Goal: Transaction & Acquisition: Purchase product/service

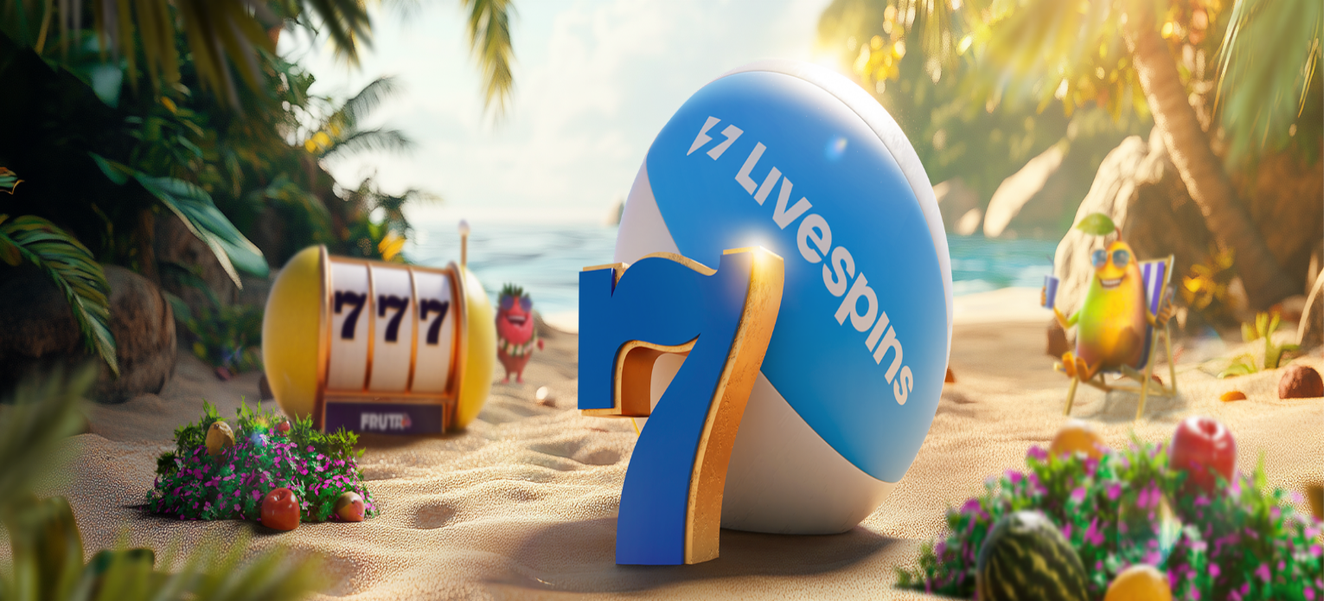
scroll to position [87, 0]
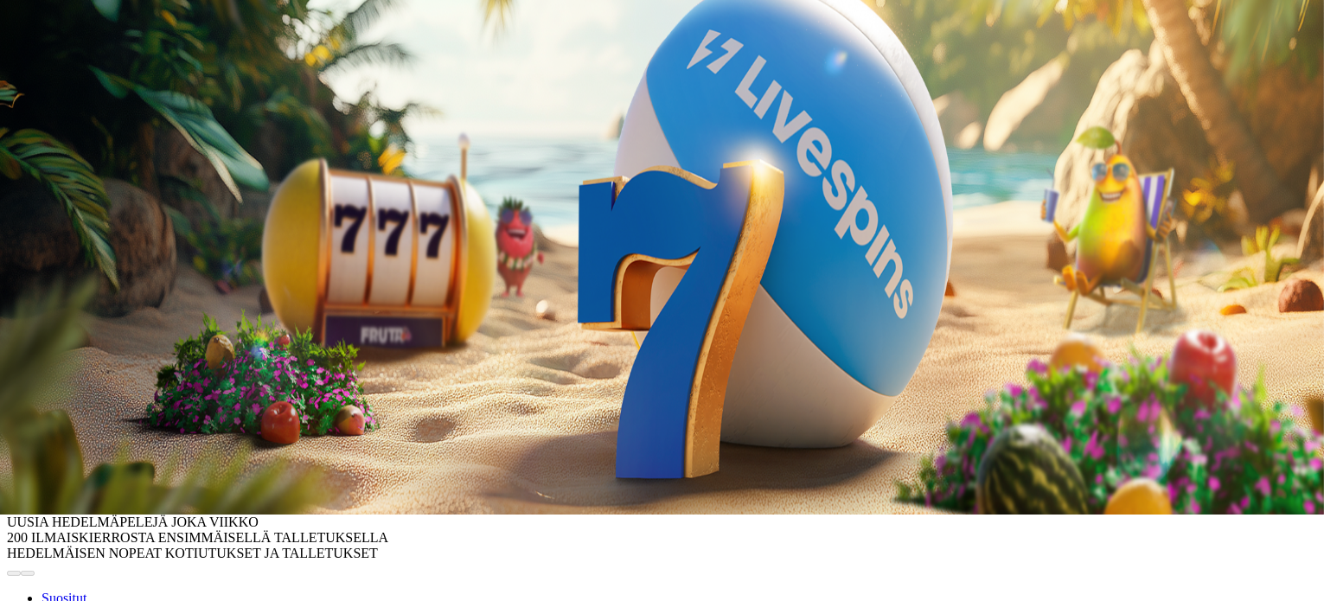
click at [130, 308] on input "***" at bounding box center [68, 316] width 123 height 17
type input "***"
click at [91, 359] on span "Talleta ja pelaa" at bounding box center [52, 365] width 77 height 13
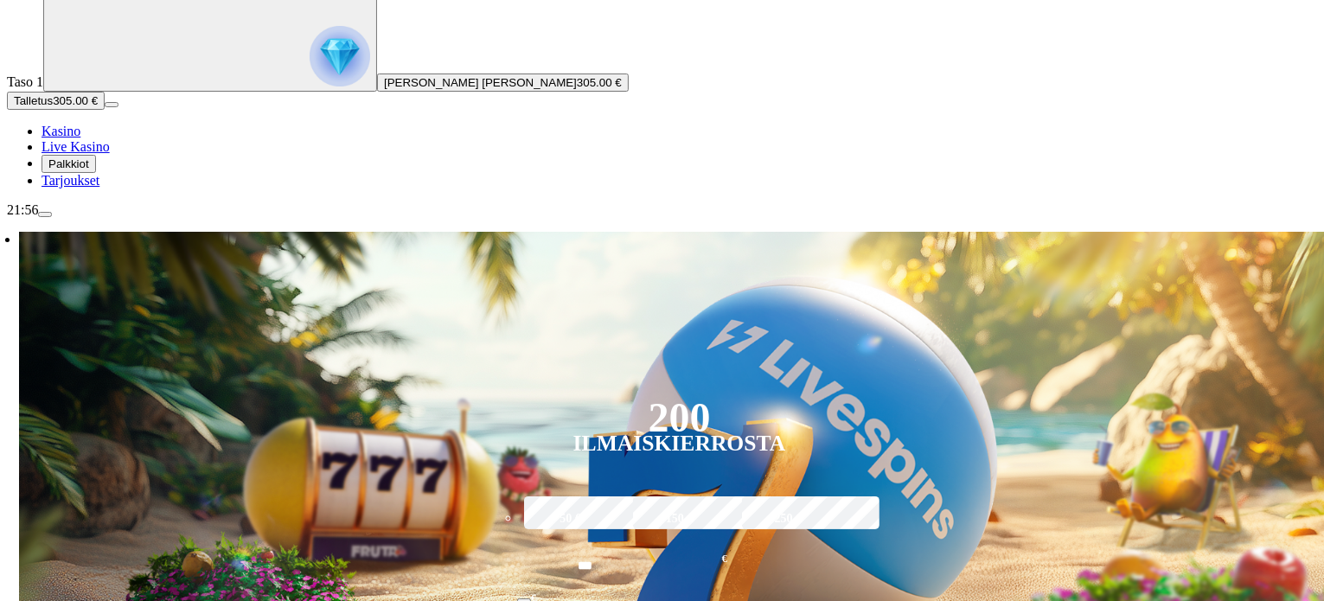
scroll to position [230, 0]
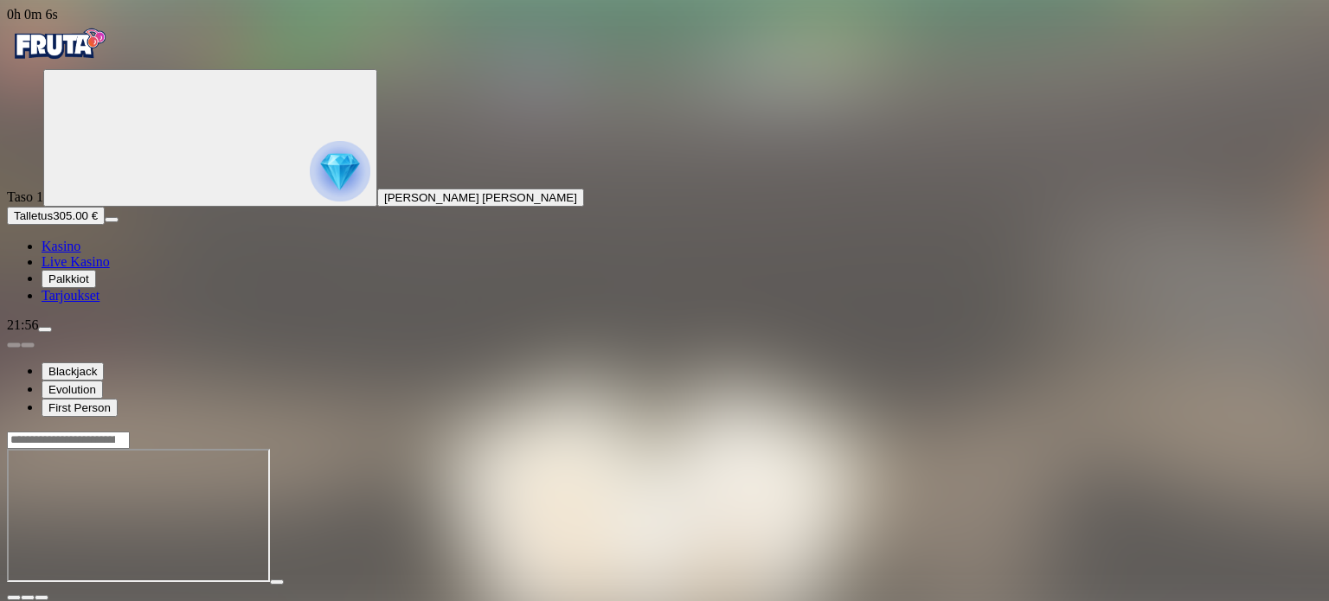
click at [42, 598] on span "fullscreen icon" at bounding box center [42, 598] width 0 height 0
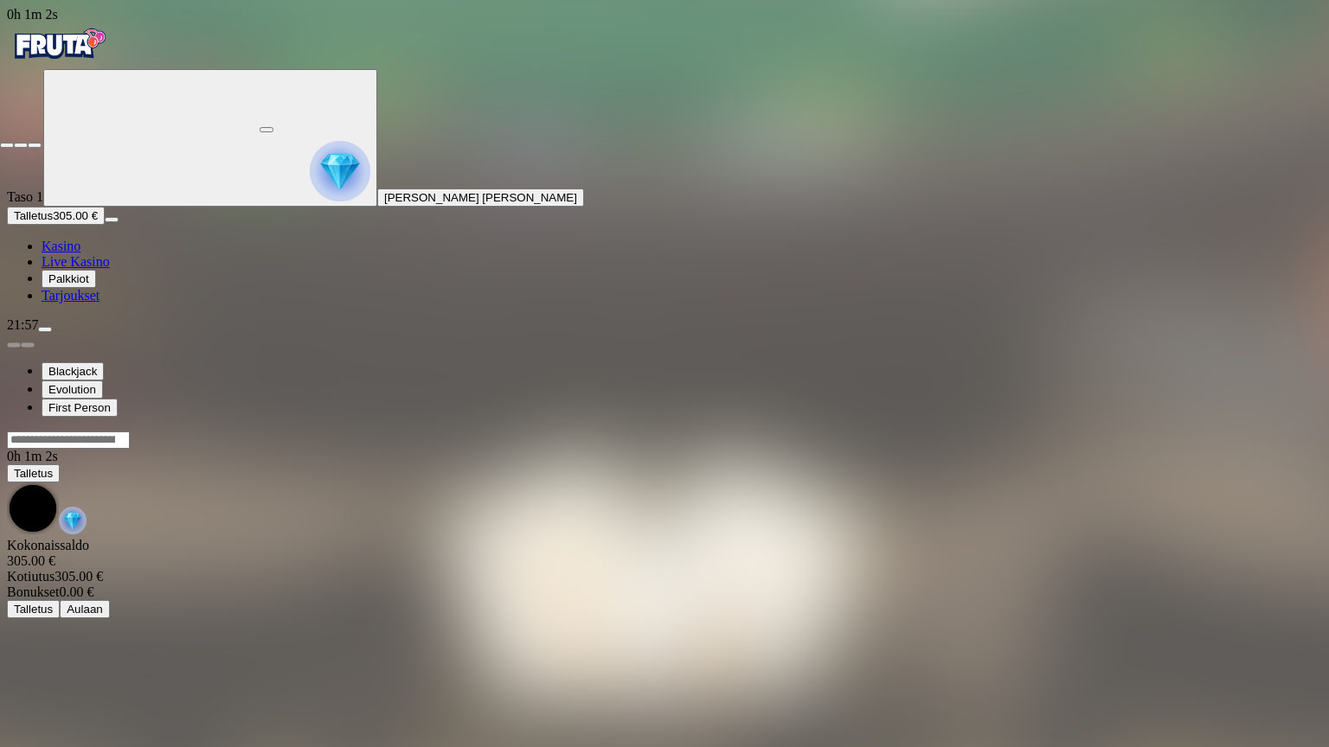
click at [7, 145] on span "close icon" at bounding box center [7, 145] width 0 height 0
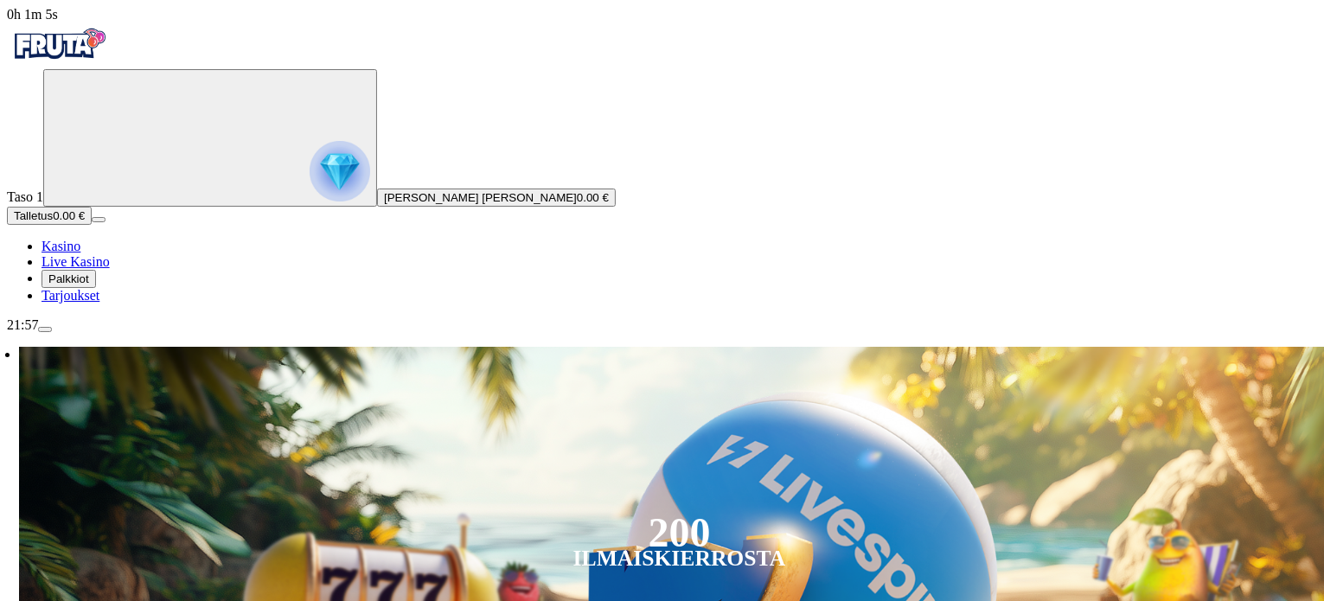
type input "***"
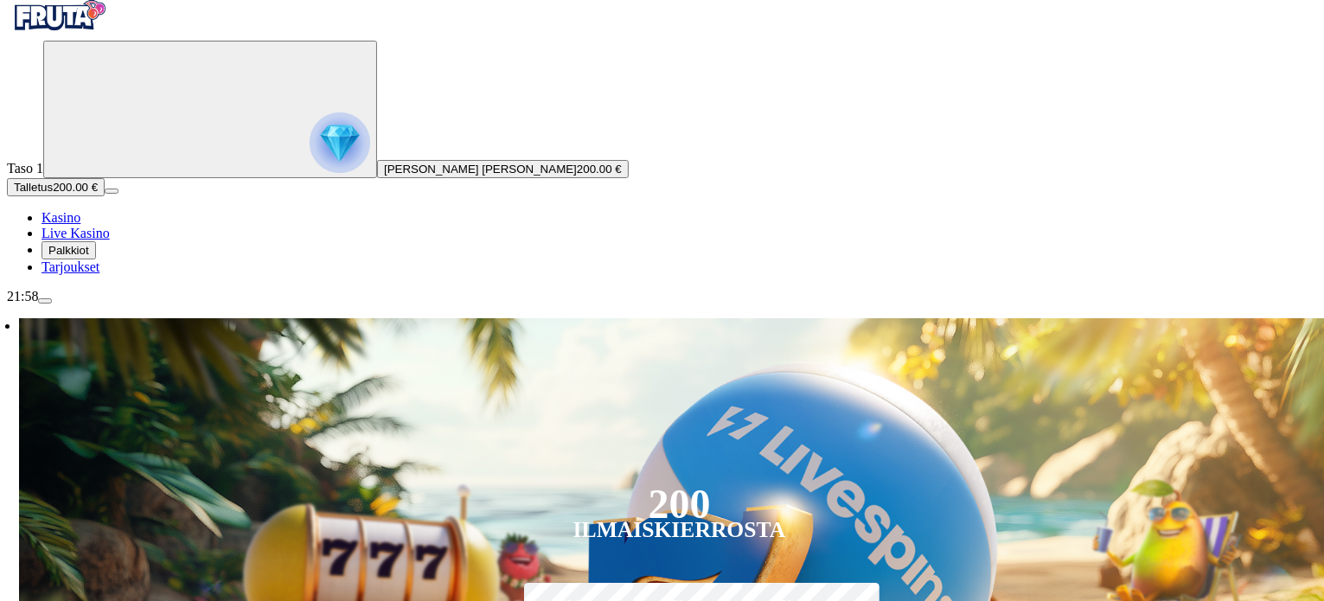
scroll to position [173, 0]
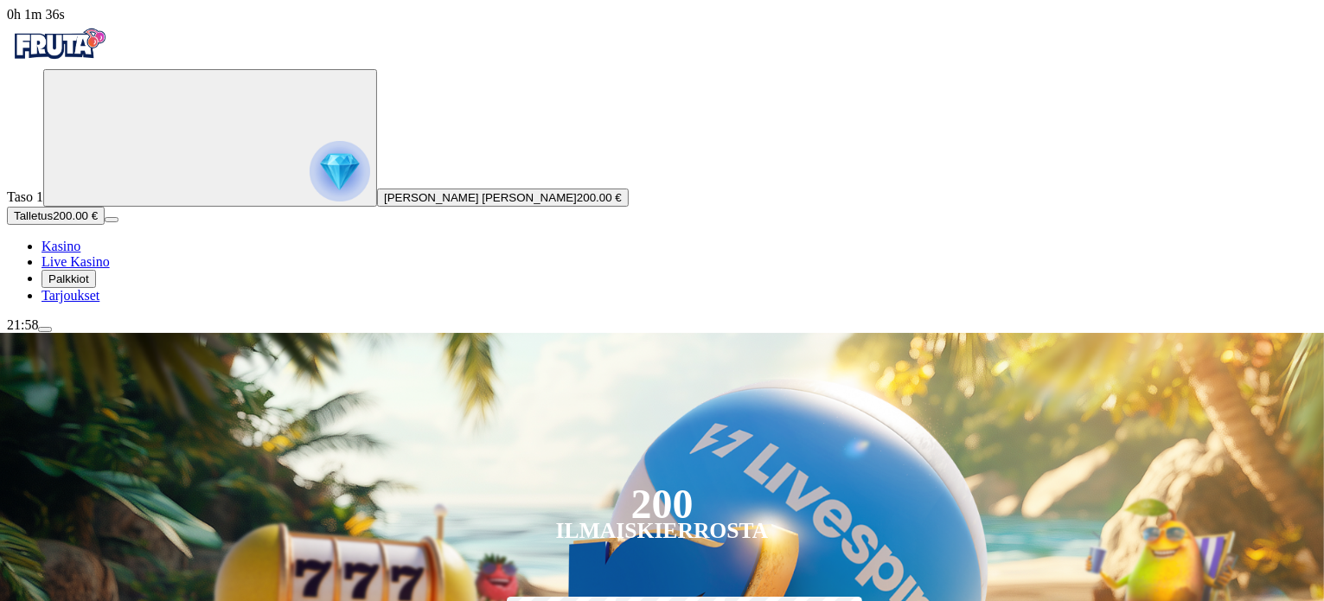
scroll to position [202, 0]
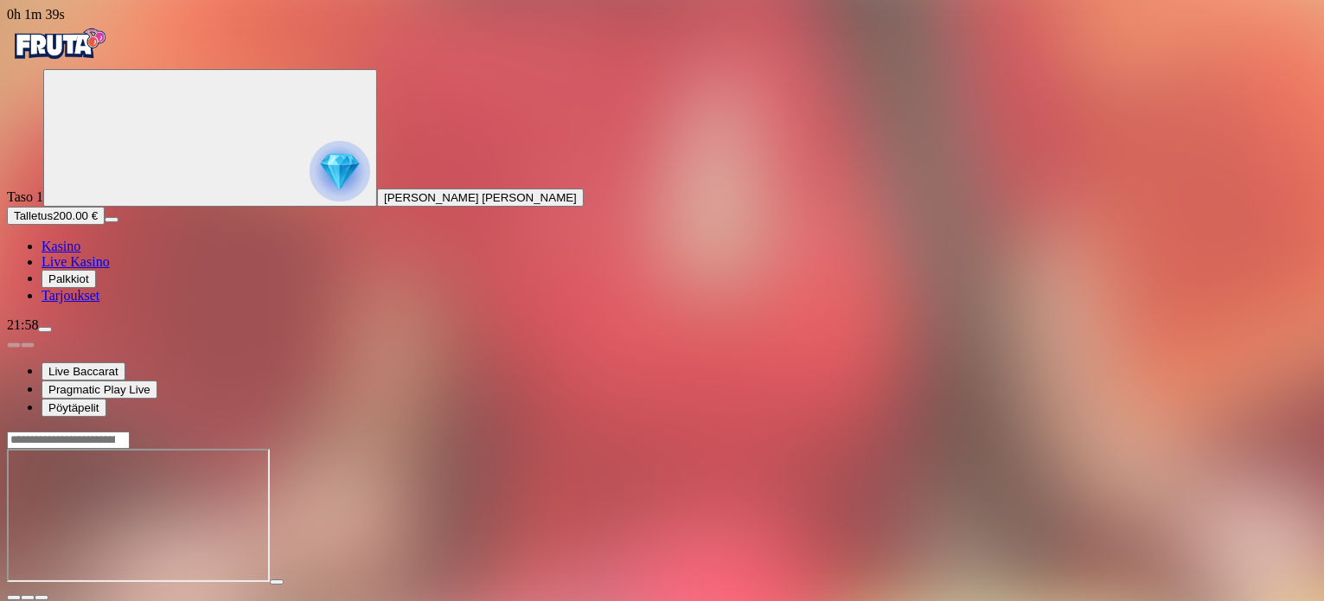
click at [42, 598] on span "fullscreen icon" at bounding box center [42, 598] width 0 height 0
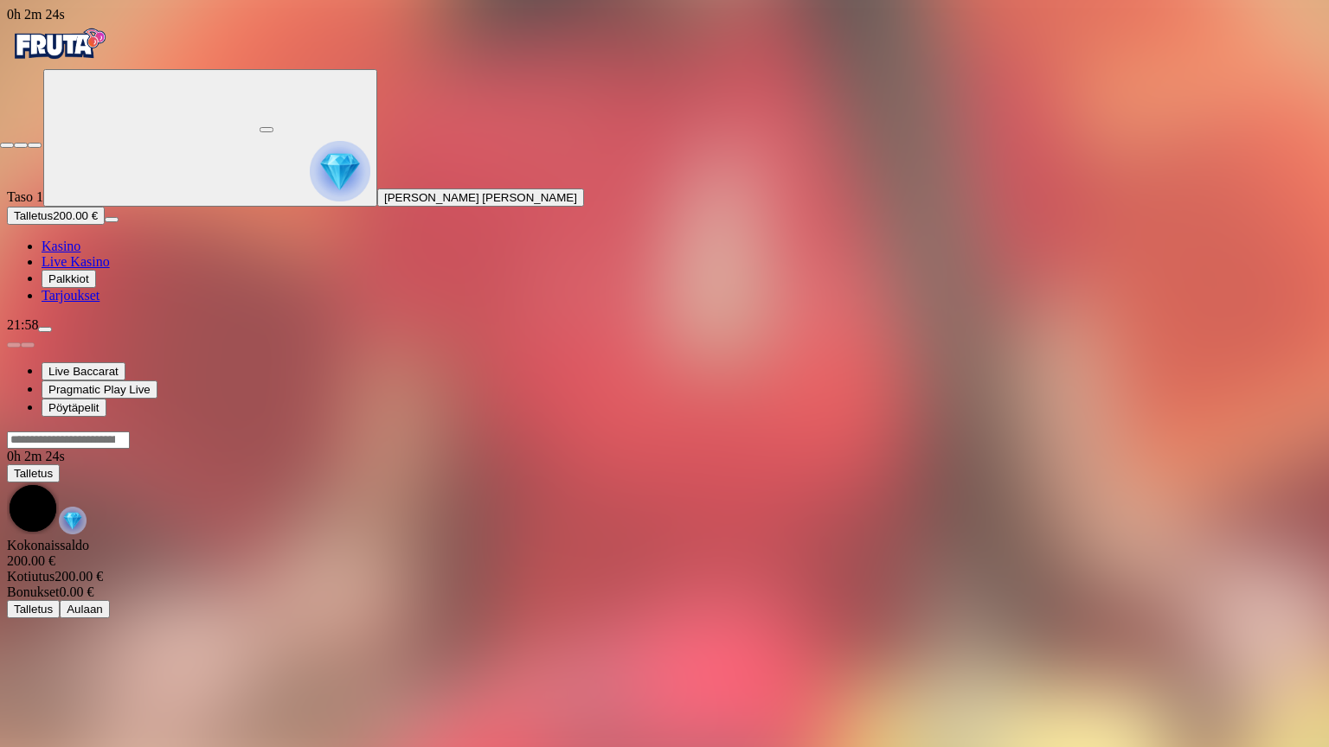
click at [7, 145] on span "close icon" at bounding box center [7, 145] width 0 height 0
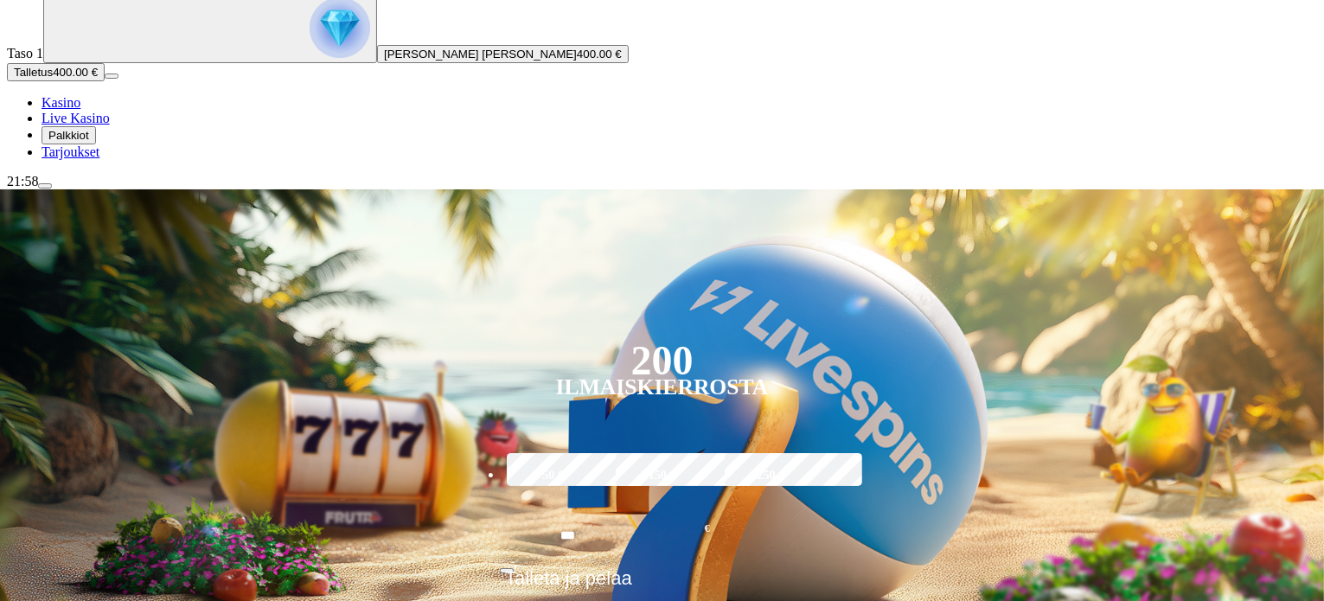
scroll to position [230, 0]
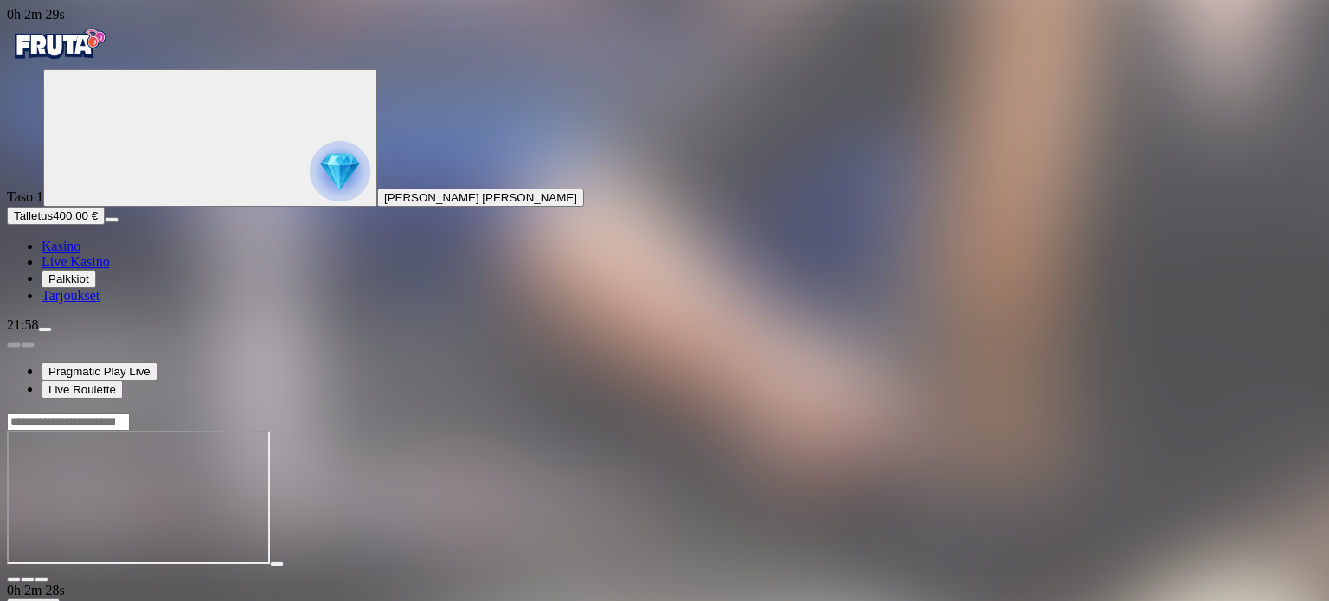
click at [42, 580] on span "fullscreen icon" at bounding box center [42, 580] width 0 height 0
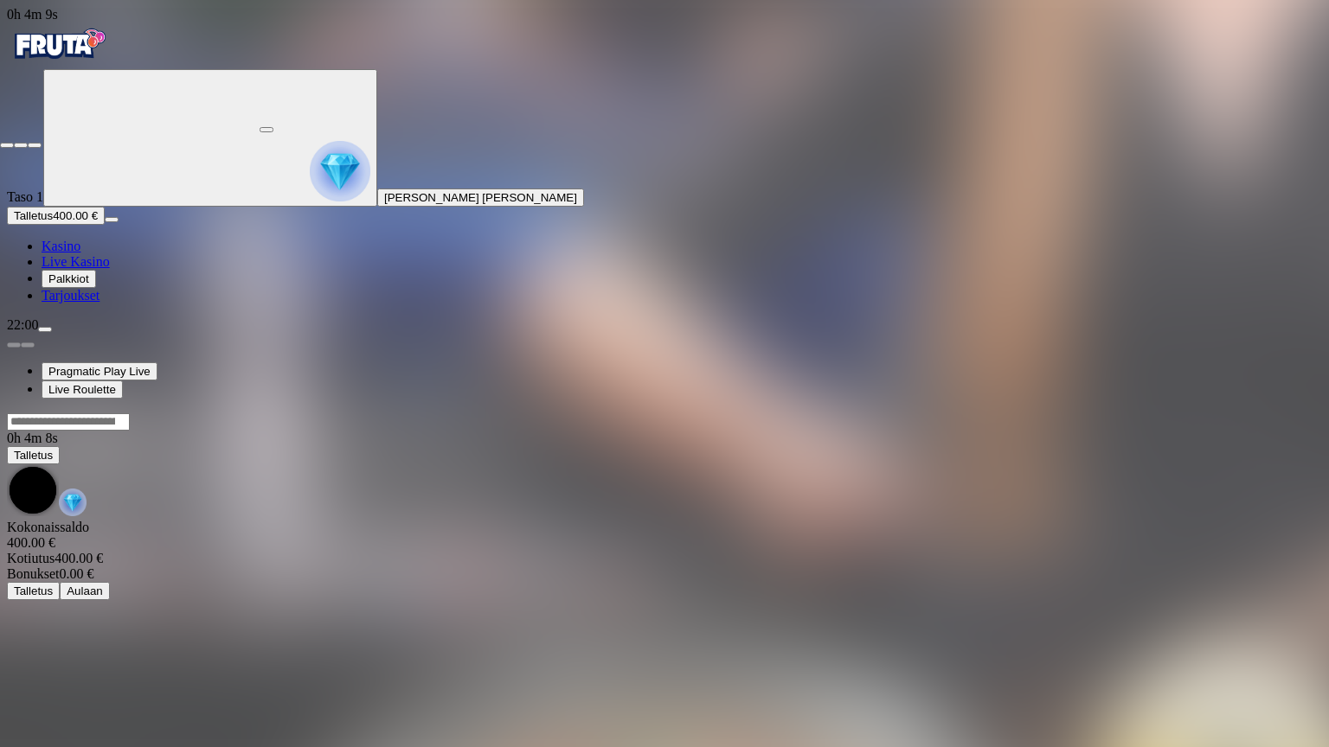
click at [7, 145] on span "close icon" at bounding box center [7, 145] width 0 height 0
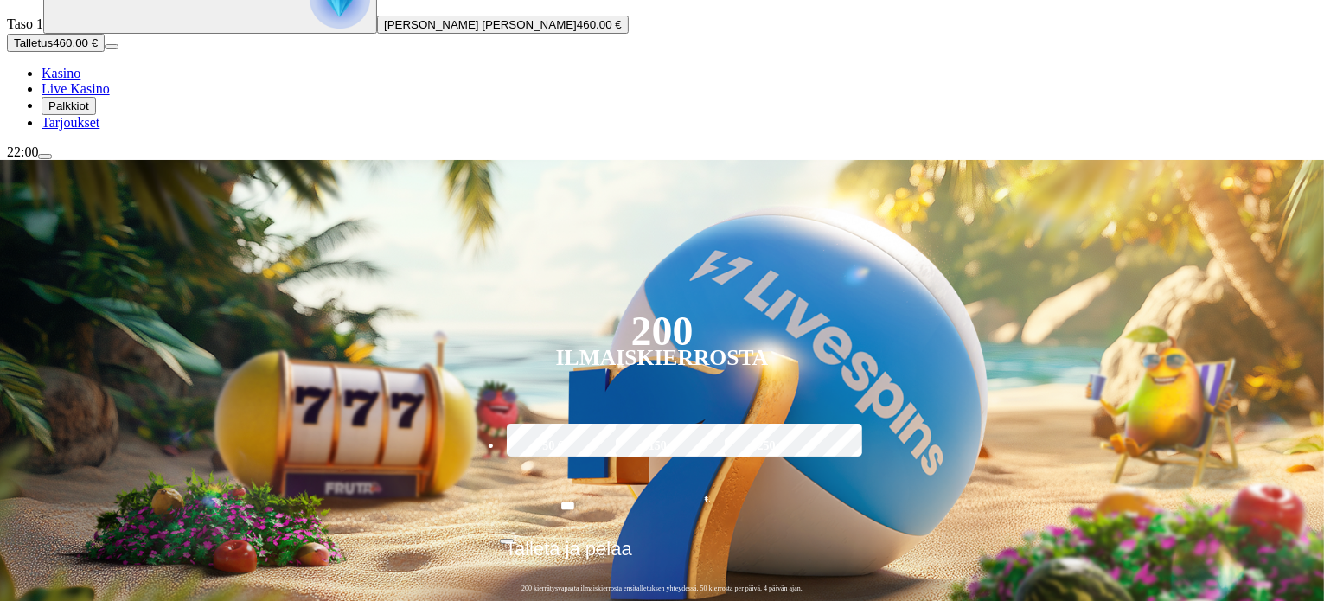
scroll to position [317, 0]
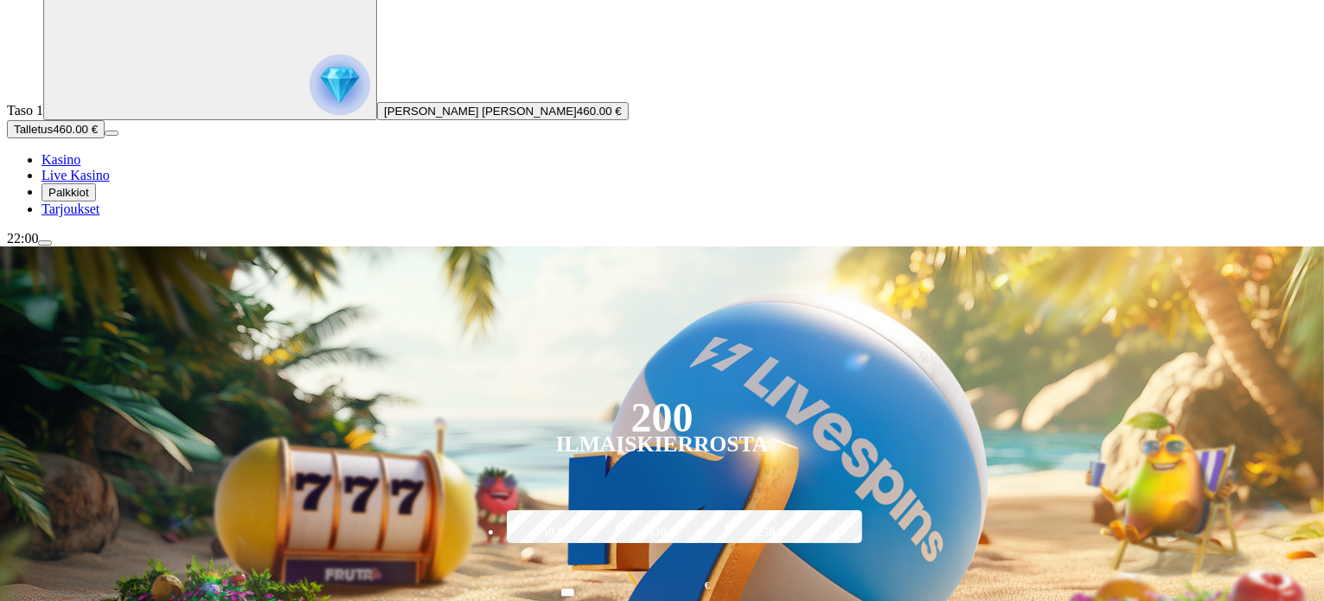
scroll to position [115, 0]
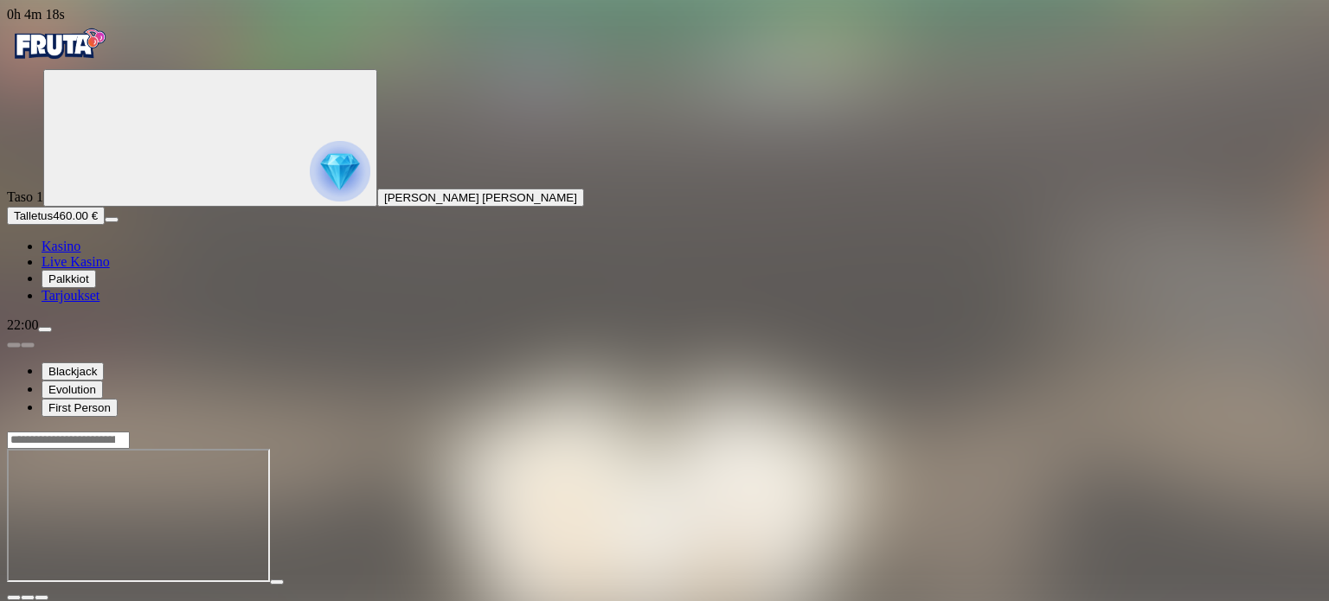
click at [48, 595] on button "button" at bounding box center [42, 597] width 14 height 5
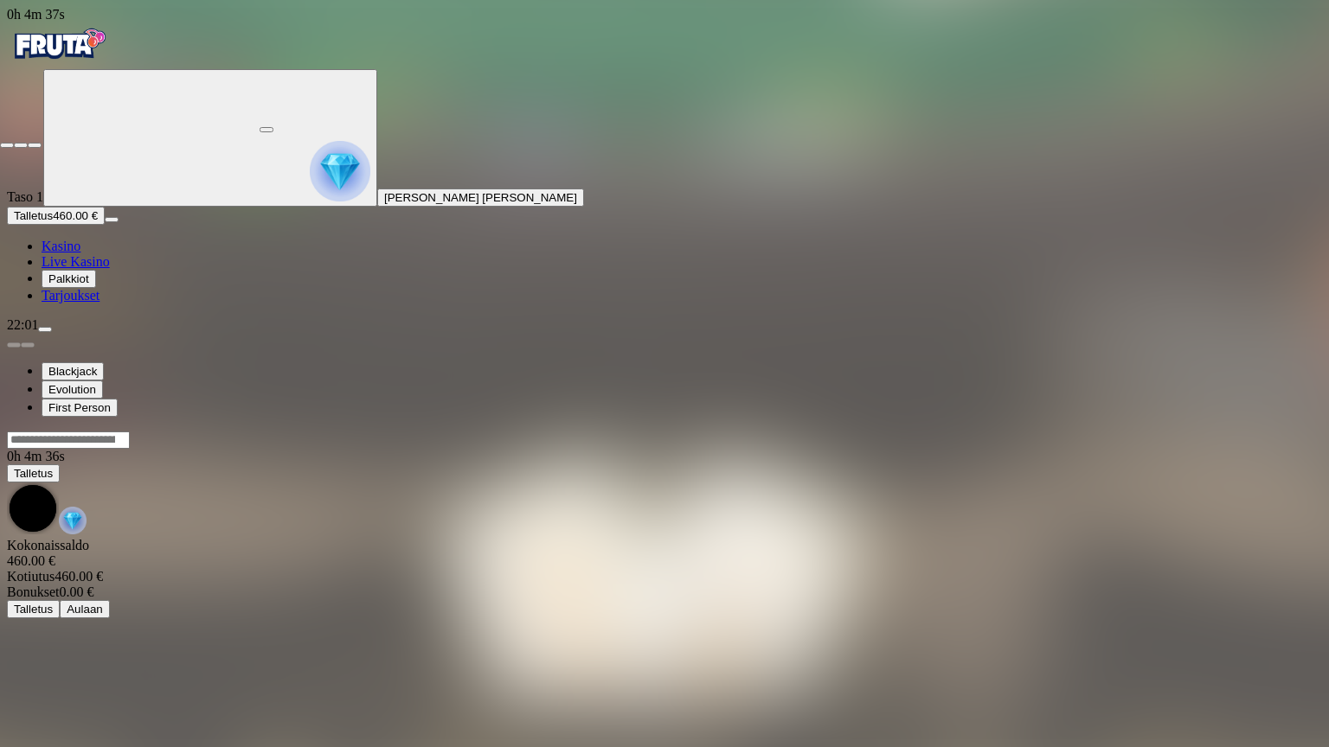
click at [7, 145] on span "close icon" at bounding box center [7, 145] width 0 height 0
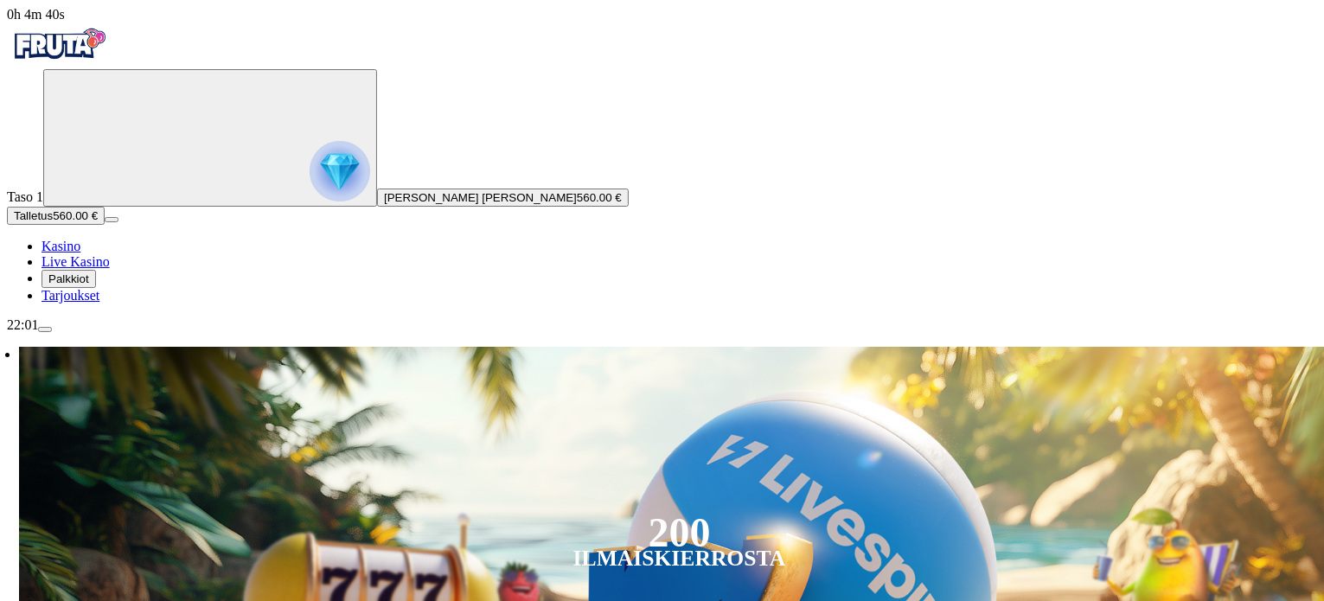
click at [52, 332] on button "menu" at bounding box center [45, 329] width 14 height 5
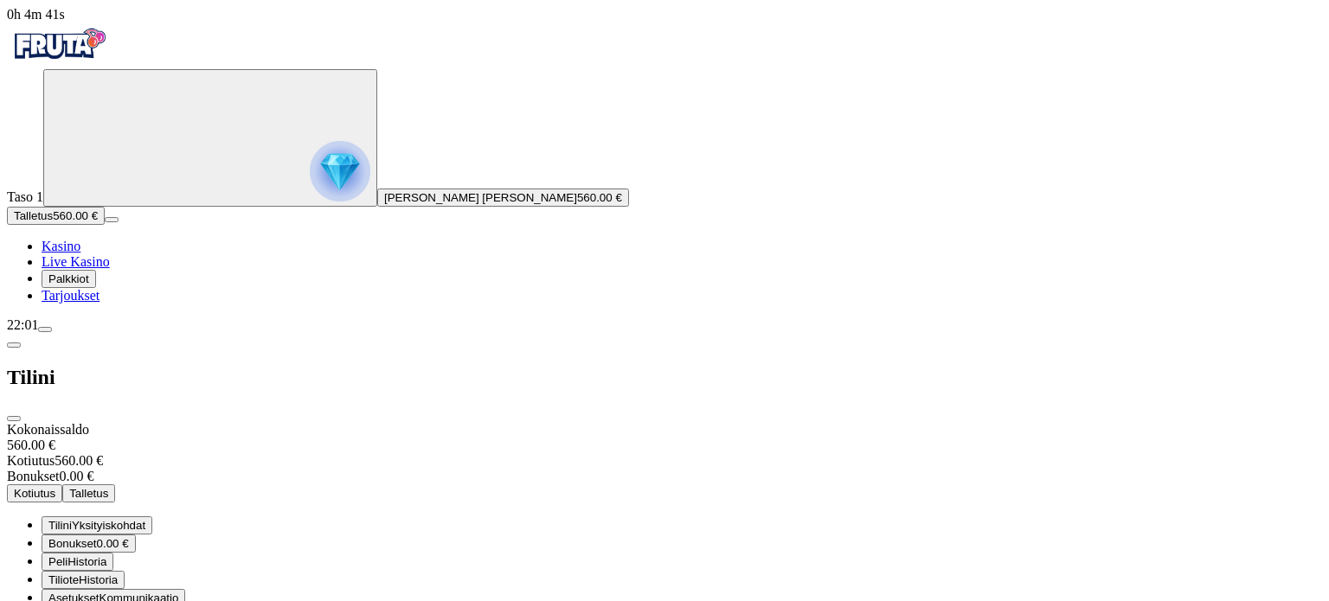
click at [55, 487] on span "Kotiutus" at bounding box center [35, 493] width 42 height 13
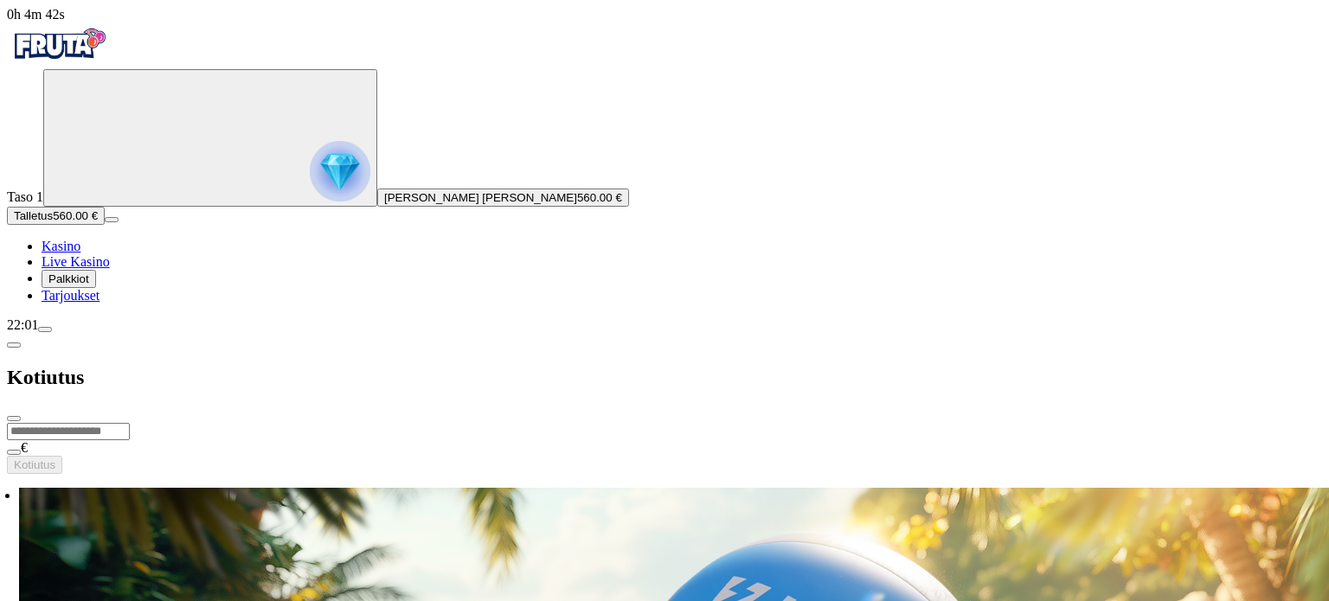
click at [130, 423] on input "number" at bounding box center [68, 431] width 123 height 17
type input "***"
click at [55, 458] on span "Kotiutus" at bounding box center [35, 464] width 42 height 13
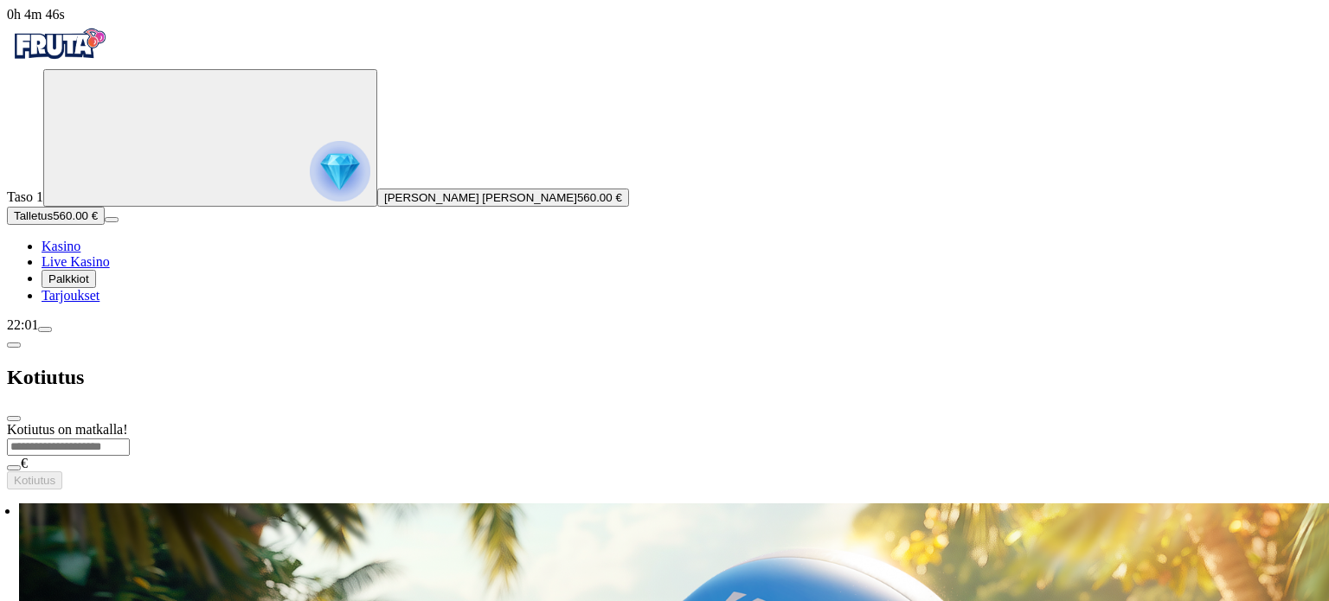
click at [14, 419] on span "close icon" at bounding box center [14, 419] width 0 height 0
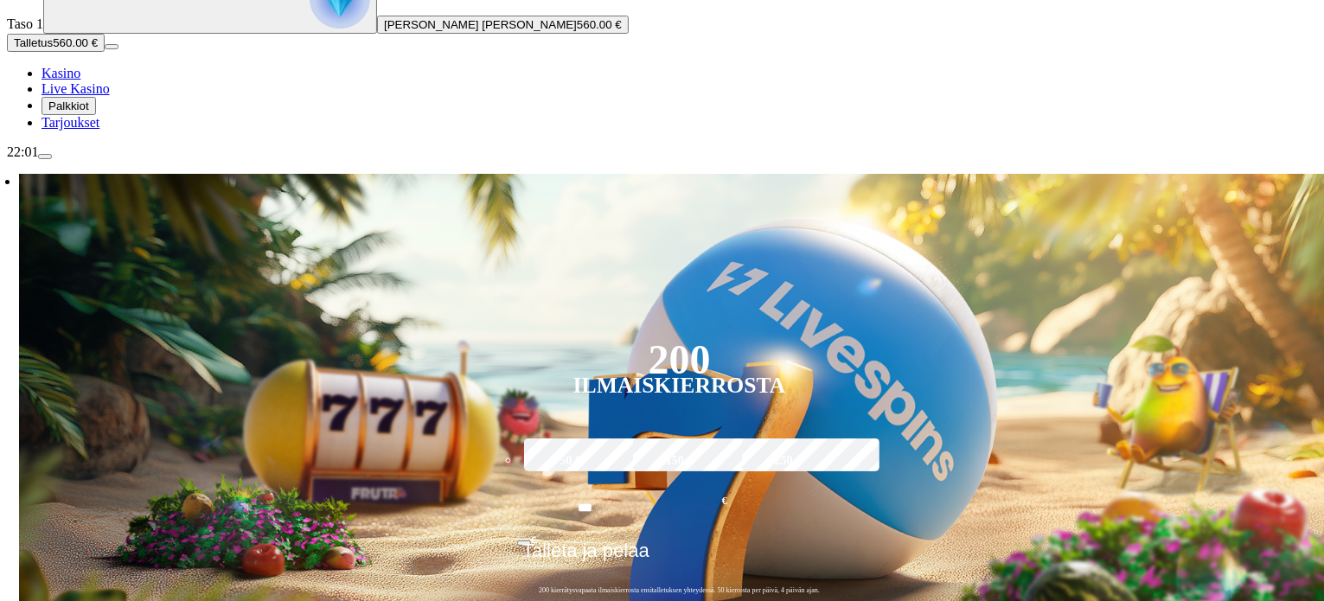
scroll to position [317, 0]
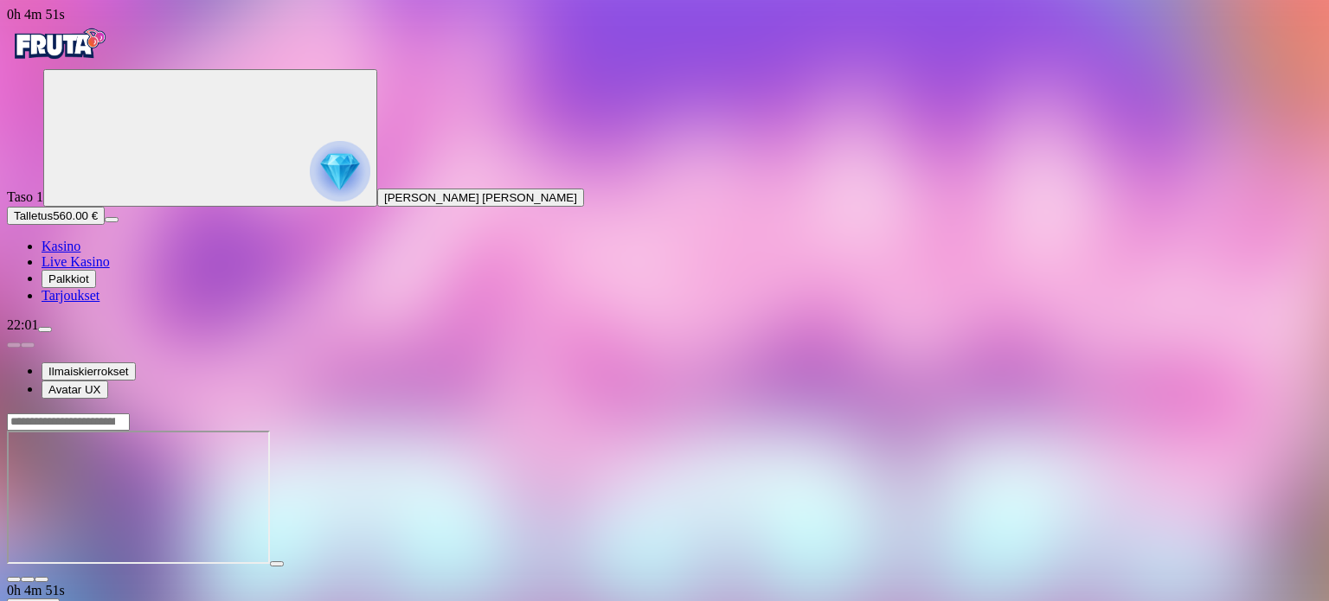
click at [1205, 567] on div at bounding box center [664, 575] width 1315 height 16
click at [14, 580] on span "close icon" at bounding box center [14, 580] width 0 height 0
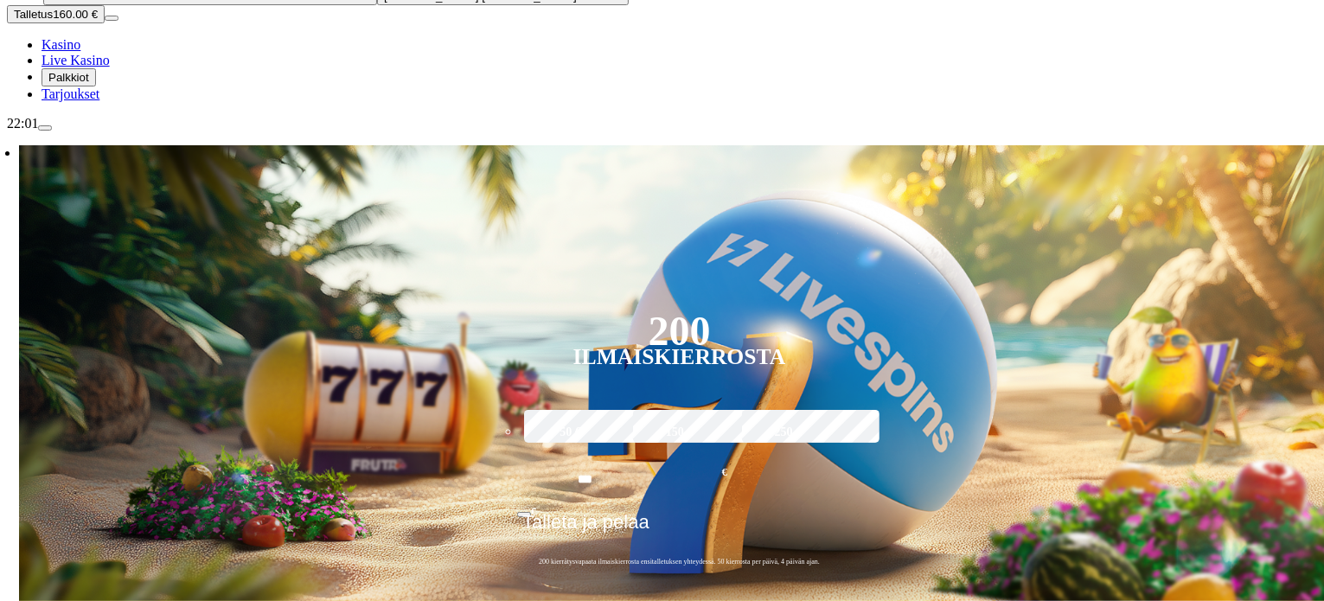
scroll to position [317, 0]
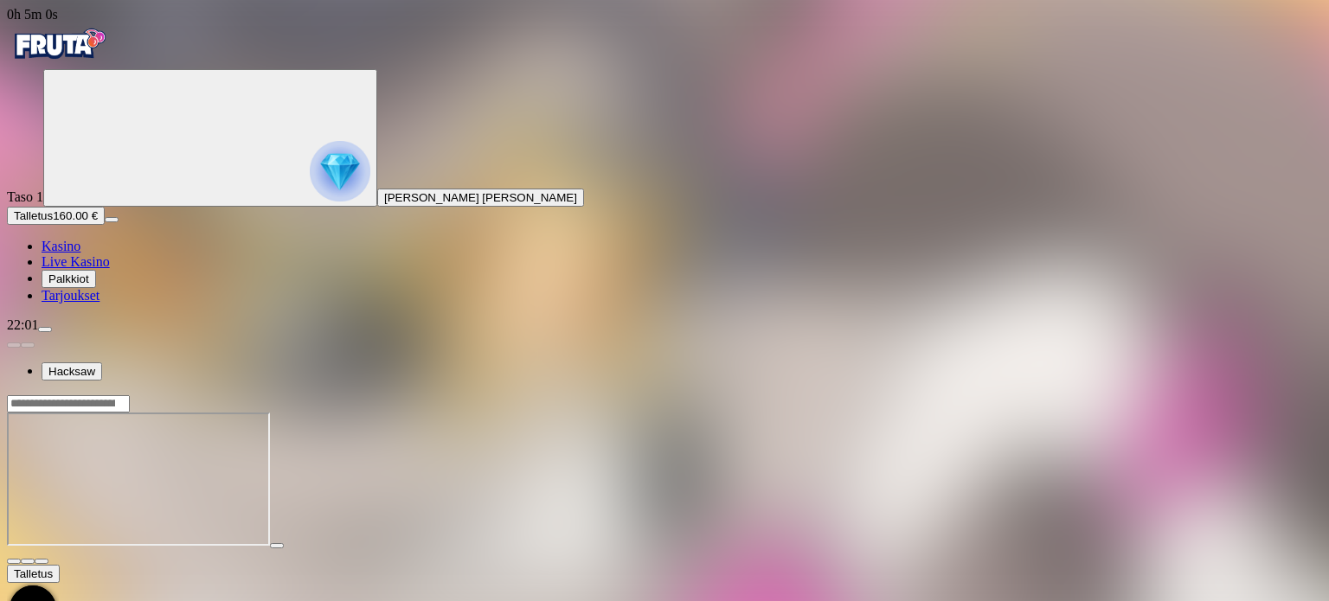
click at [42, 561] on span "fullscreen icon" at bounding box center [42, 561] width 0 height 0
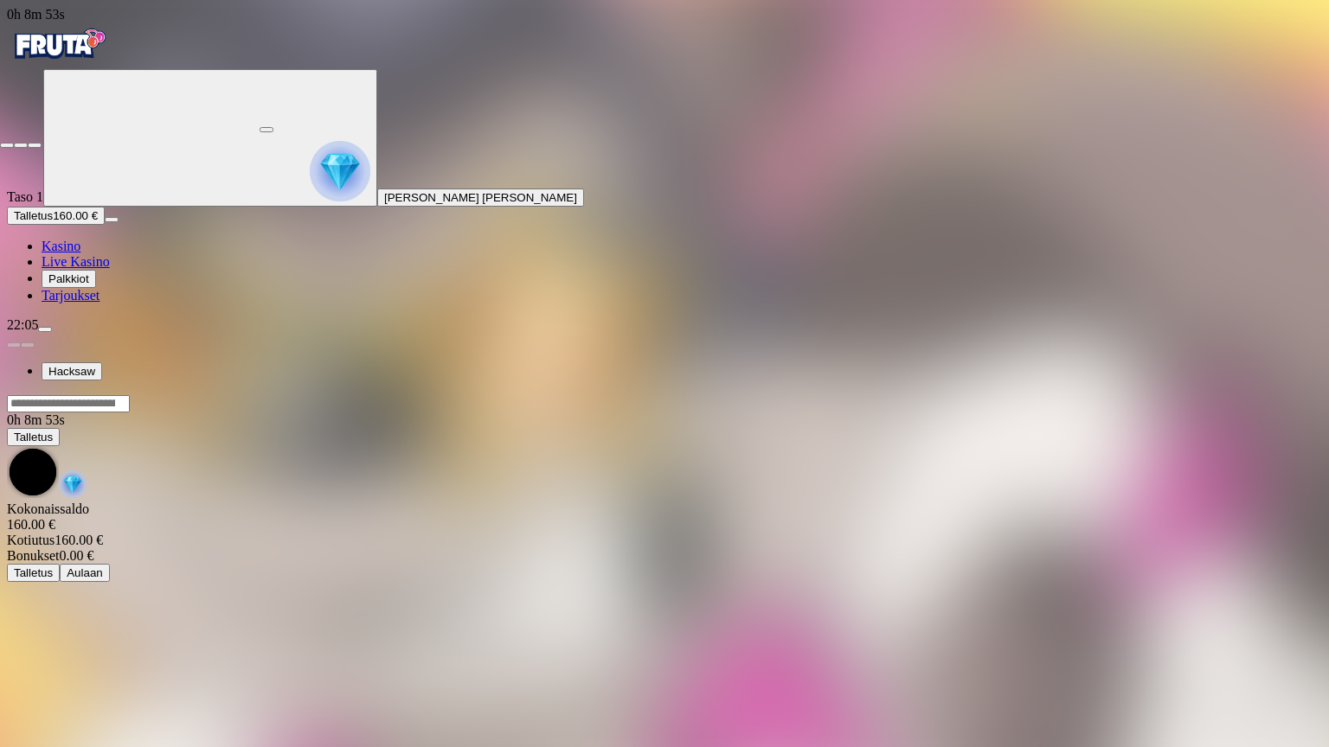
click at [7, 145] on span "close icon" at bounding box center [7, 145] width 0 height 0
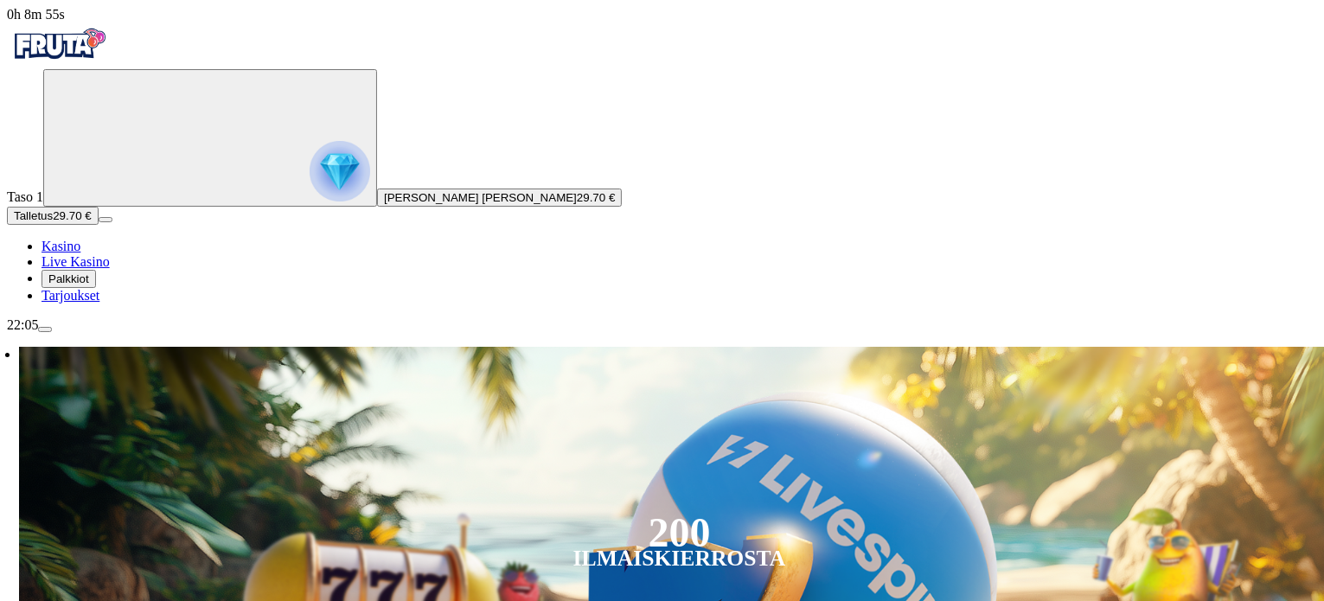
scroll to position [173, 0]
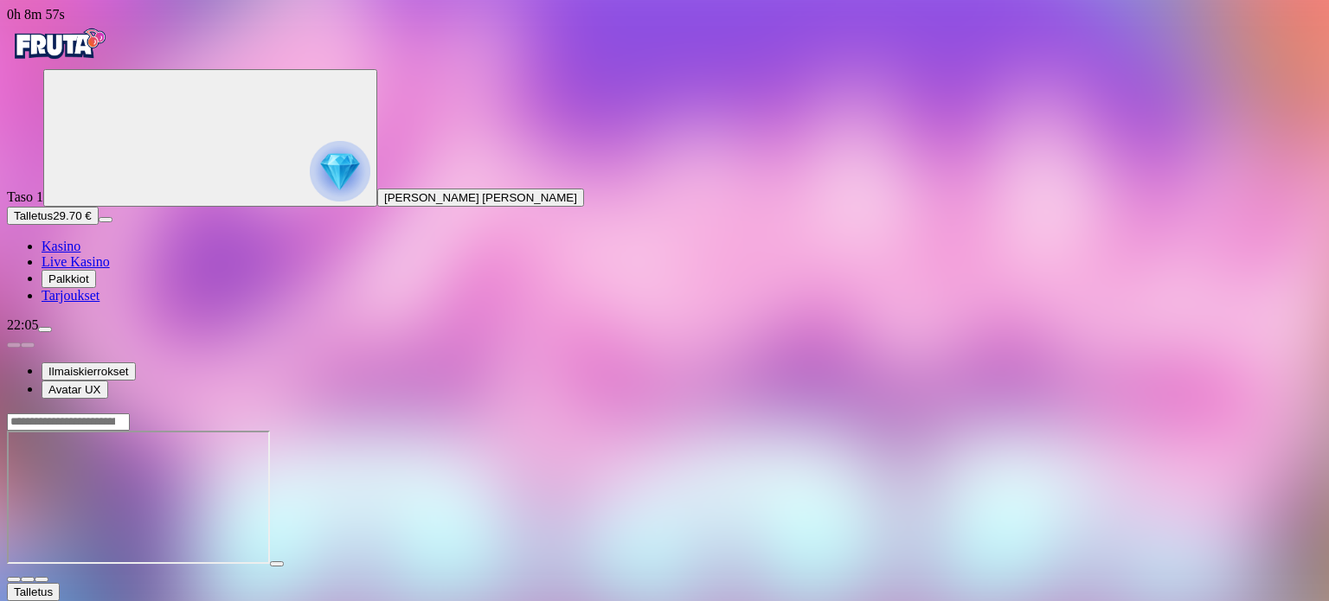
click at [42, 580] on span "fullscreen icon" at bounding box center [42, 580] width 0 height 0
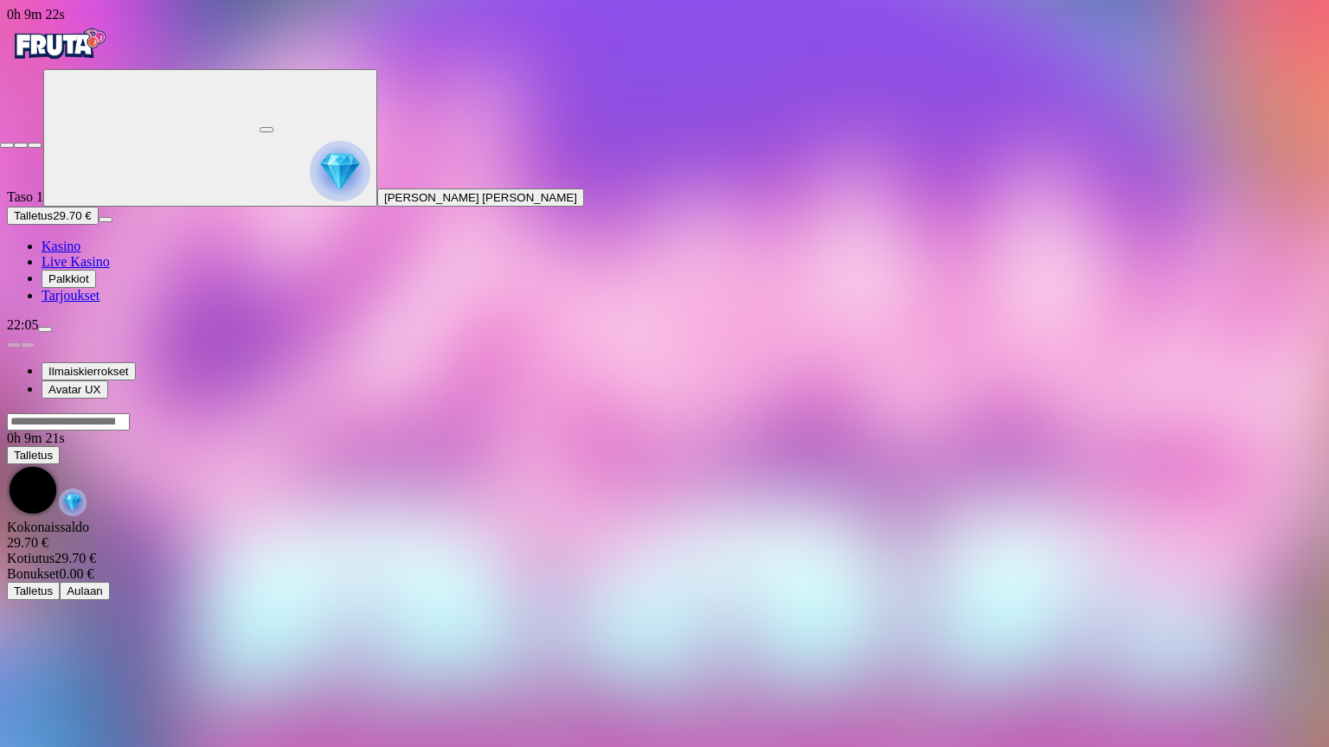
click at [7, 145] on span "close icon" at bounding box center [7, 145] width 0 height 0
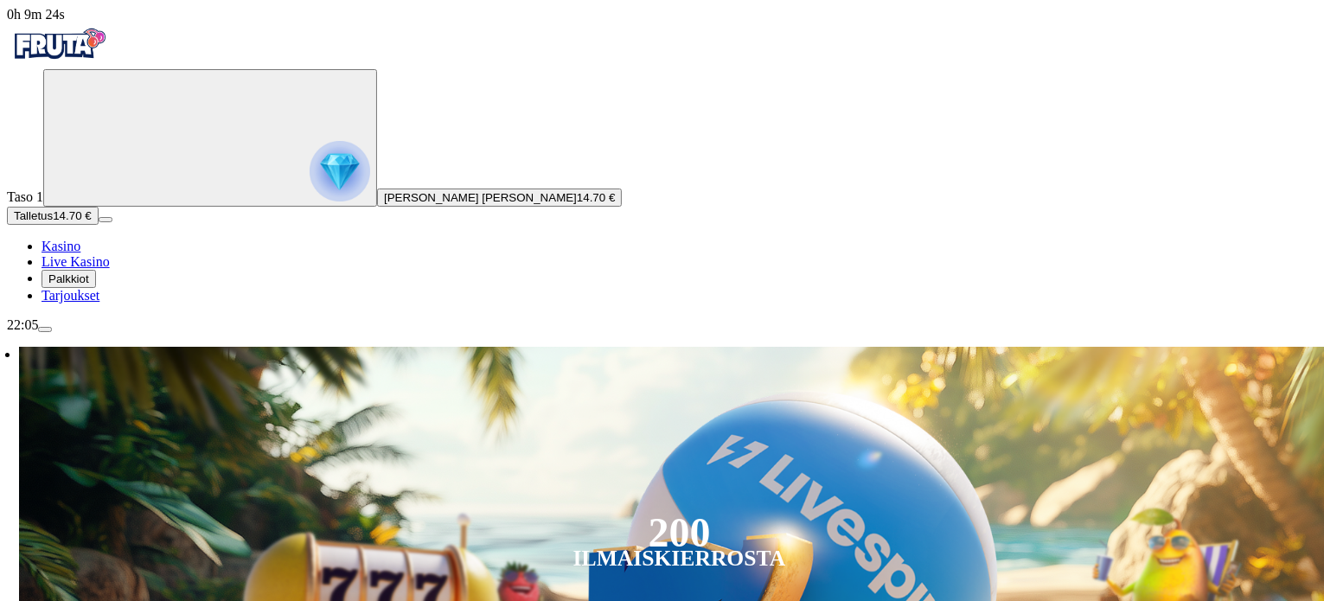
scroll to position [173, 0]
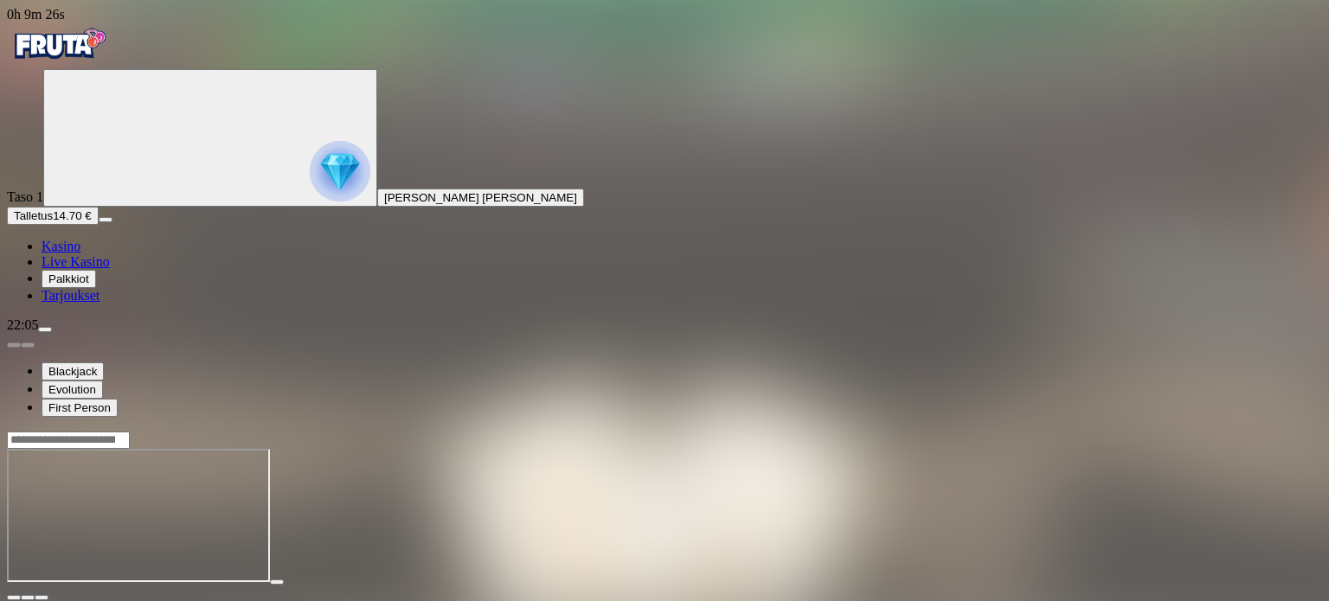
click at [42, 598] on span "fullscreen icon" at bounding box center [42, 598] width 0 height 0
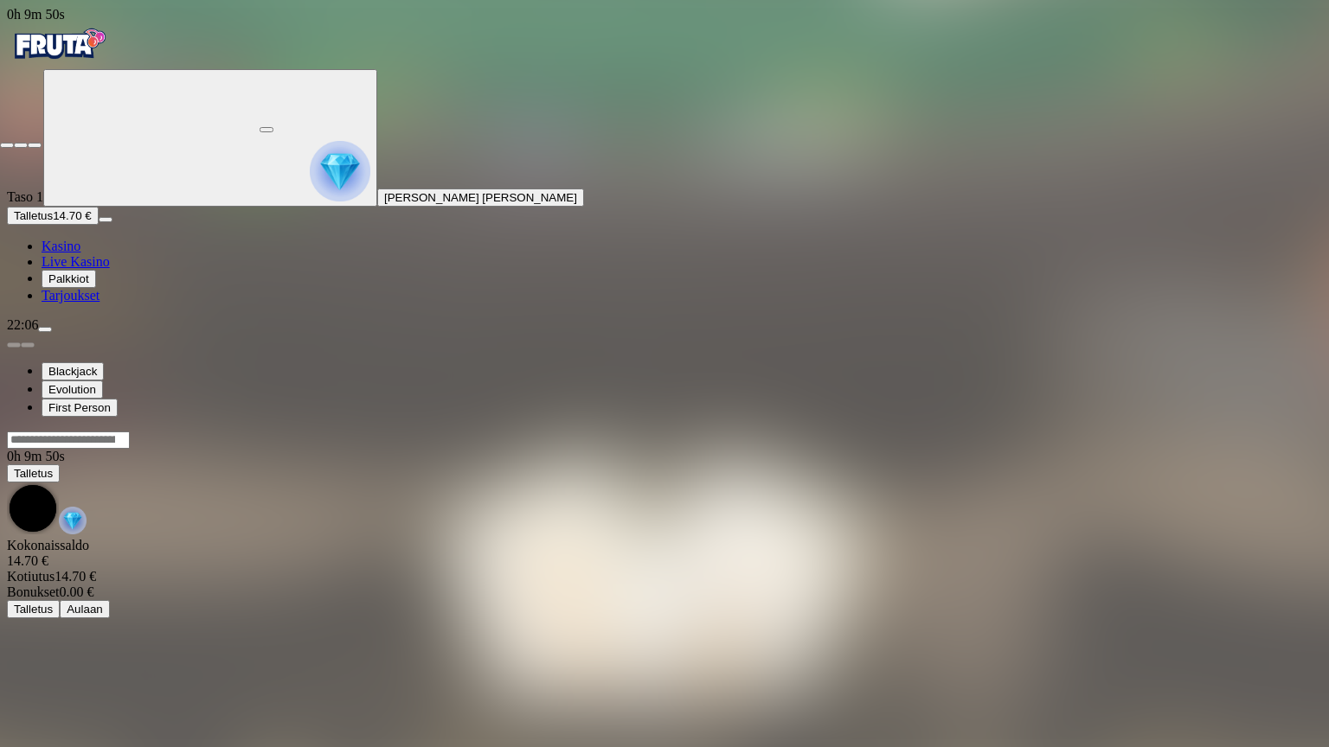
click at [7, 145] on span "close icon" at bounding box center [7, 145] width 0 height 0
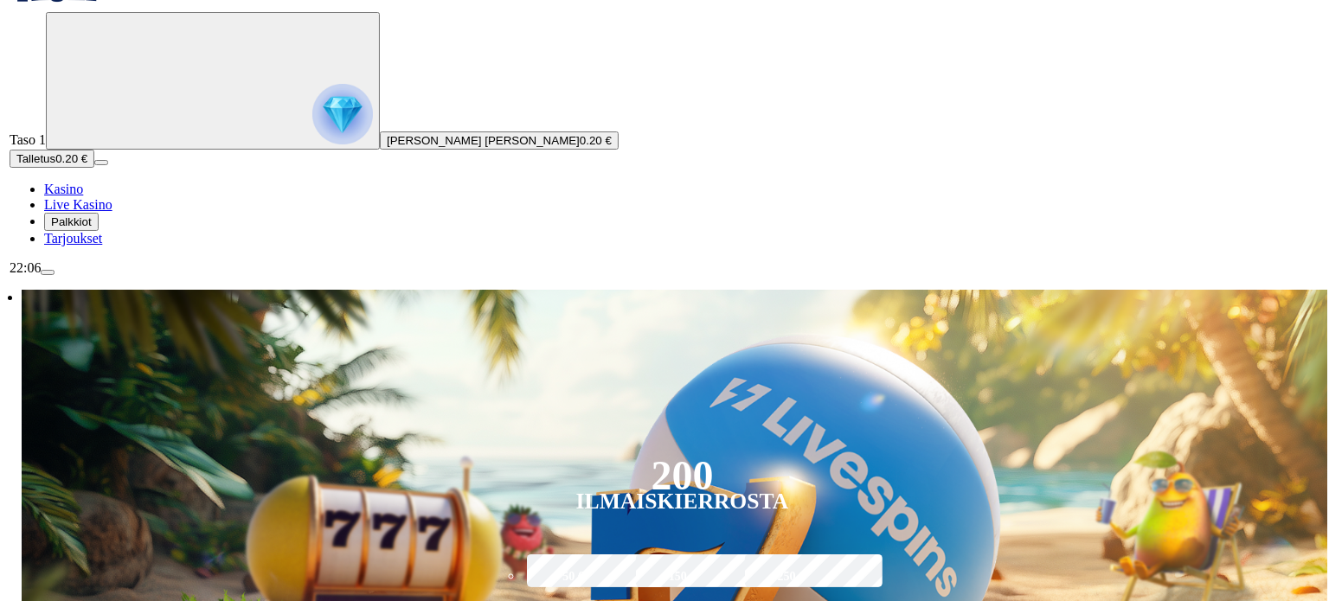
scroll to position [87, 0]
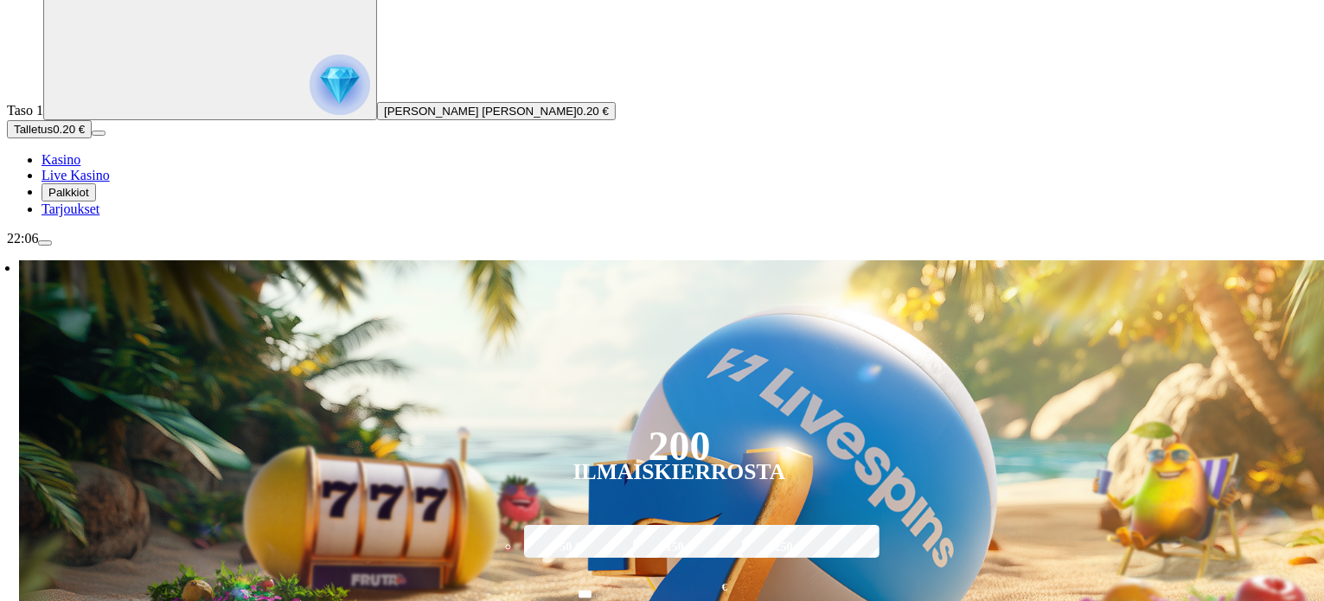
click at [53, 136] on span "Talletus" at bounding box center [33, 129] width 39 height 13
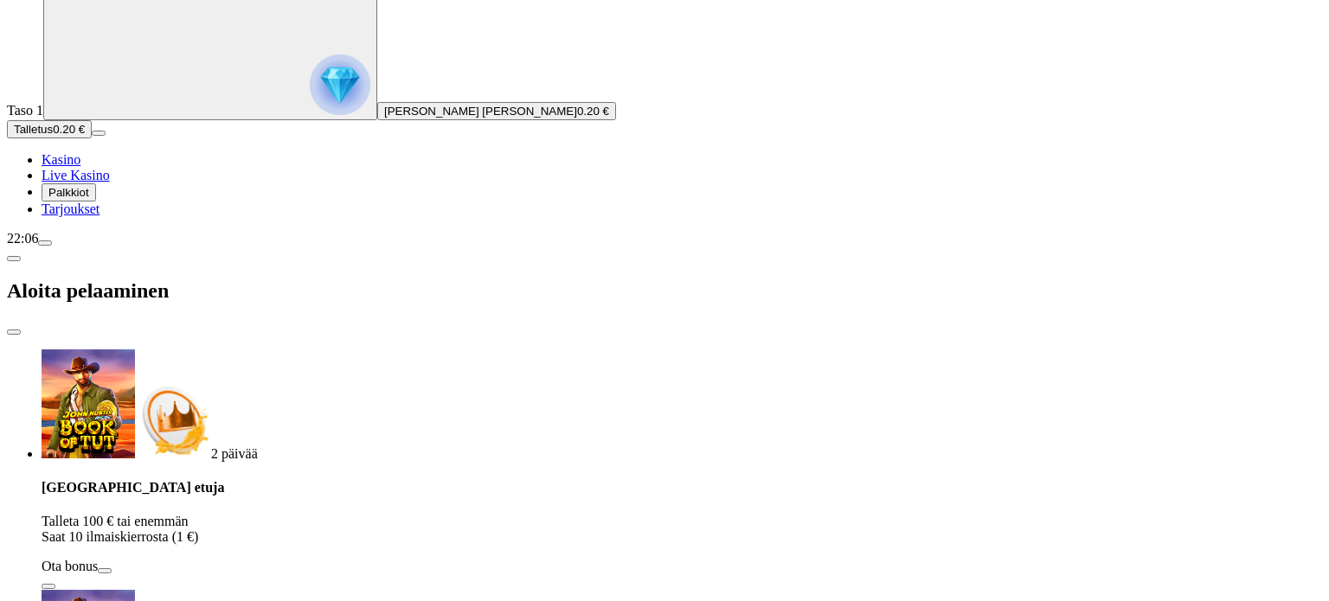
drag, startPoint x: 316, startPoint y: 407, endPoint x: 202, endPoint y: 409, distance: 113.3
type input "***"
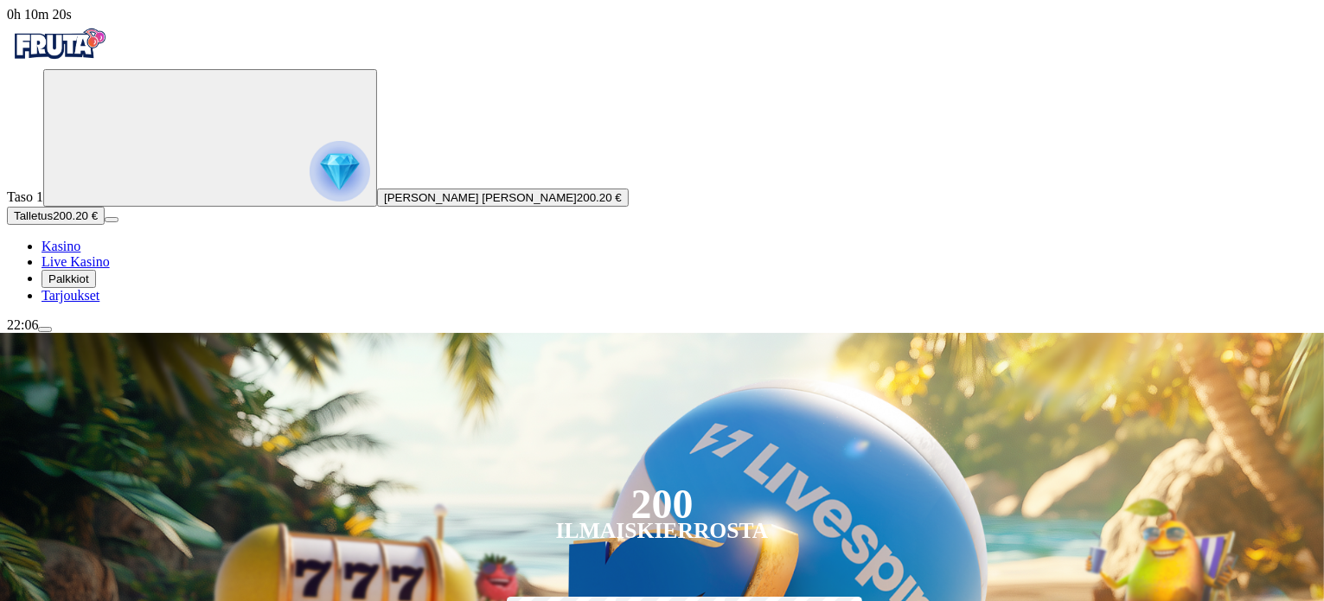
scroll to position [202, 0]
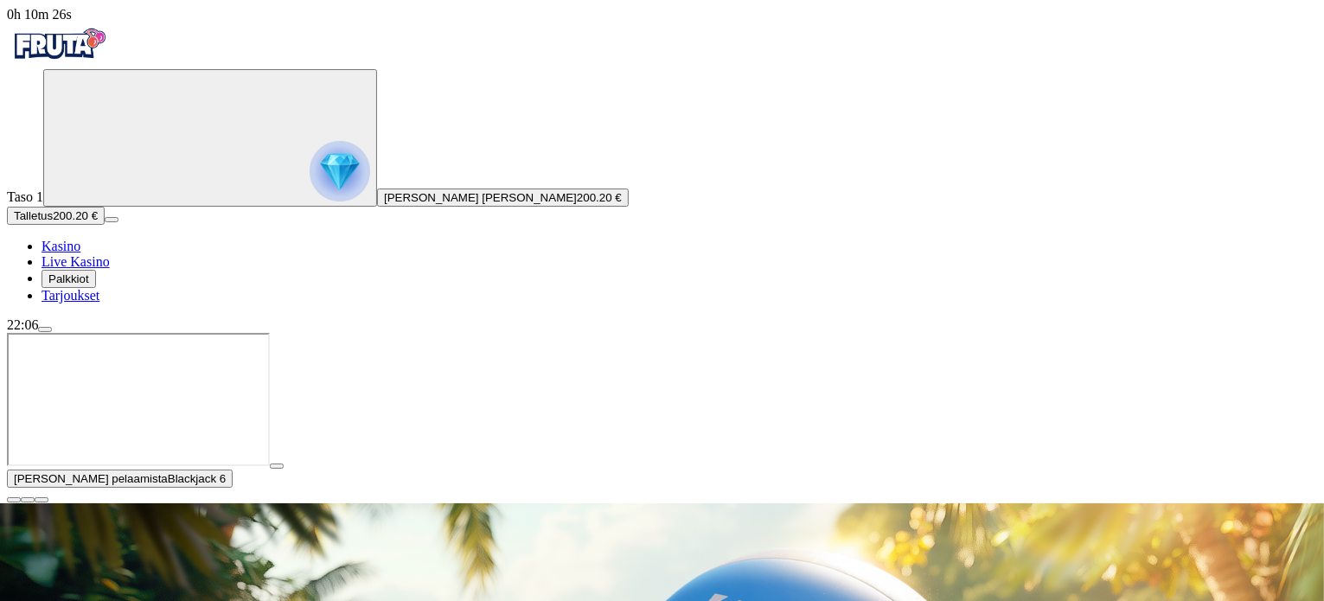
scroll to position [144, 0]
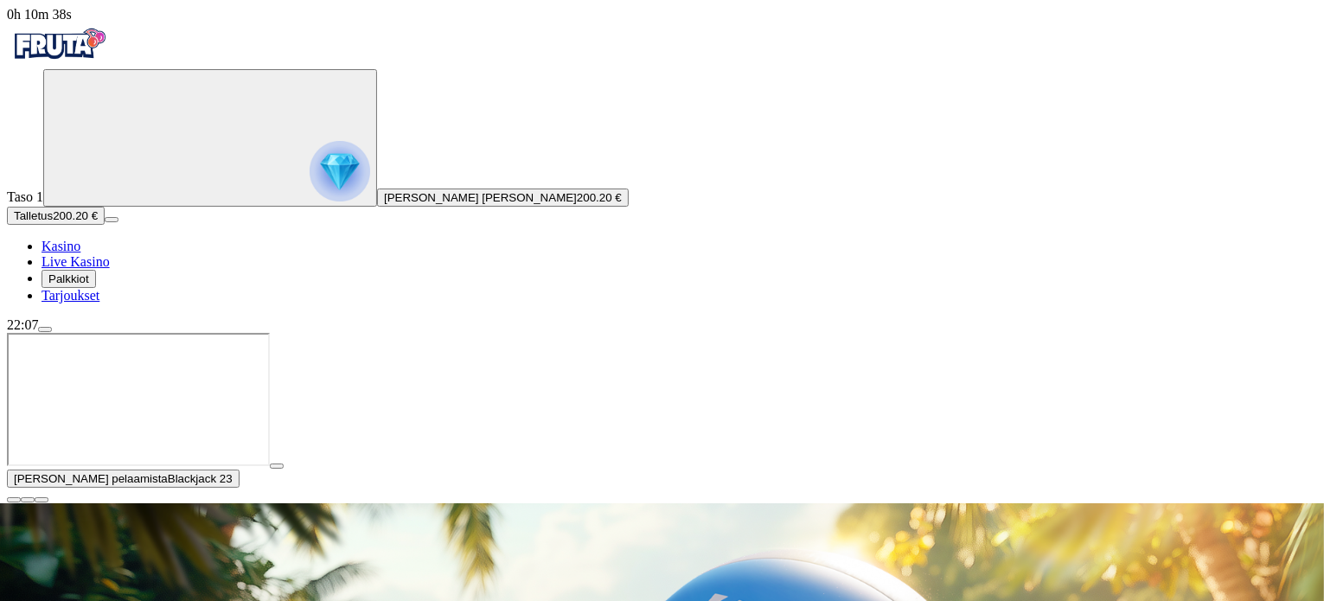
click at [14, 500] on span "close icon" at bounding box center [14, 500] width 0 height 0
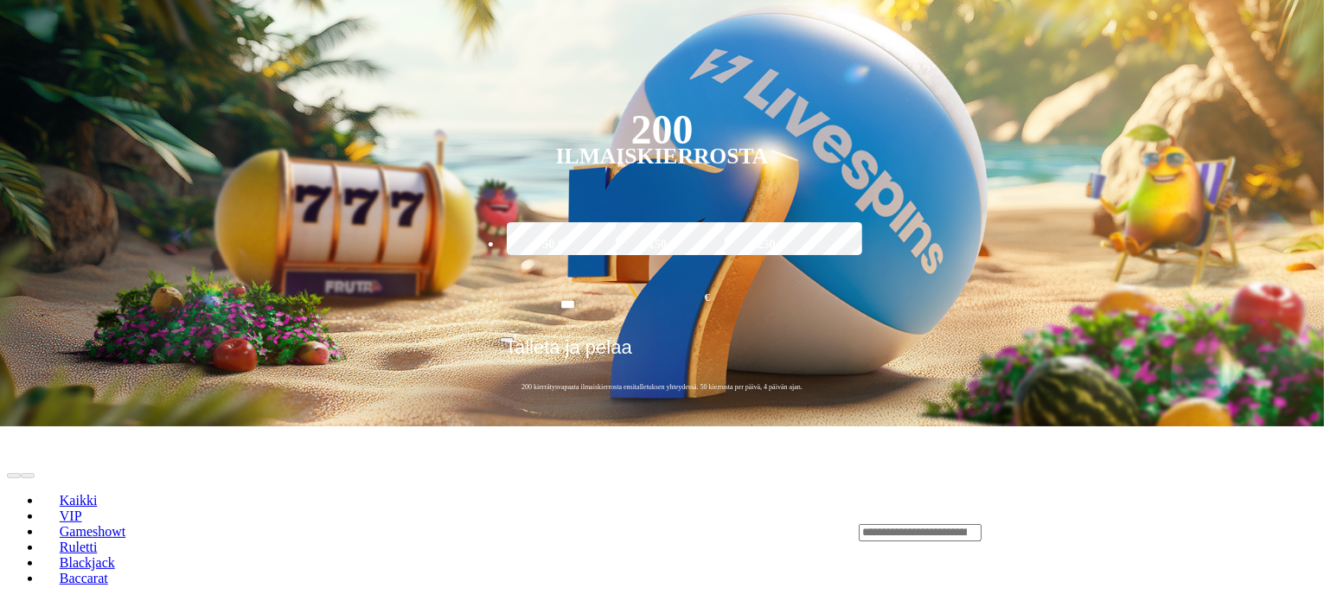
scroll to position [433, 0]
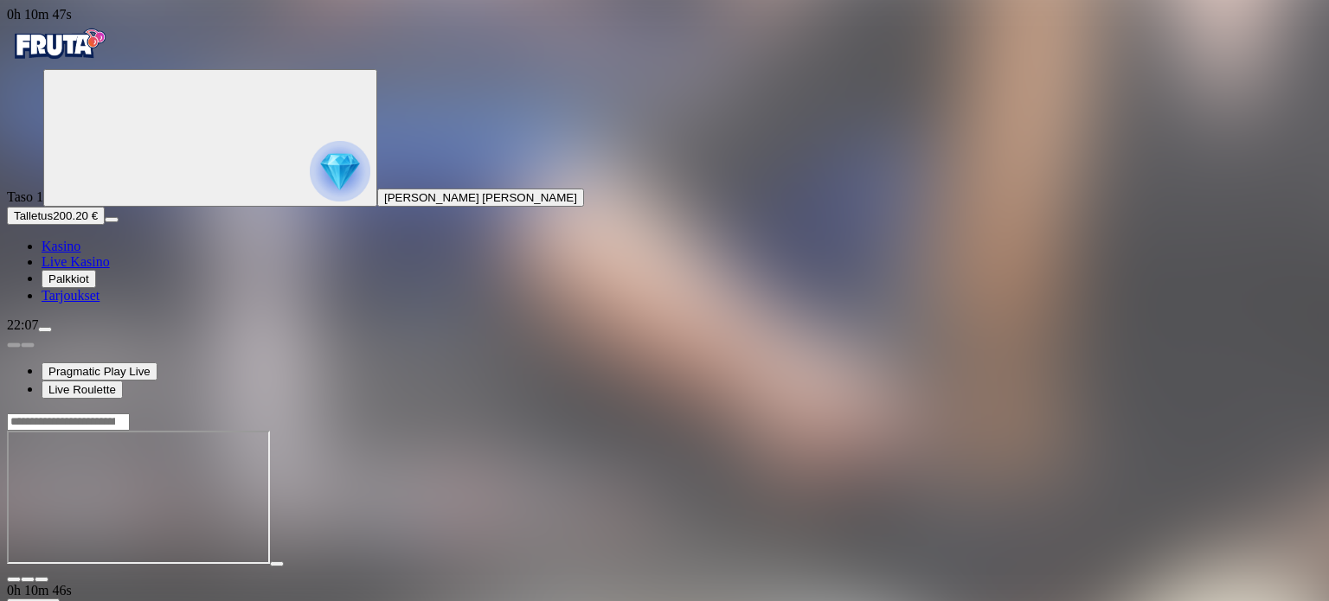
click at [42, 580] on span "fullscreen icon" at bounding box center [42, 580] width 0 height 0
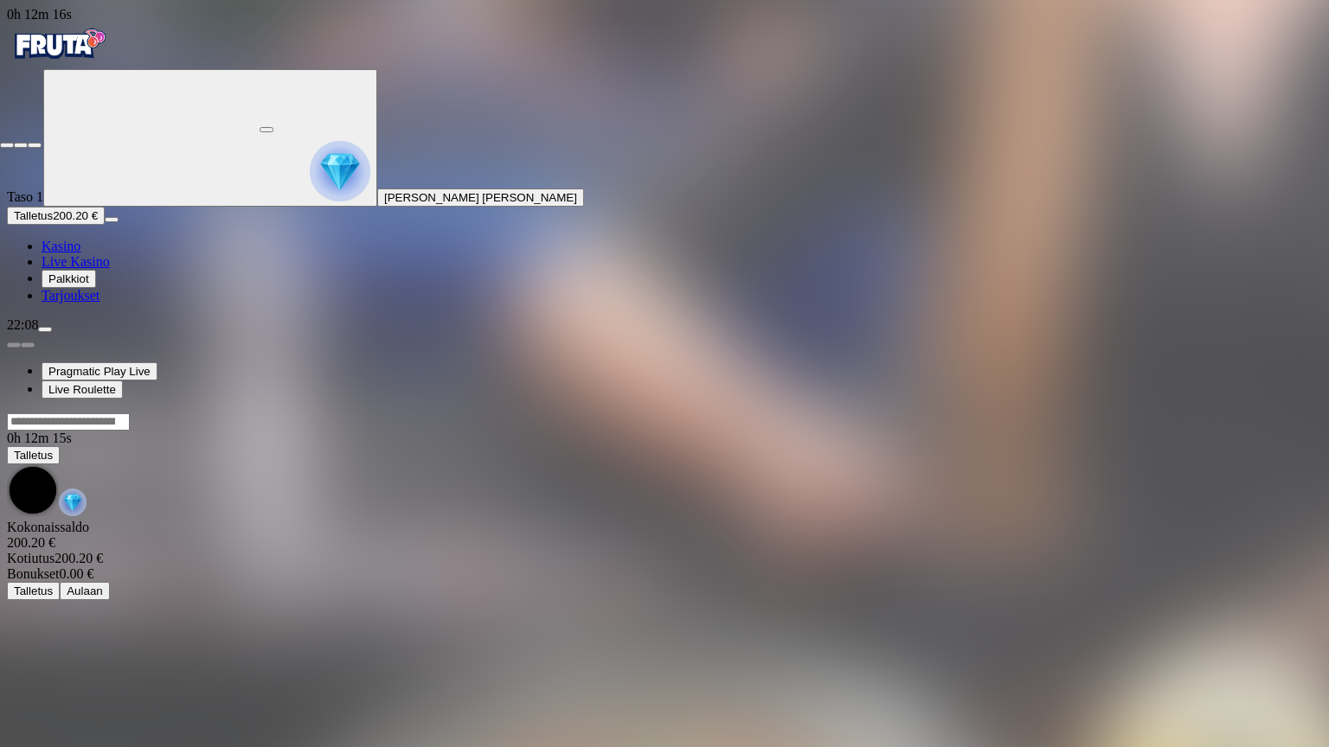
click at [7, 145] on span "close icon" at bounding box center [7, 145] width 0 height 0
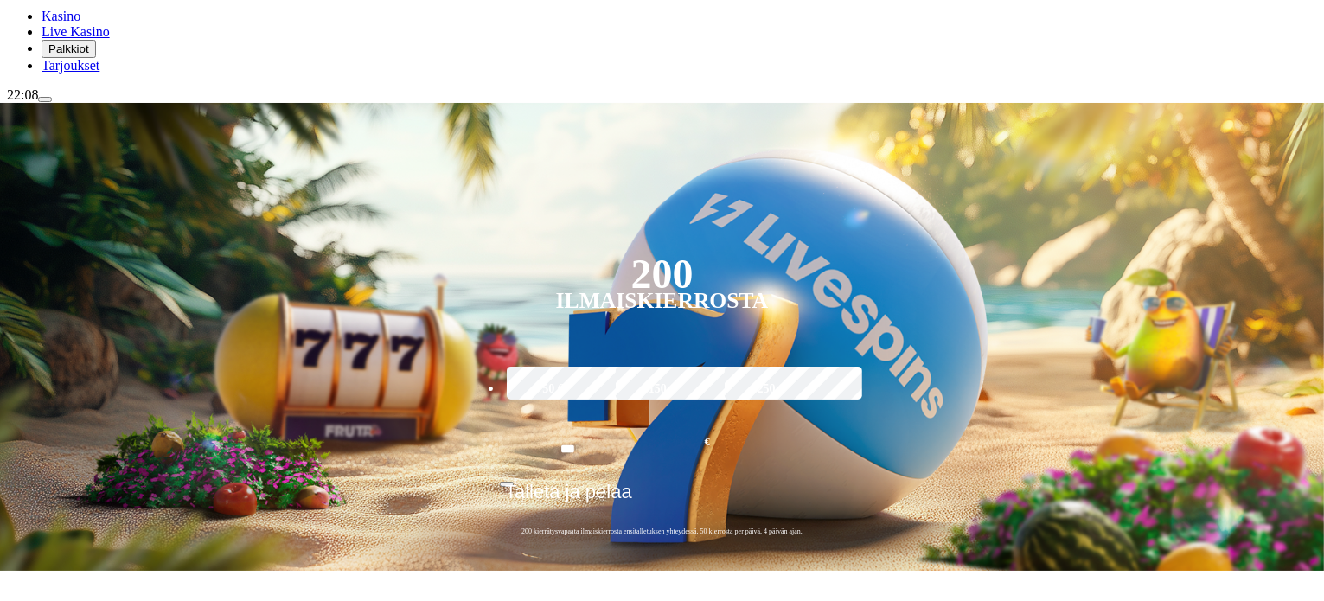
scroll to position [260, 0]
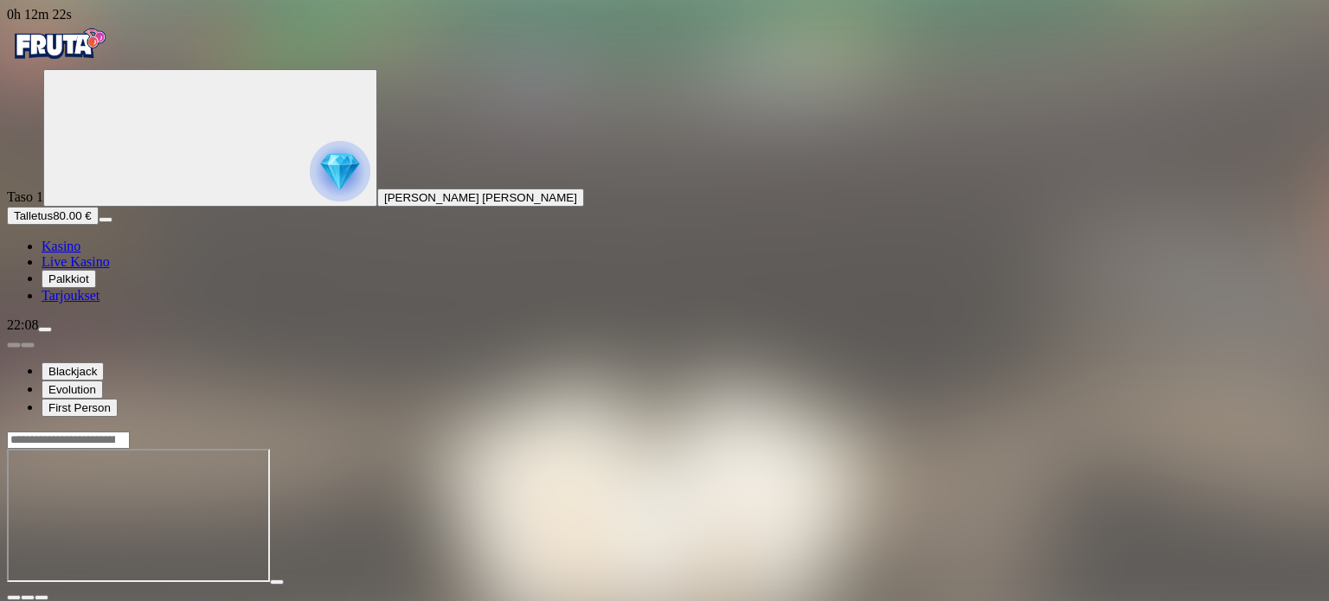
click at [48, 595] on button "button" at bounding box center [42, 597] width 14 height 5
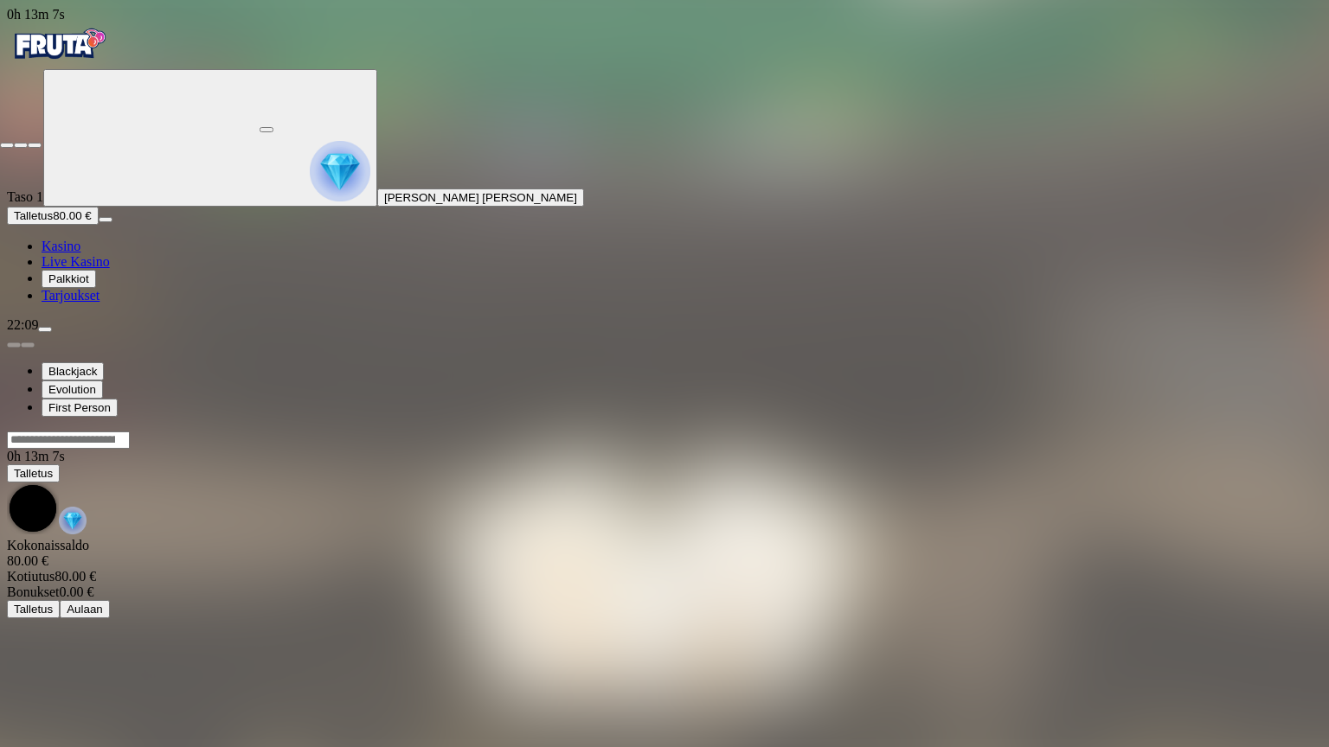
click at [7, 145] on span "close icon" at bounding box center [7, 145] width 0 height 0
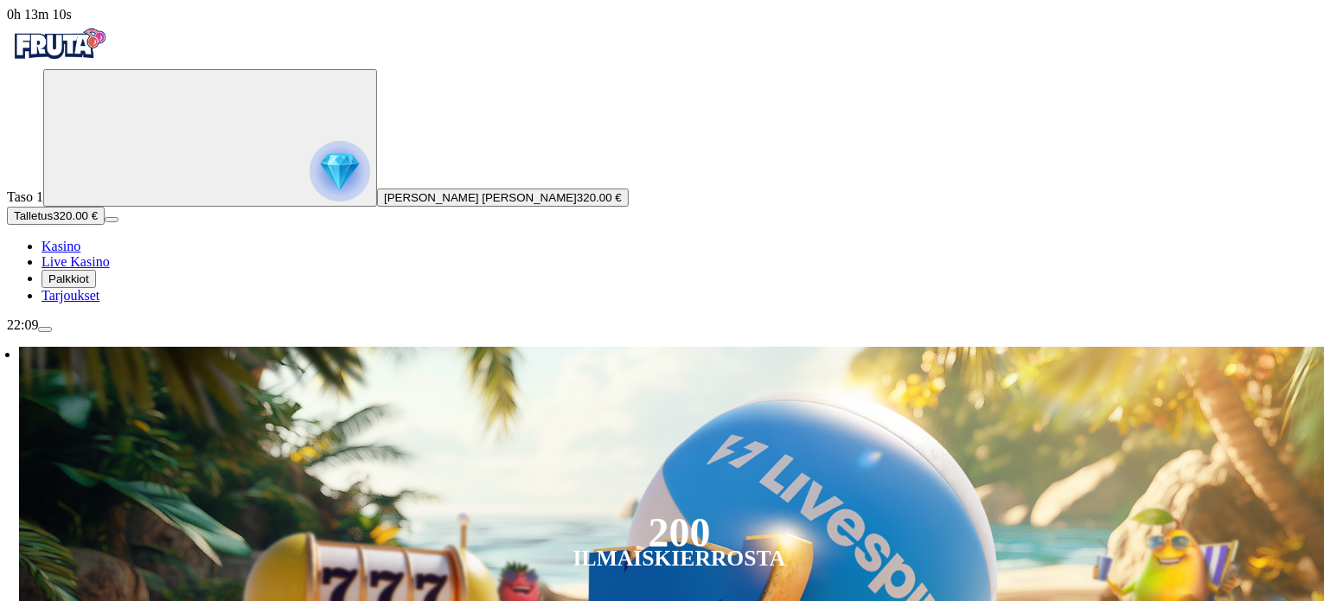
click at [53, 222] on span "Talletus" at bounding box center [33, 215] width 39 height 13
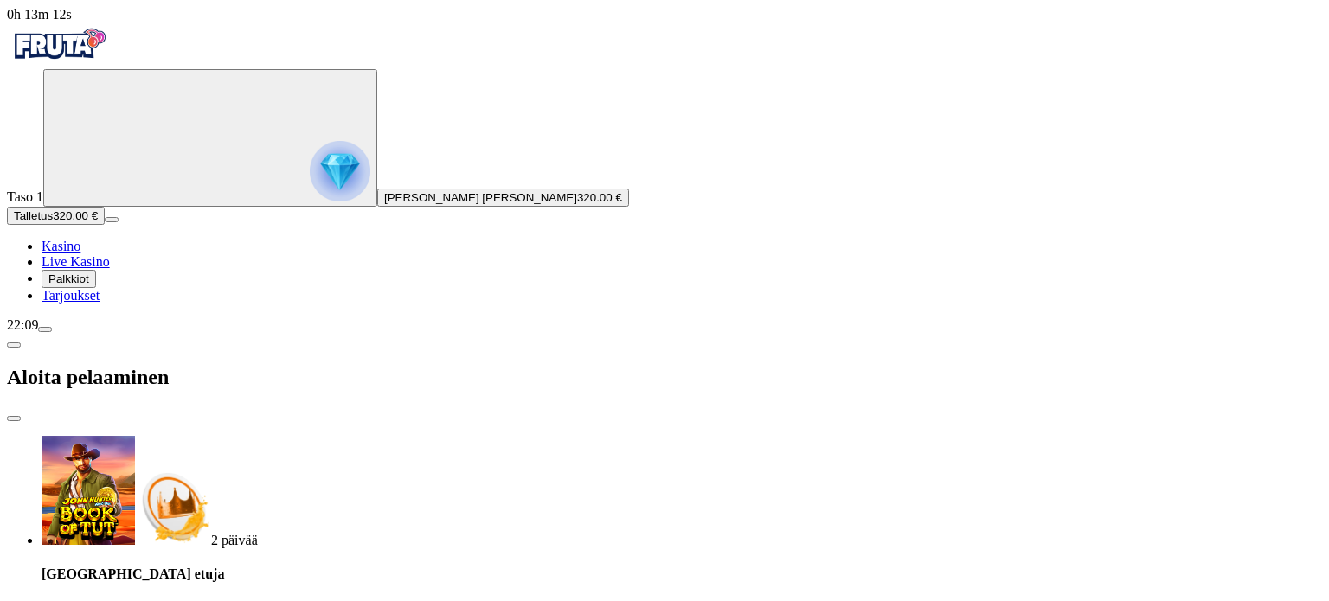
click at [14, 419] on span "close icon" at bounding box center [14, 419] width 0 height 0
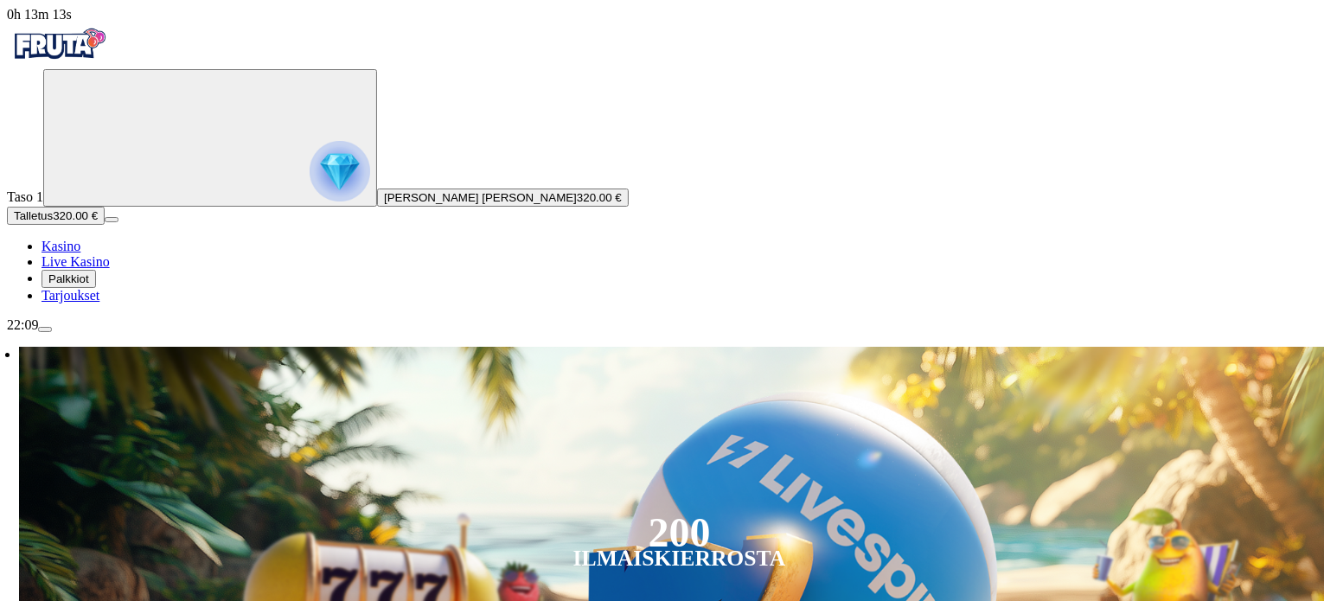
click at [45, 330] on span "menu icon" at bounding box center [45, 330] width 0 height 0
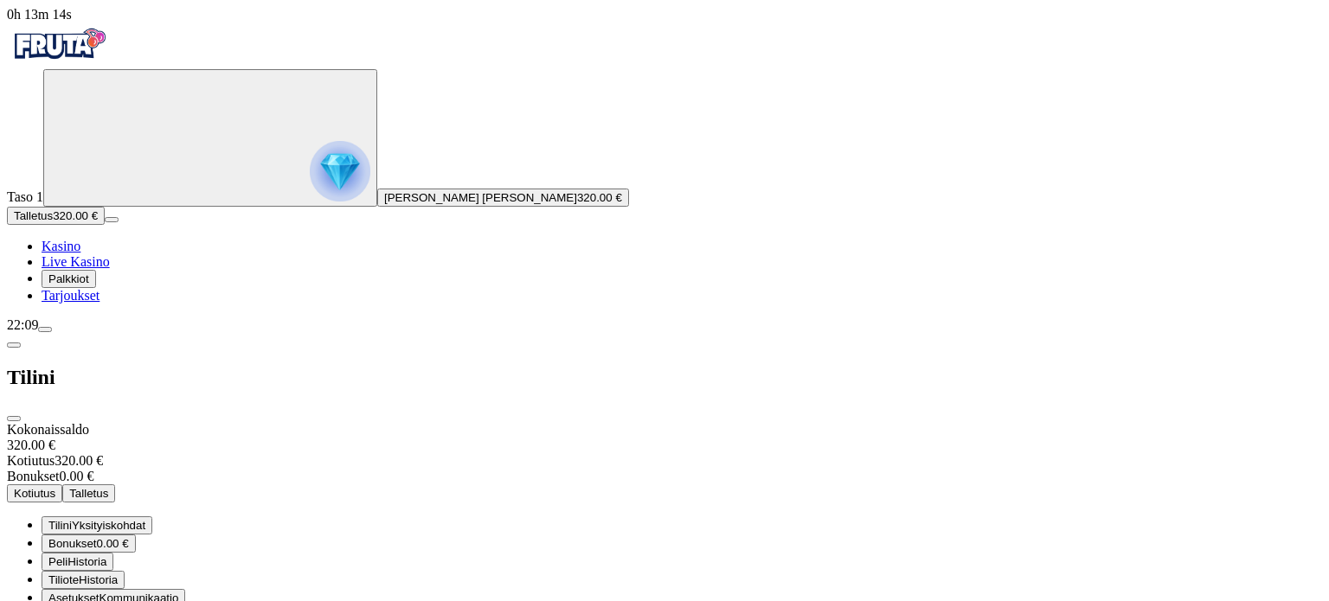
click at [62, 484] on button "Kotiutus" at bounding box center [34, 493] width 55 height 18
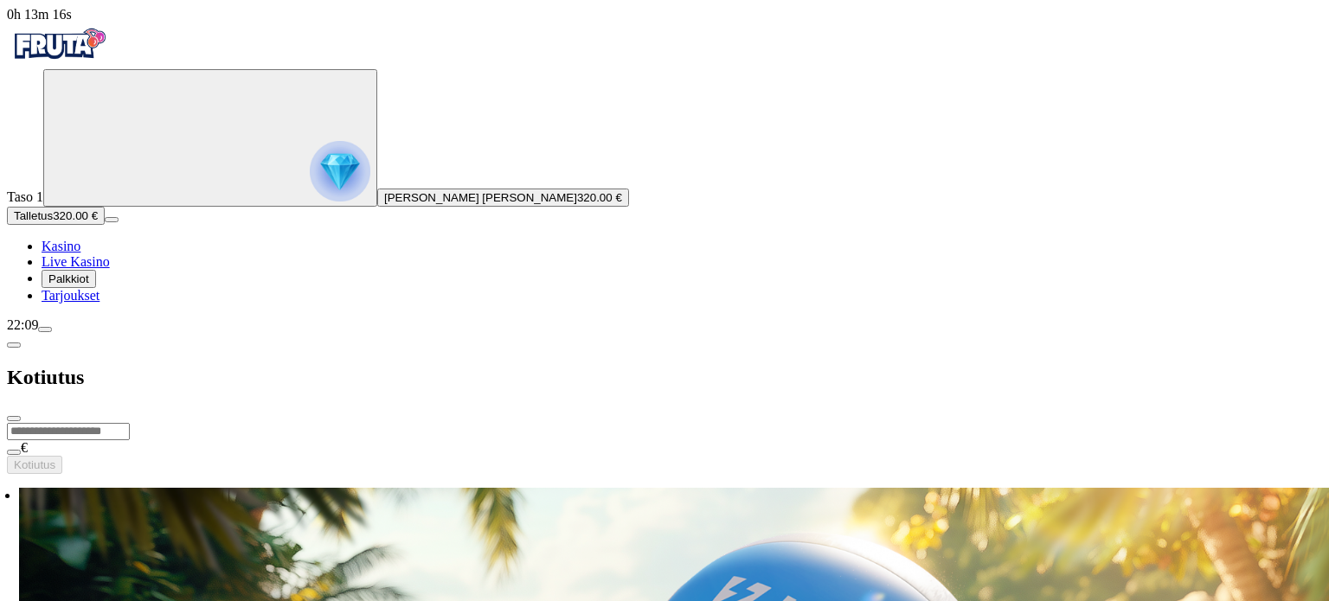
click at [130, 423] on input "number" at bounding box center [68, 431] width 123 height 17
type input "***"
click at [55, 458] on span "Kotiutus" at bounding box center [35, 464] width 42 height 13
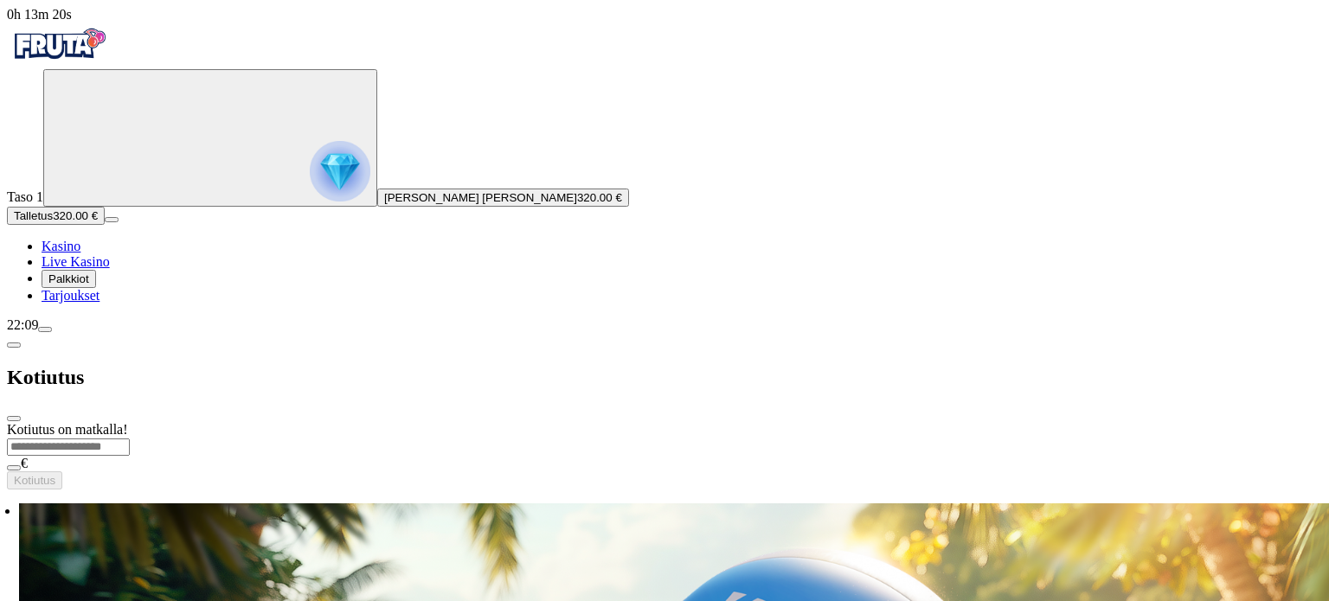
click at [14, 419] on span "close icon" at bounding box center [14, 419] width 0 height 0
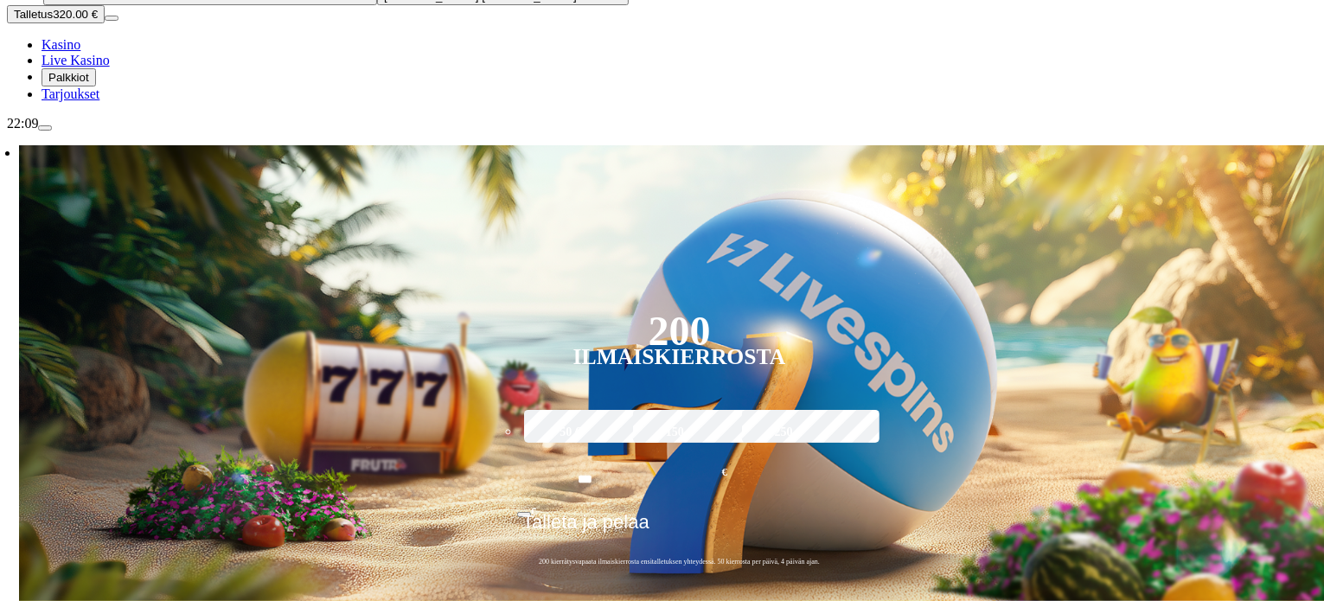
scroll to position [317, 0]
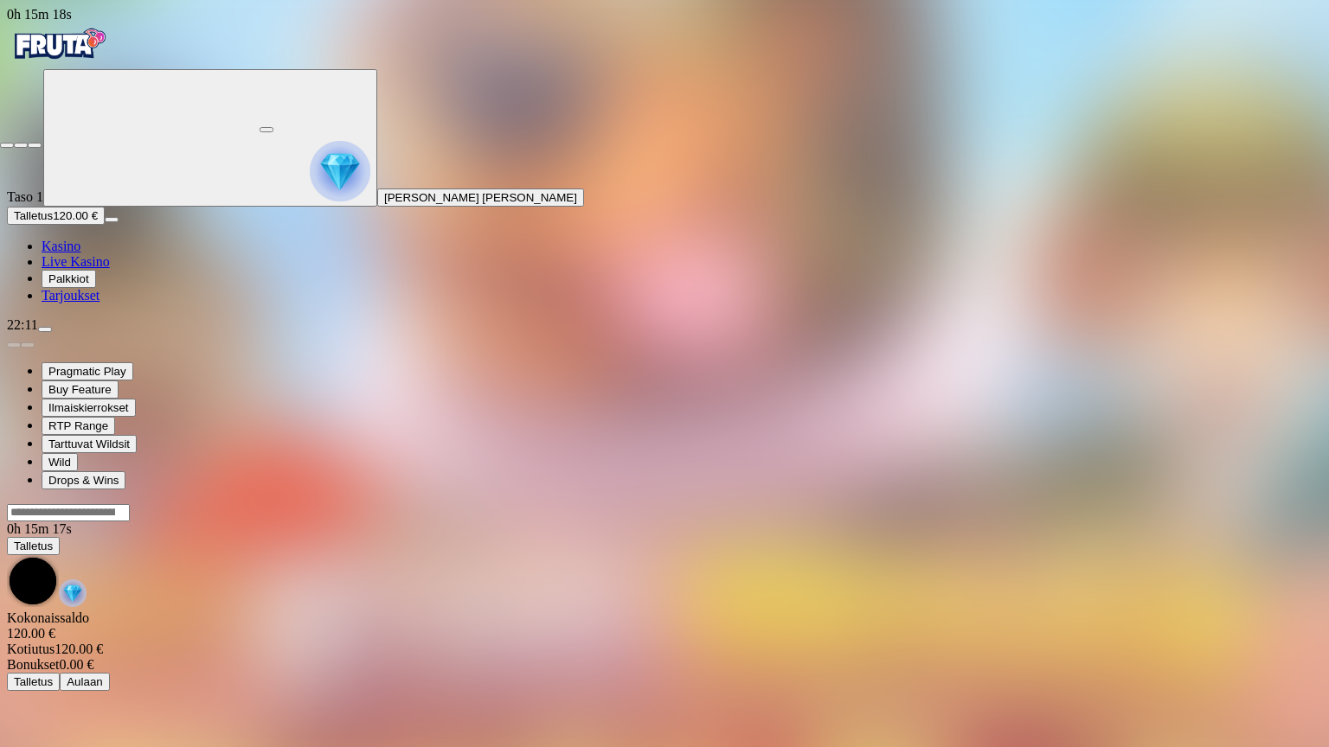
click at [7, 145] on span "close icon" at bounding box center [7, 145] width 0 height 0
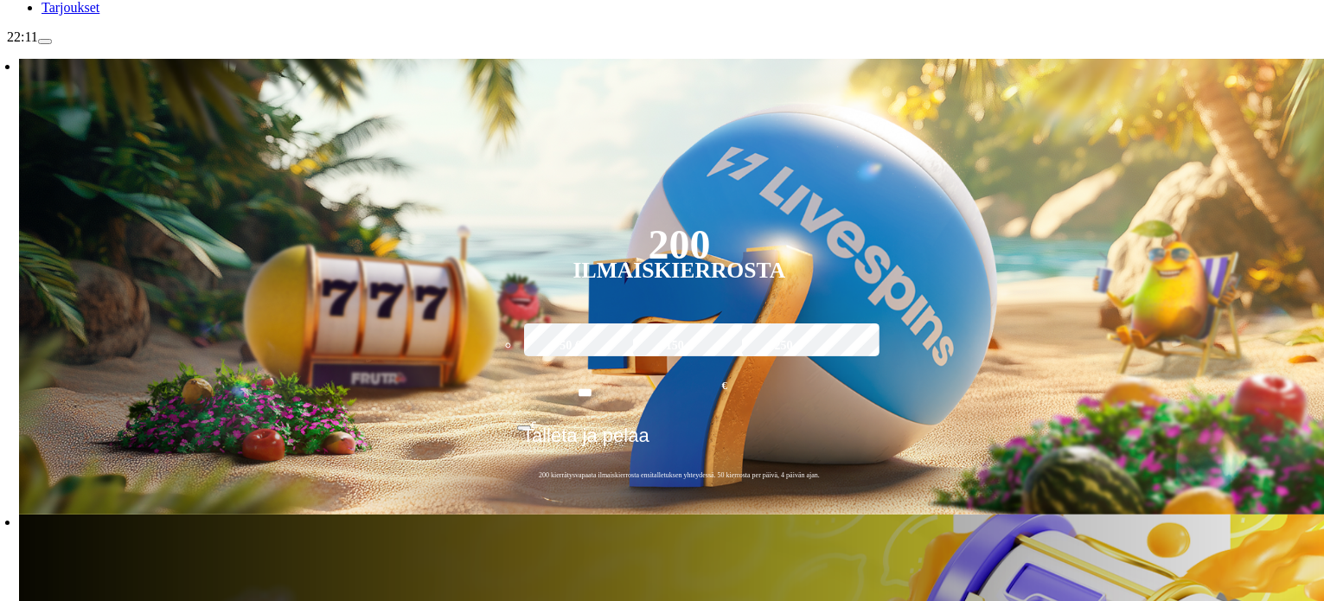
scroll to position [317, 0]
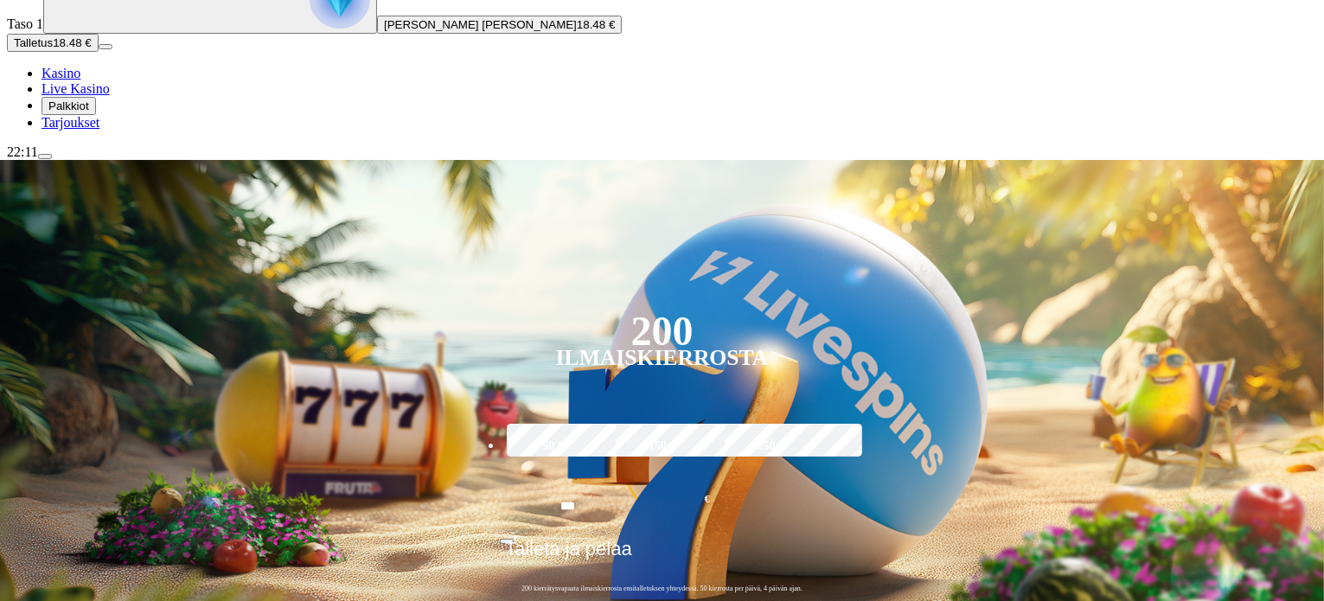
scroll to position [317, 0]
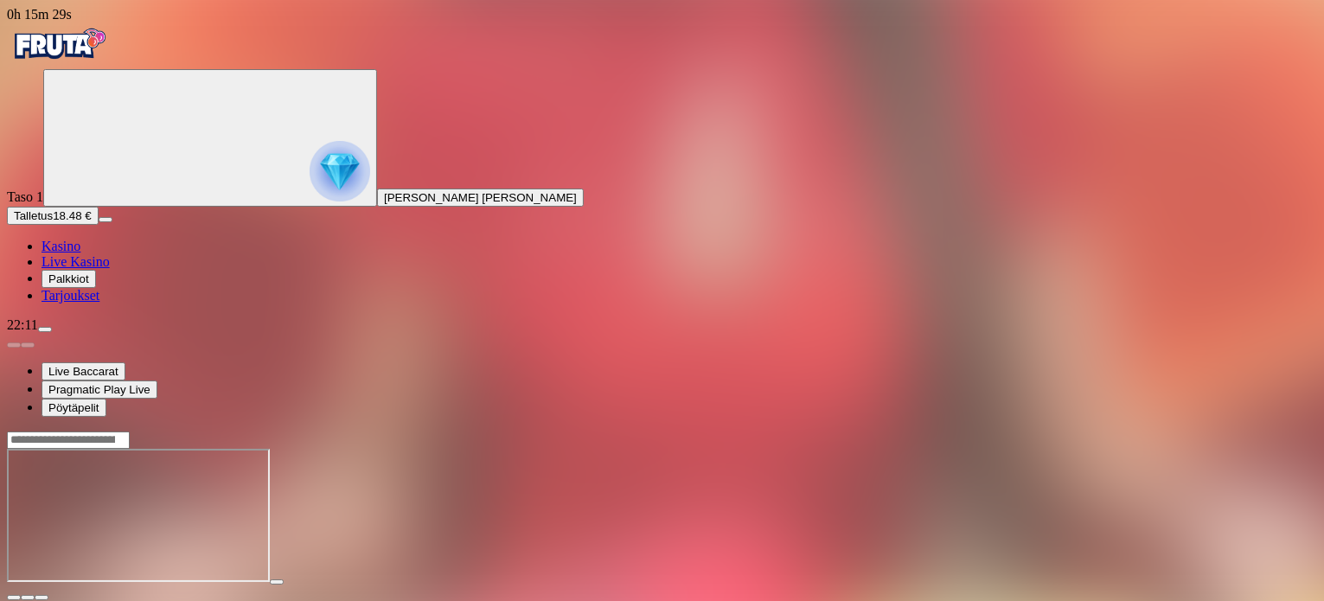
click at [48, 595] on button "button" at bounding box center [42, 597] width 14 height 5
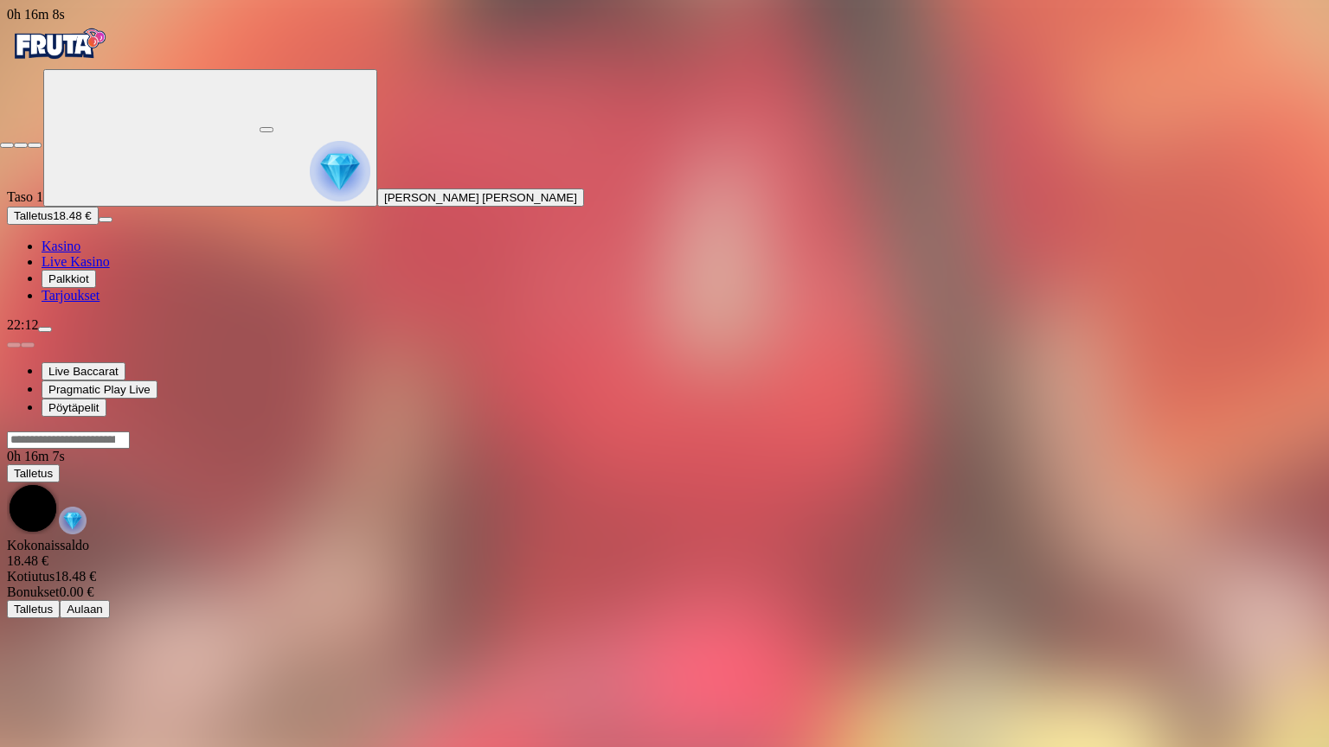
click at [7, 145] on span "close icon" at bounding box center [7, 145] width 0 height 0
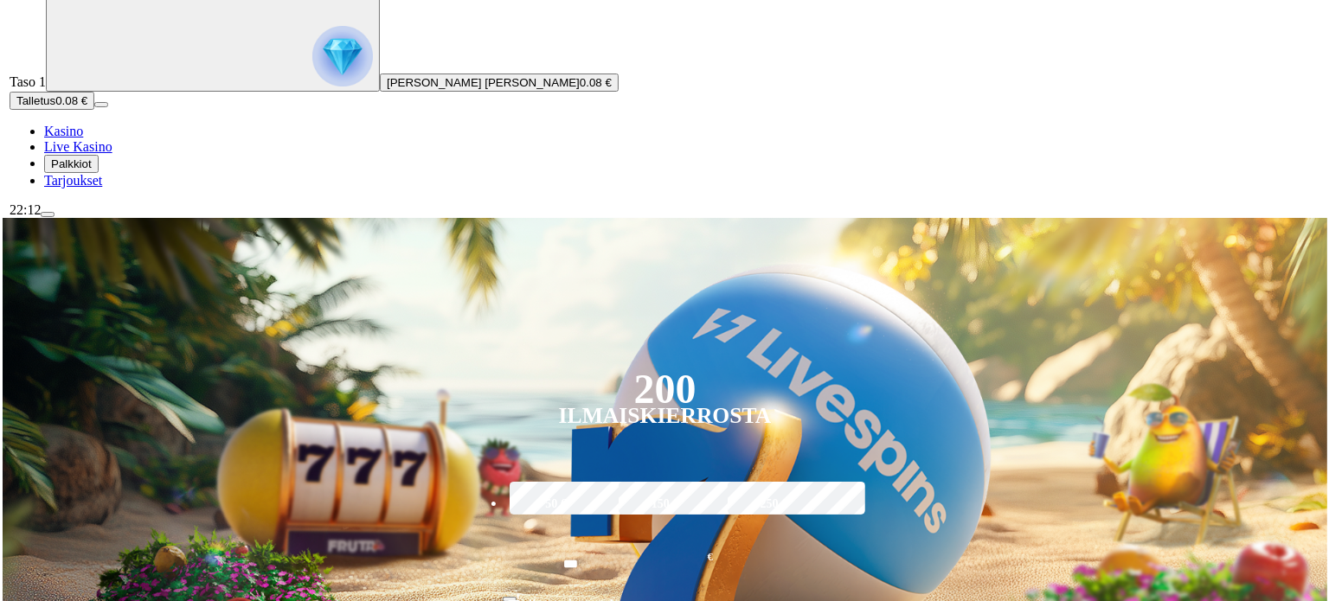
scroll to position [144, 0]
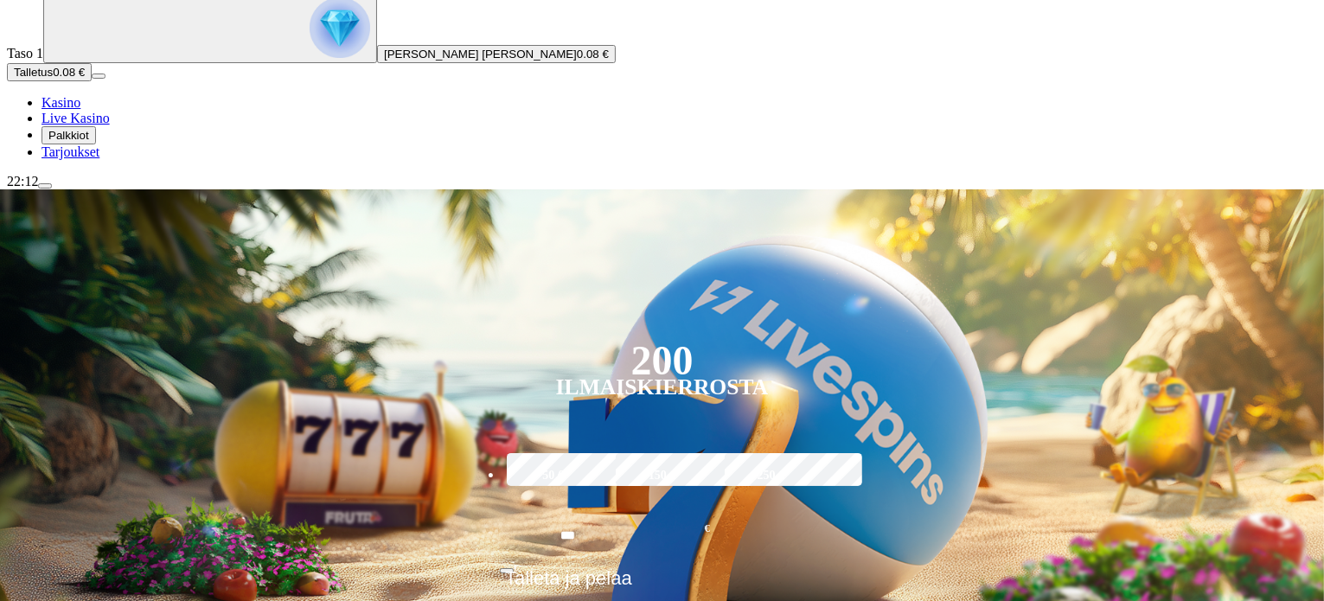
click at [92, 81] on button "Talletus 0.08 €" at bounding box center [49, 72] width 85 height 18
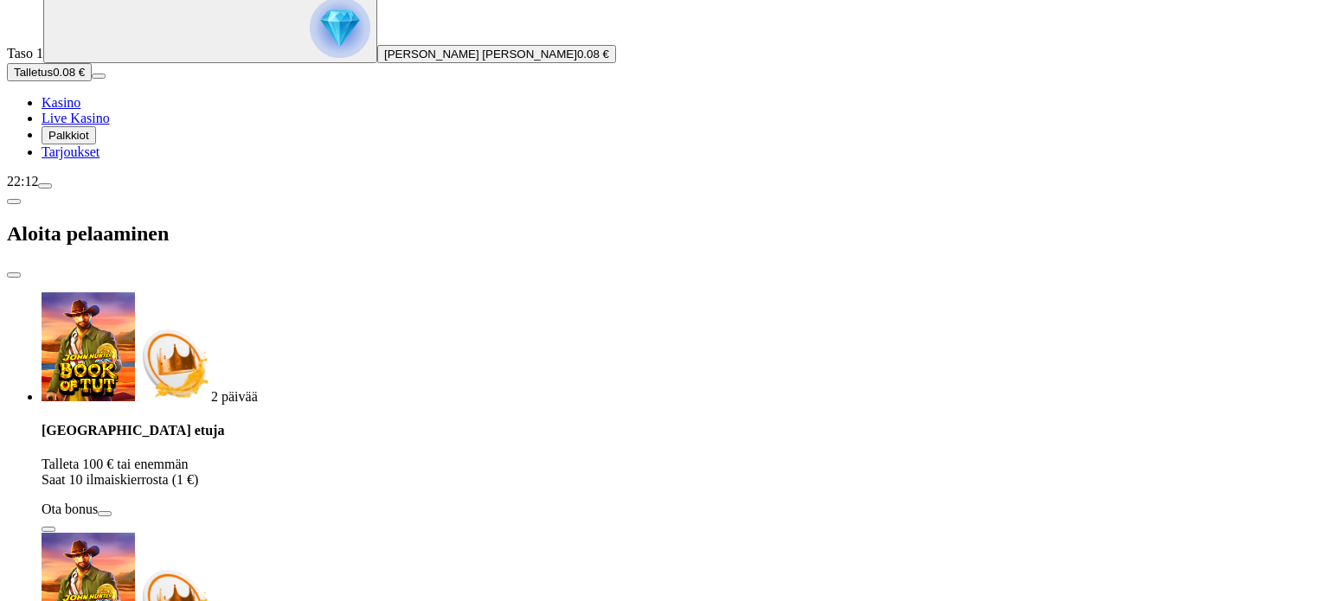
drag, startPoint x: 257, startPoint y: 407, endPoint x: 130, endPoint y: 433, distance: 129.8
type input "***"
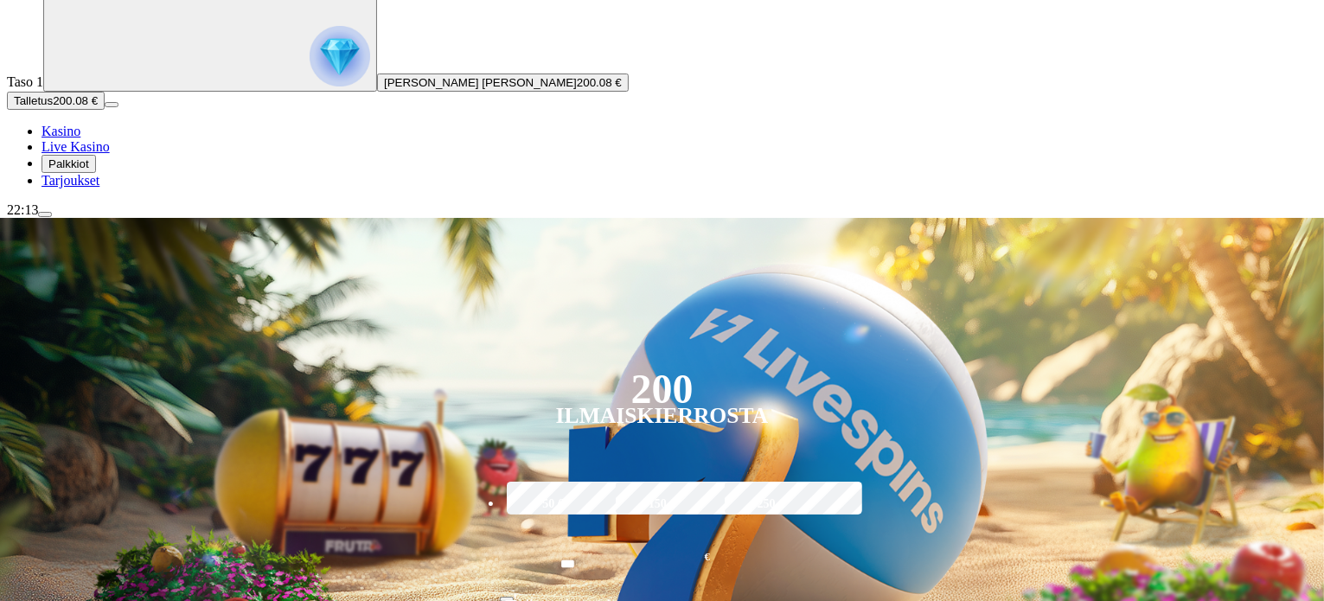
scroll to position [202, 0]
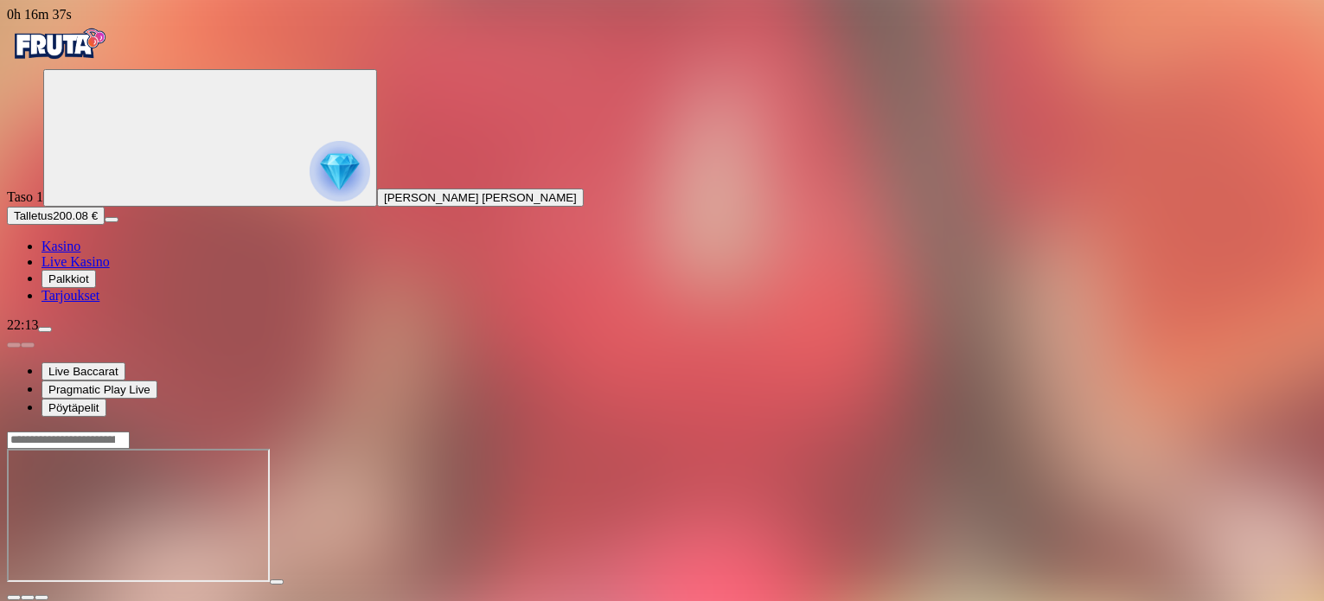
click at [42, 598] on span "fullscreen icon" at bounding box center [42, 598] width 0 height 0
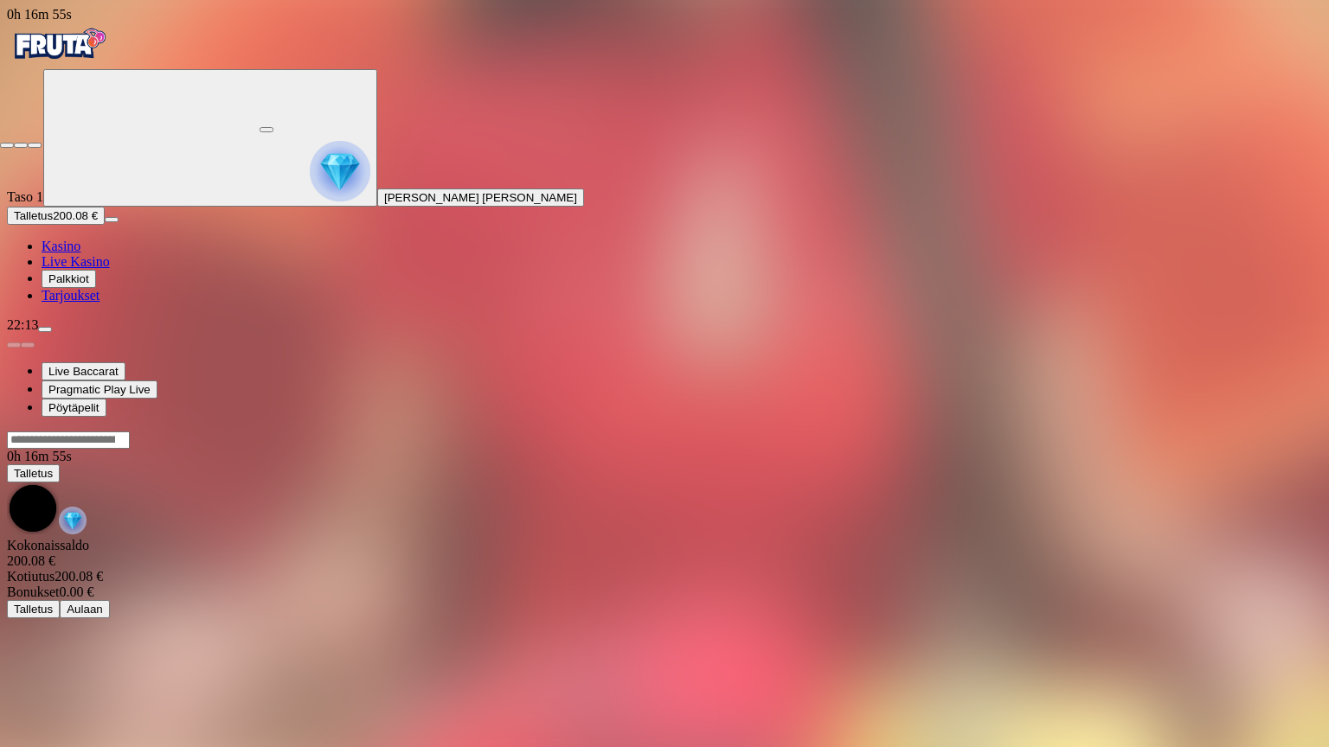
click at [7, 145] on span "close icon" at bounding box center [7, 145] width 0 height 0
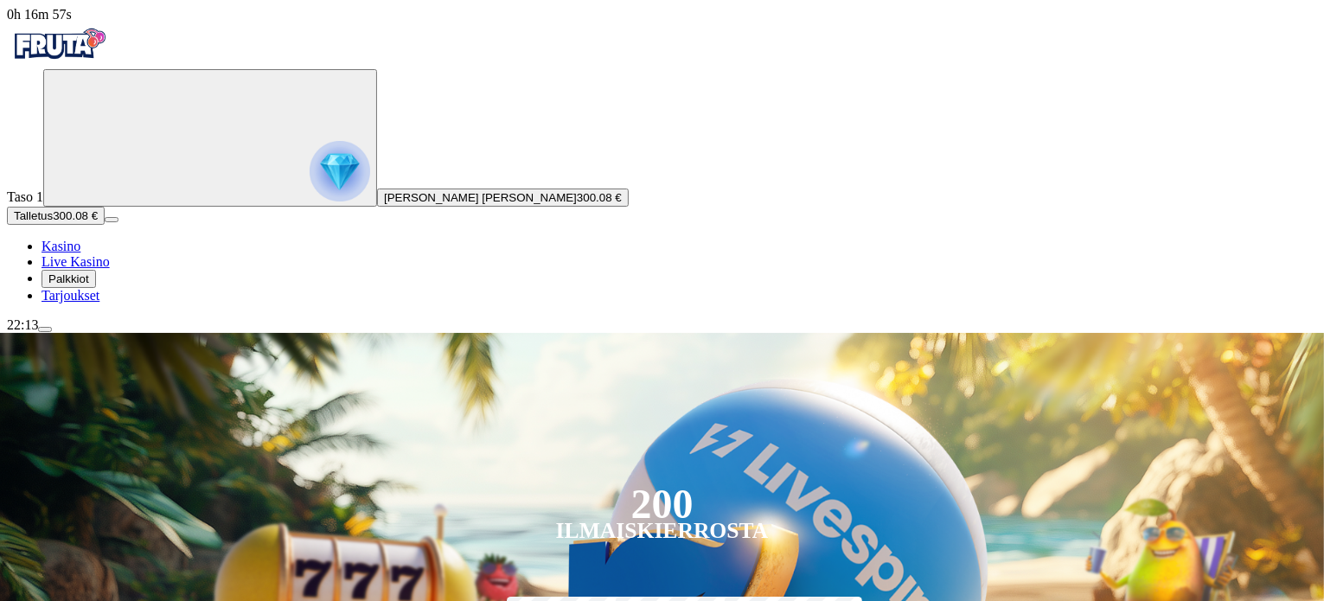
scroll to position [202, 0]
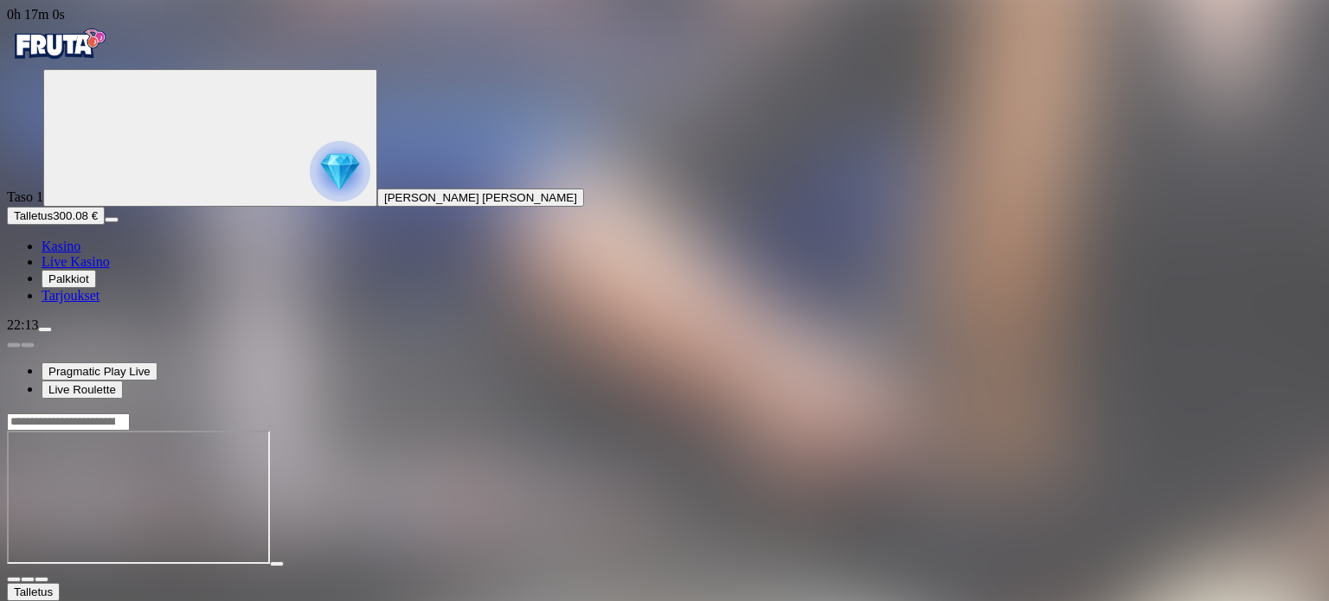
click at [48, 577] on button "button" at bounding box center [42, 579] width 14 height 5
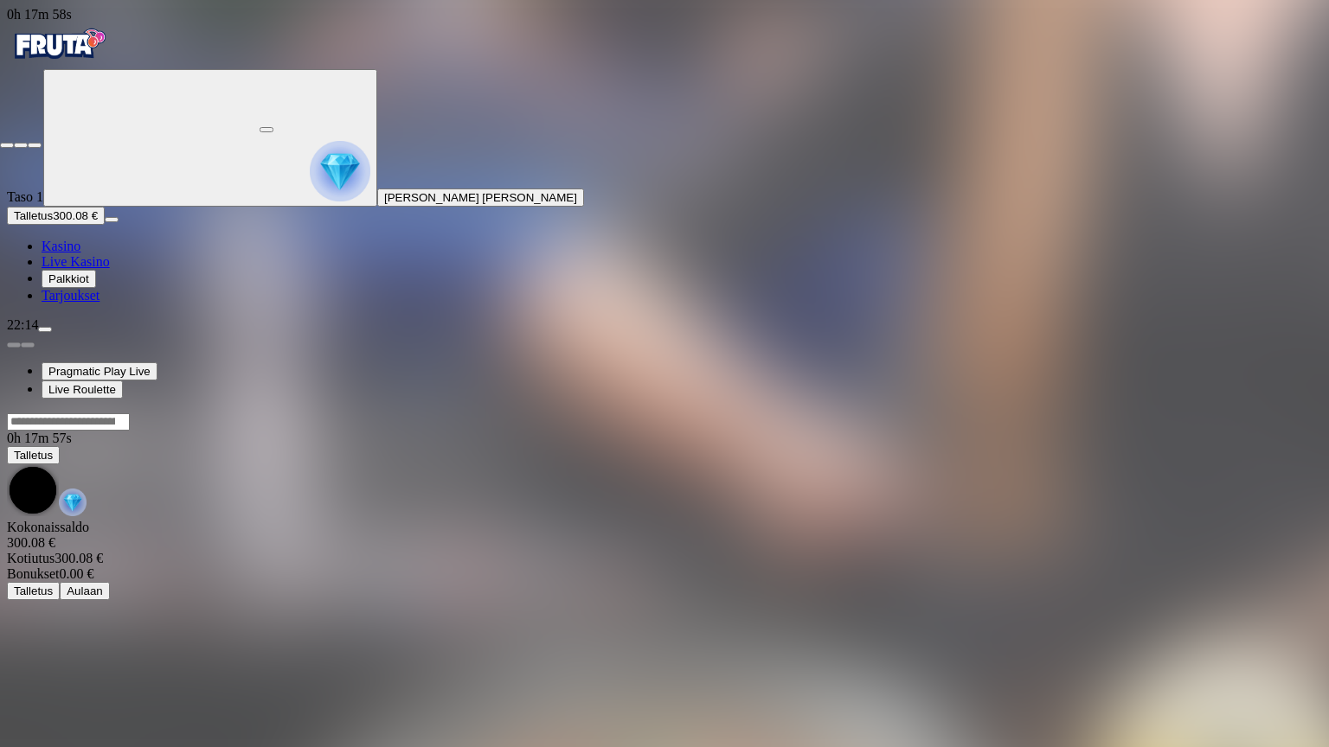
click at [7, 145] on span "close icon" at bounding box center [7, 145] width 0 height 0
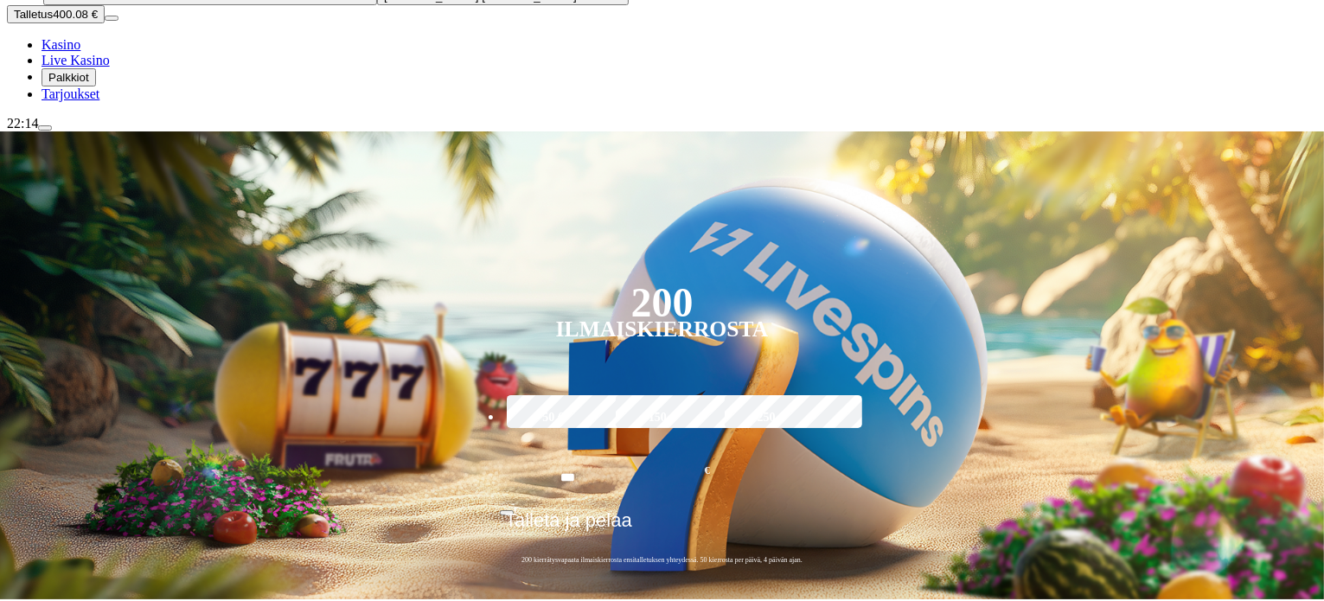
scroll to position [317, 0]
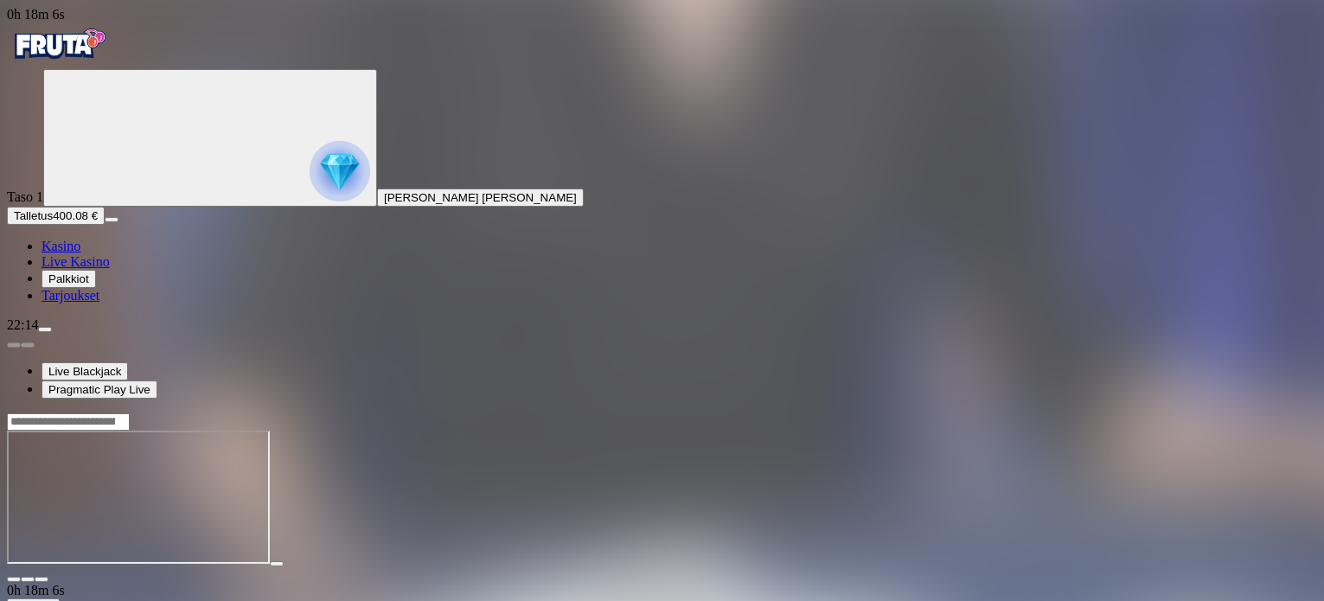
click at [48, 577] on button "button" at bounding box center [42, 579] width 14 height 5
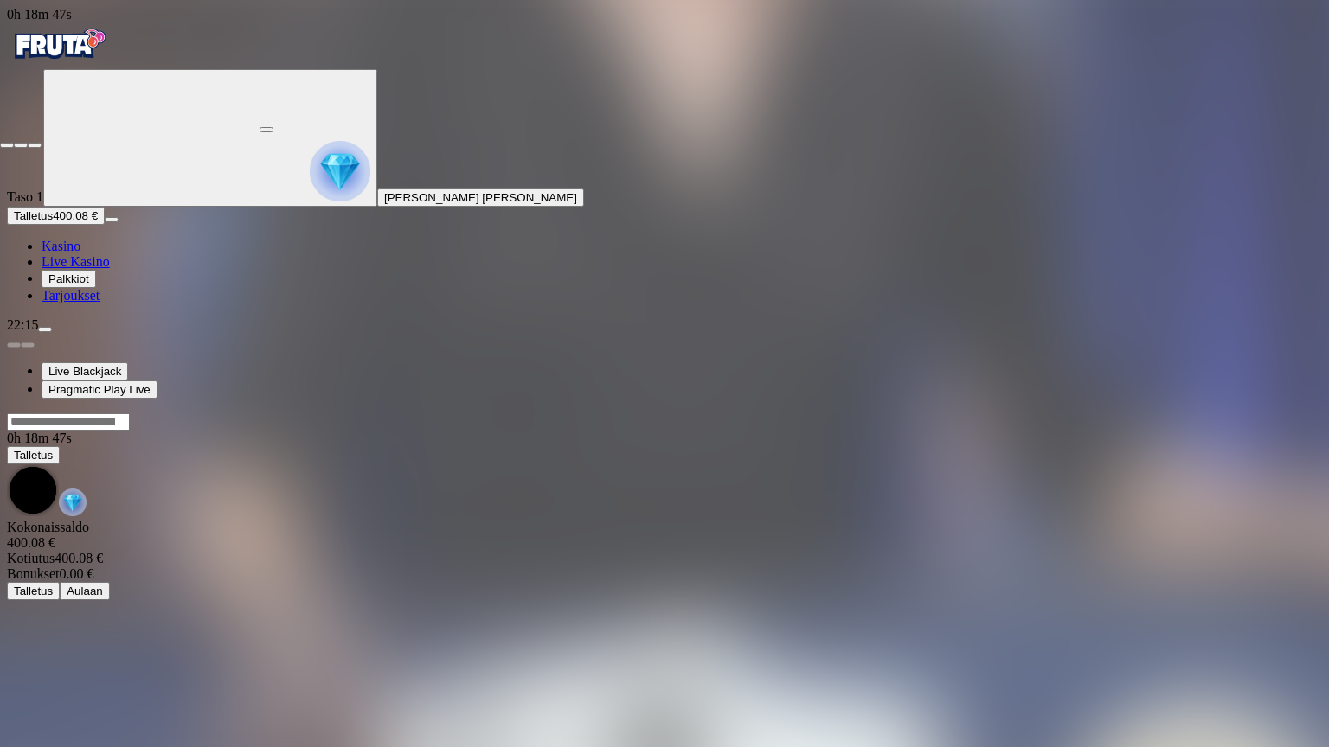
click at [7, 145] on span "close icon" at bounding box center [7, 145] width 0 height 0
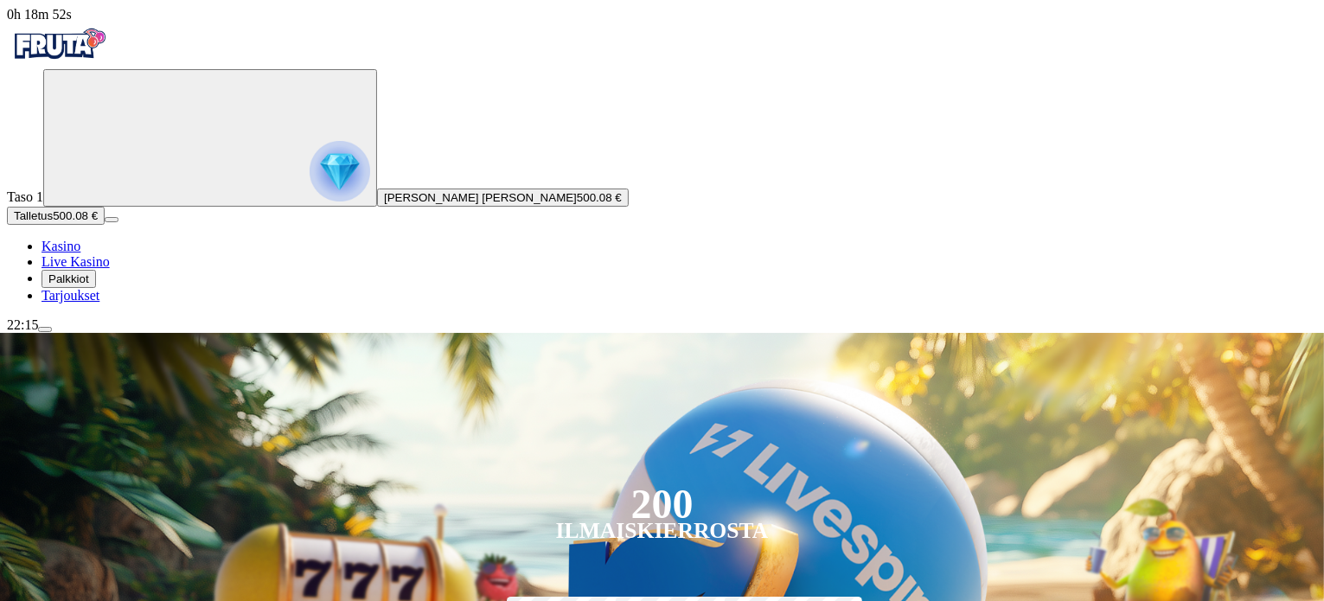
click at [45, 330] on span "menu icon" at bounding box center [45, 330] width 0 height 0
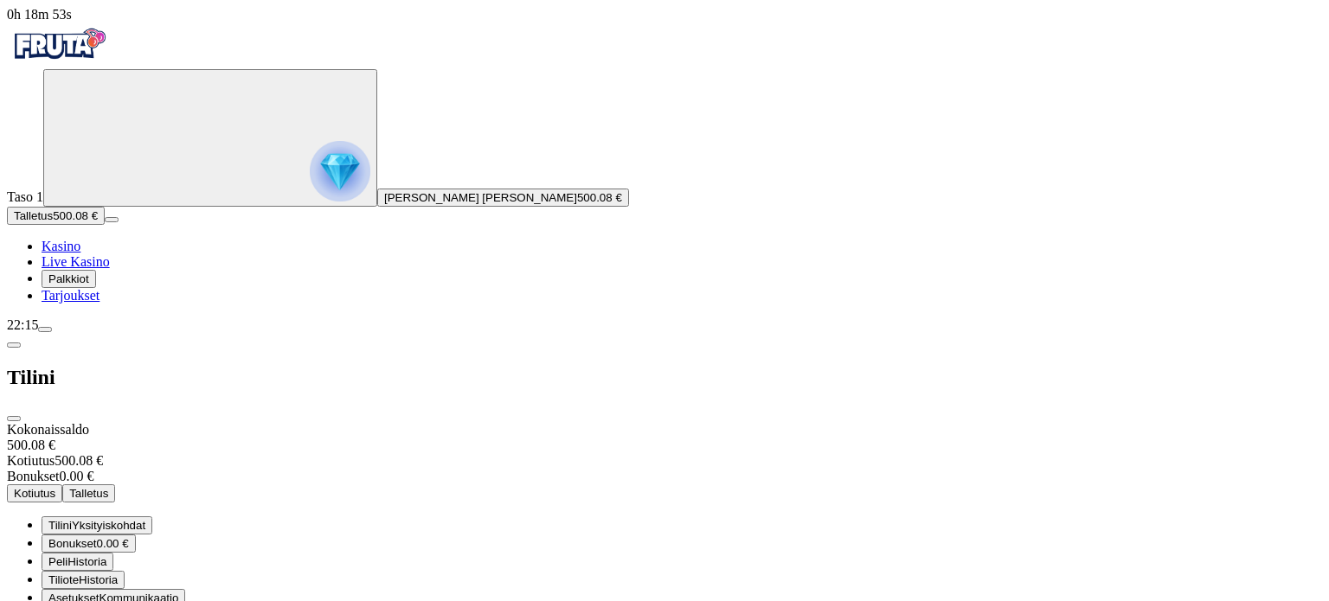
click at [55, 487] on span "Kotiutus" at bounding box center [35, 493] width 42 height 13
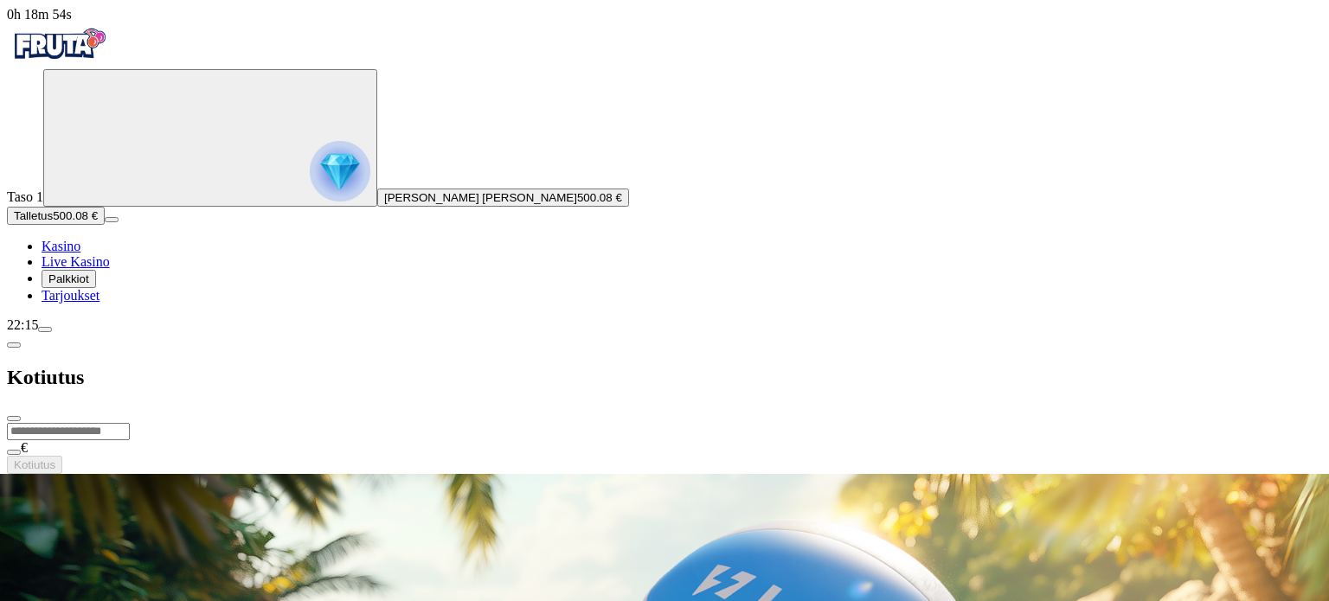
click at [377, 422] on form "€ Kotiutus" at bounding box center [664, 448] width 1315 height 52
click at [130, 423] on input "number" at bounding box center [68, 431] width 123 height 17
type input "***"
click at [55, 458] on span "Kotiutus" at bounding box center [35, 464] width 42 height 13
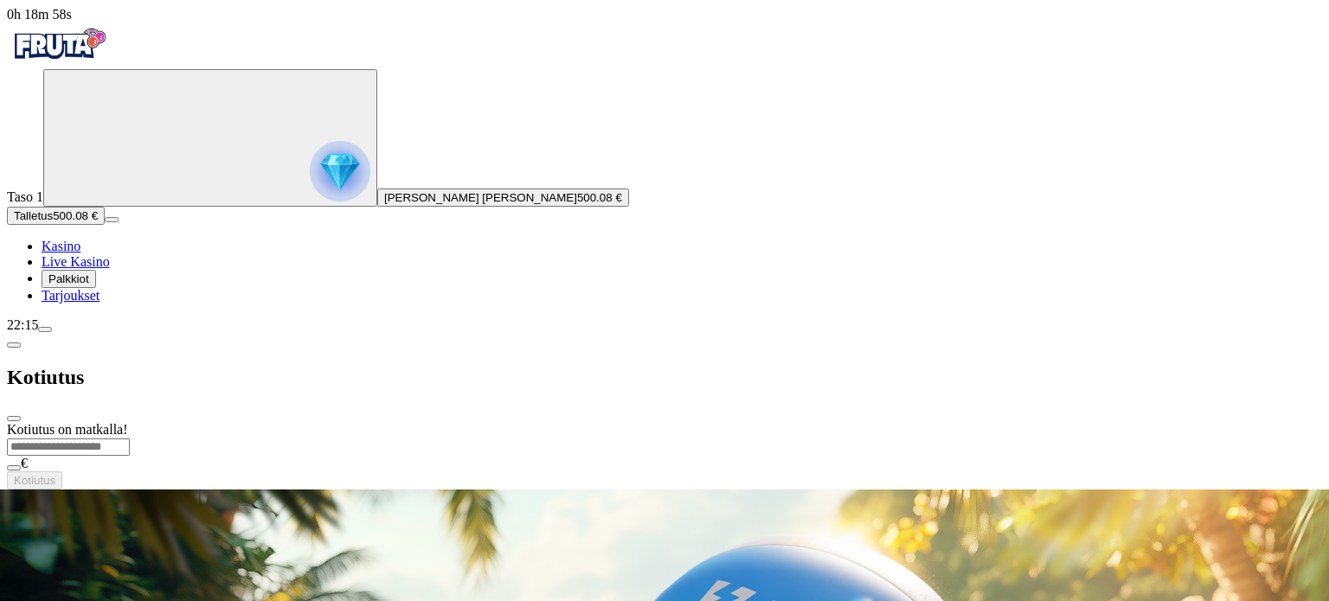
click at [14, 419] on span "close icon" at bounding box center [14, 419] width 0 height 0
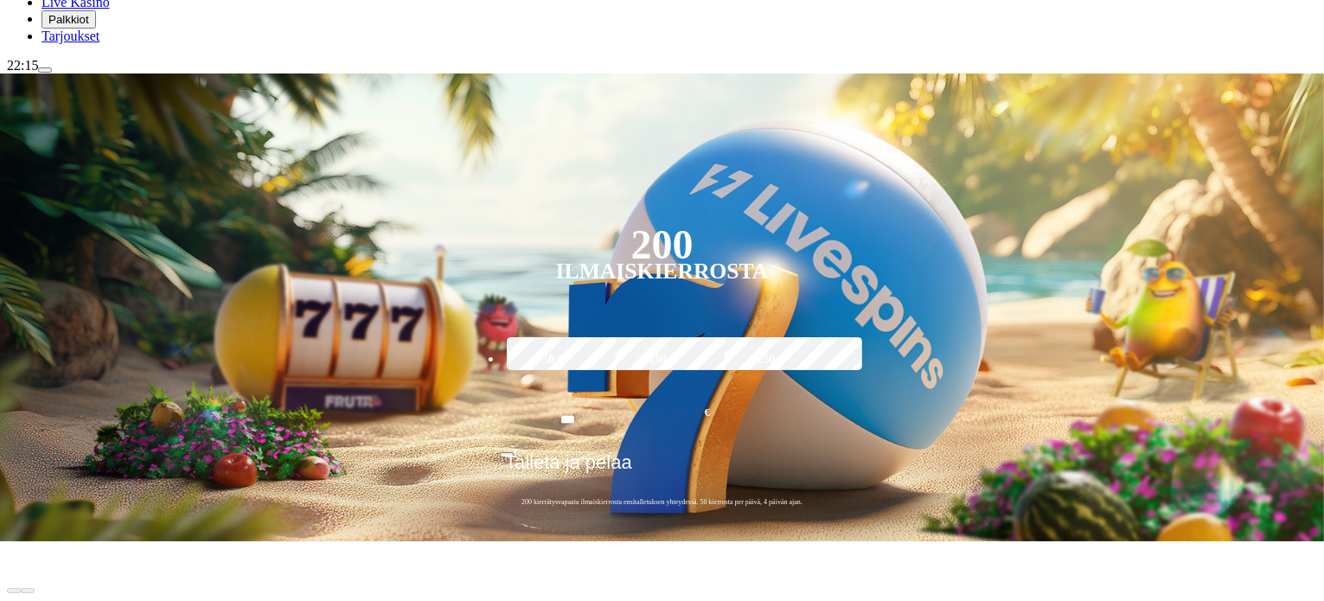
scroll to position [375, 0]
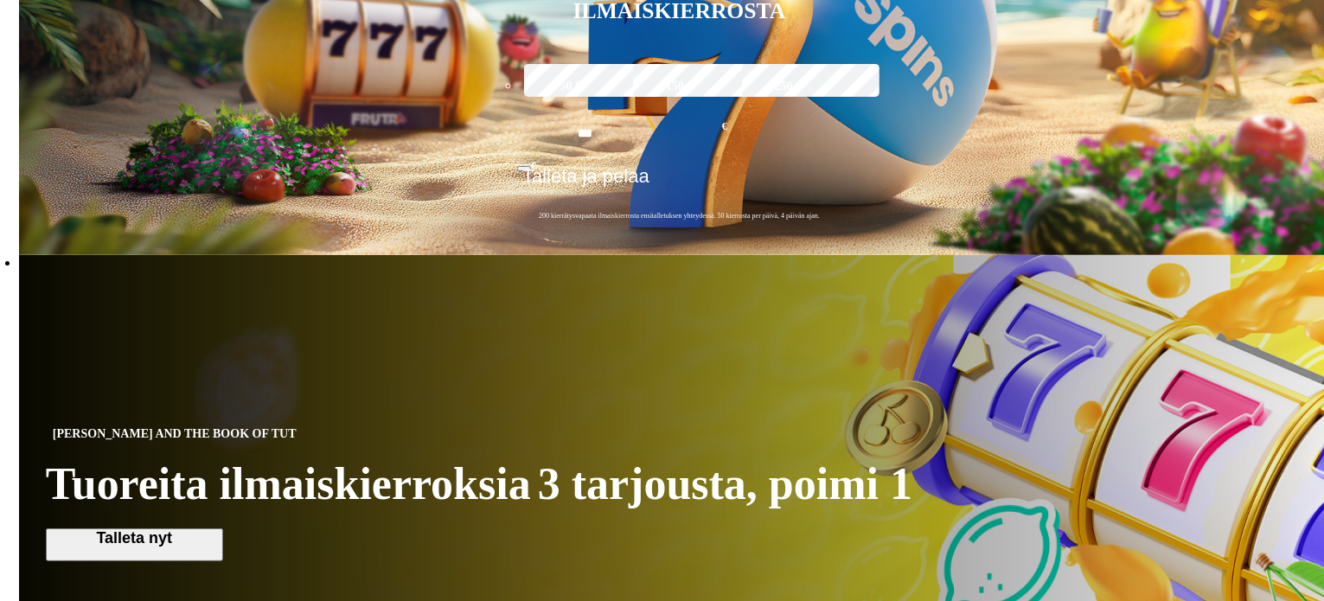
scroll to position [606, 0]
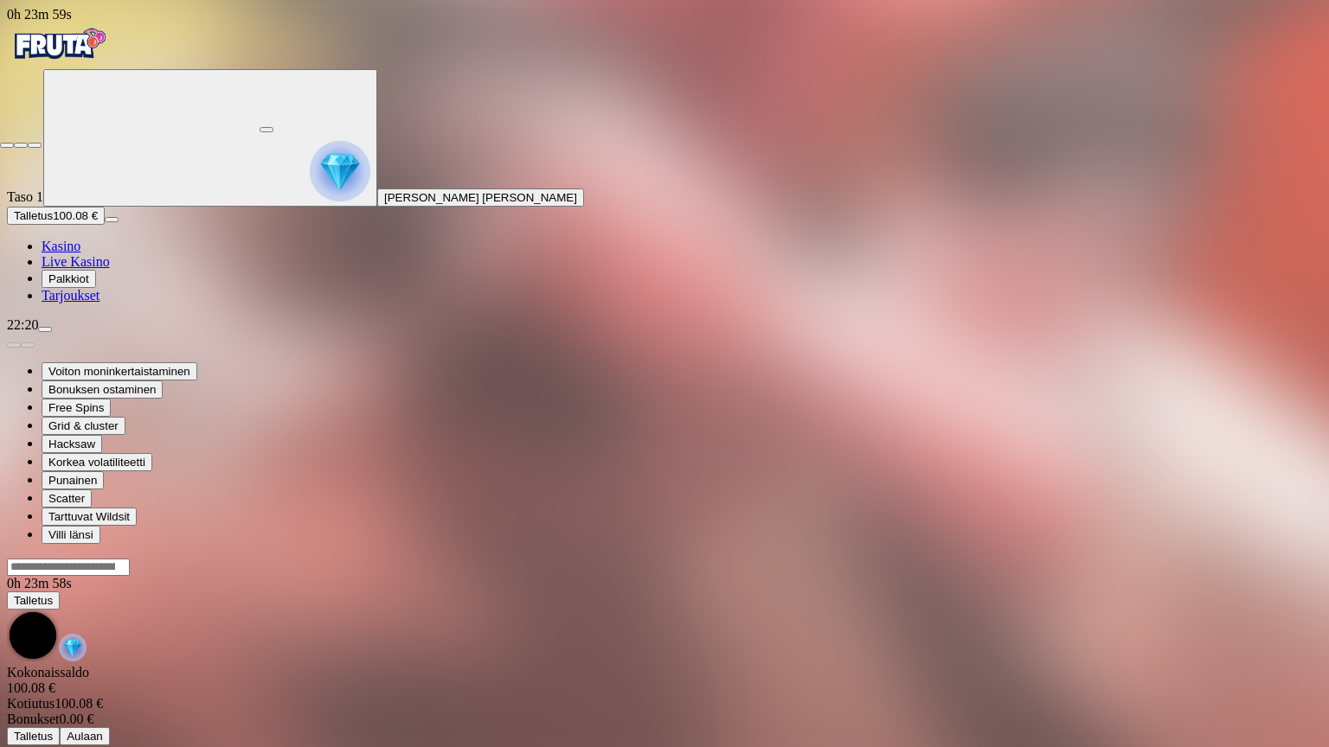
click at [7, 145] on span "close icon" at bounding box center [7, 145] width 0 height 0
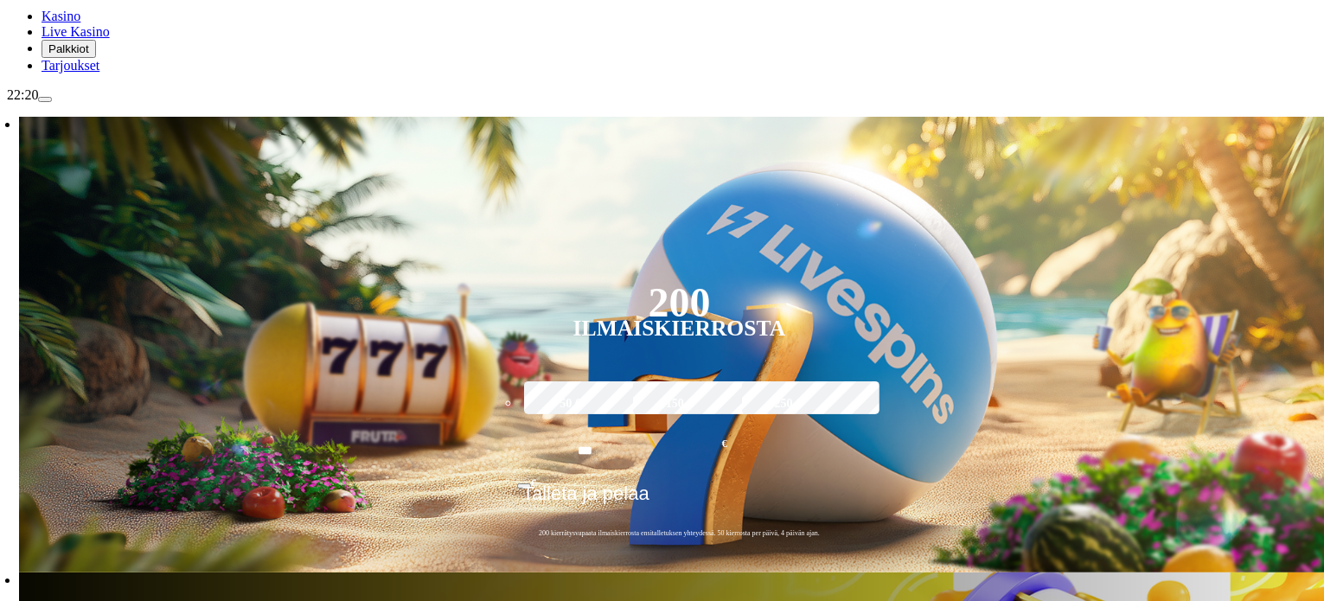
scroll to position [288, 0]
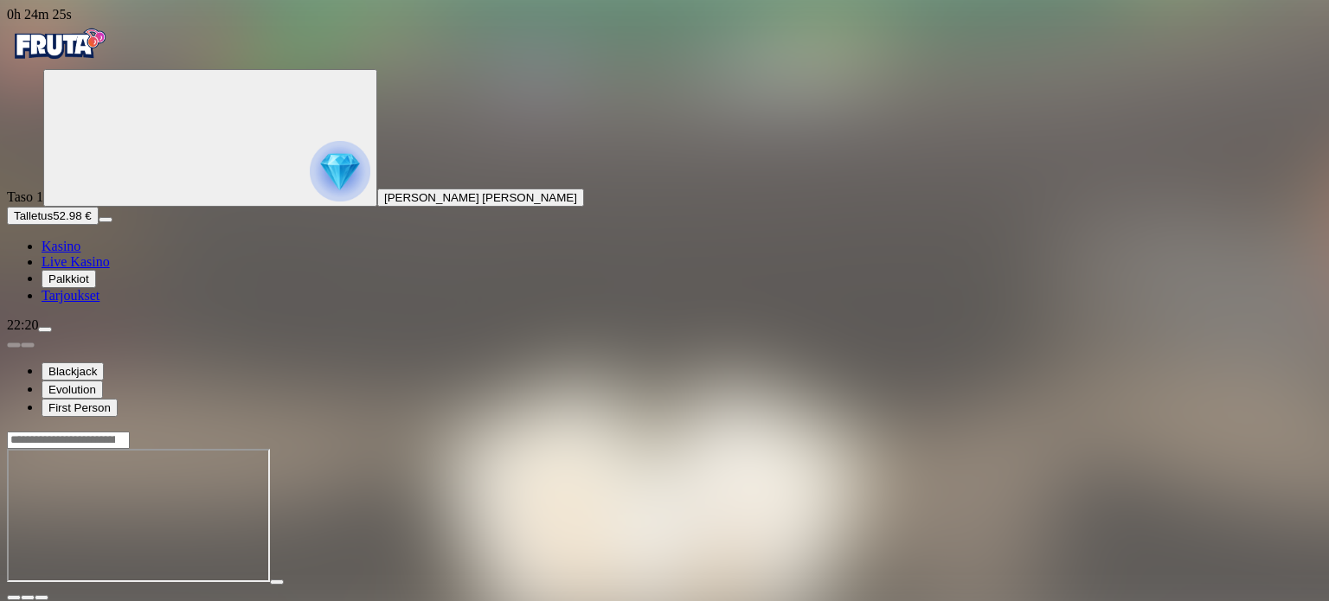
click at [14, 598] on span "close icon" at bounding box center [14, 598] width 0 height 0
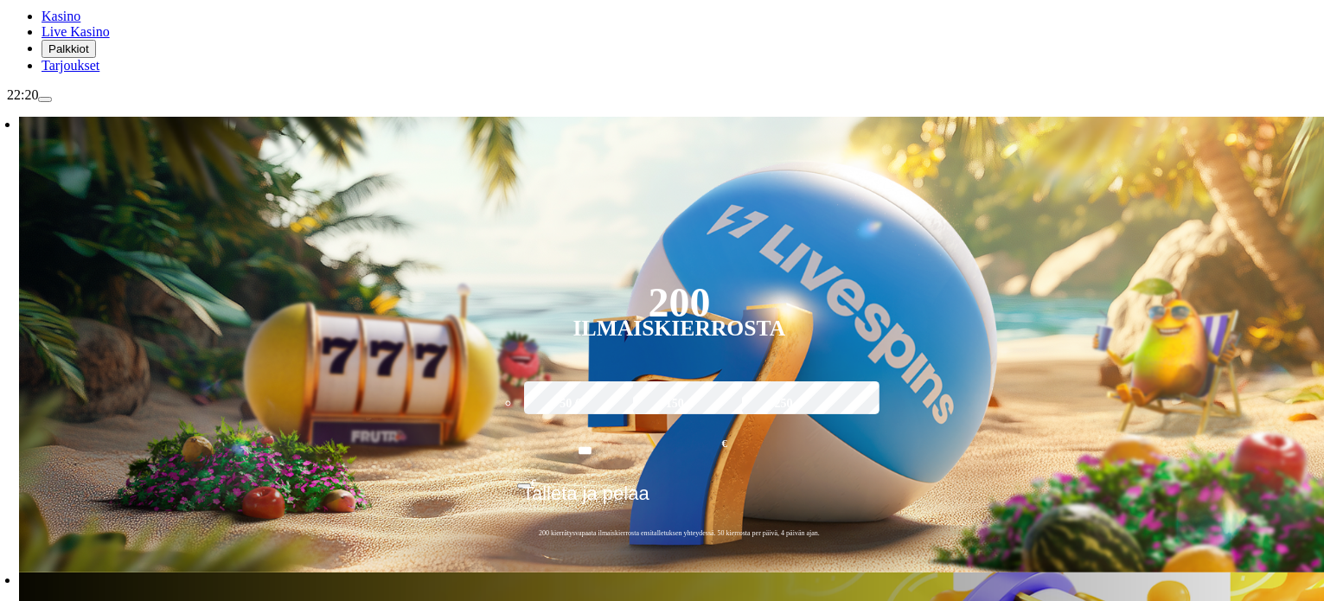
scroll to position [288, 0]
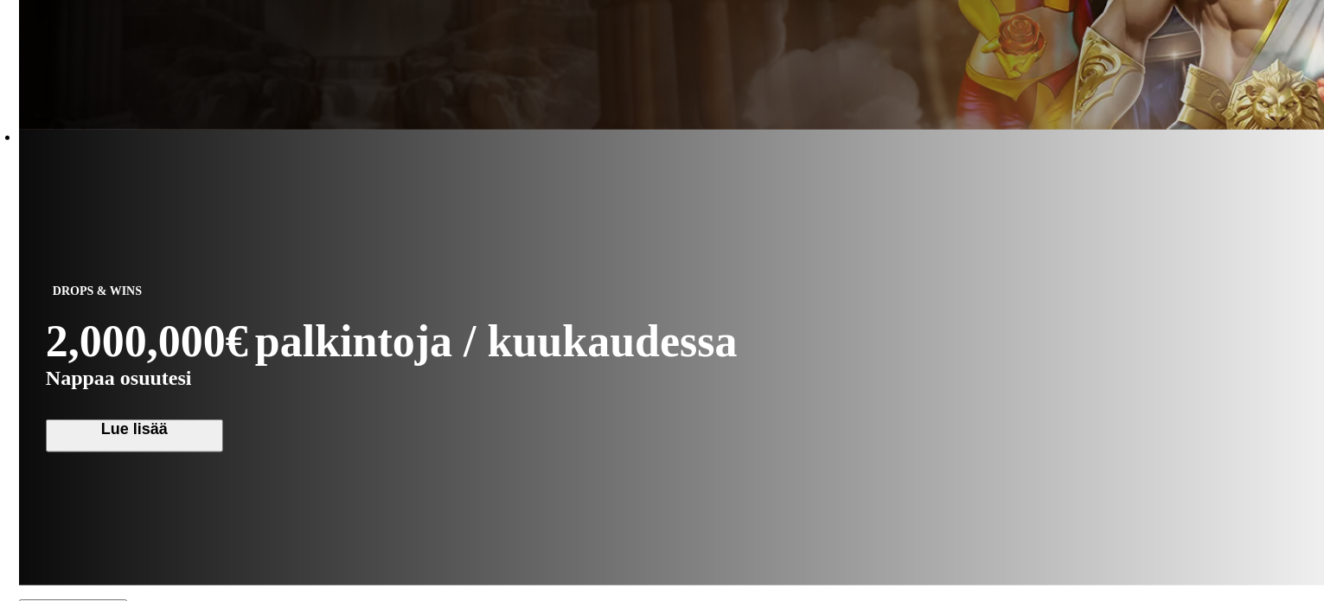
scroll to position [1614, 0]
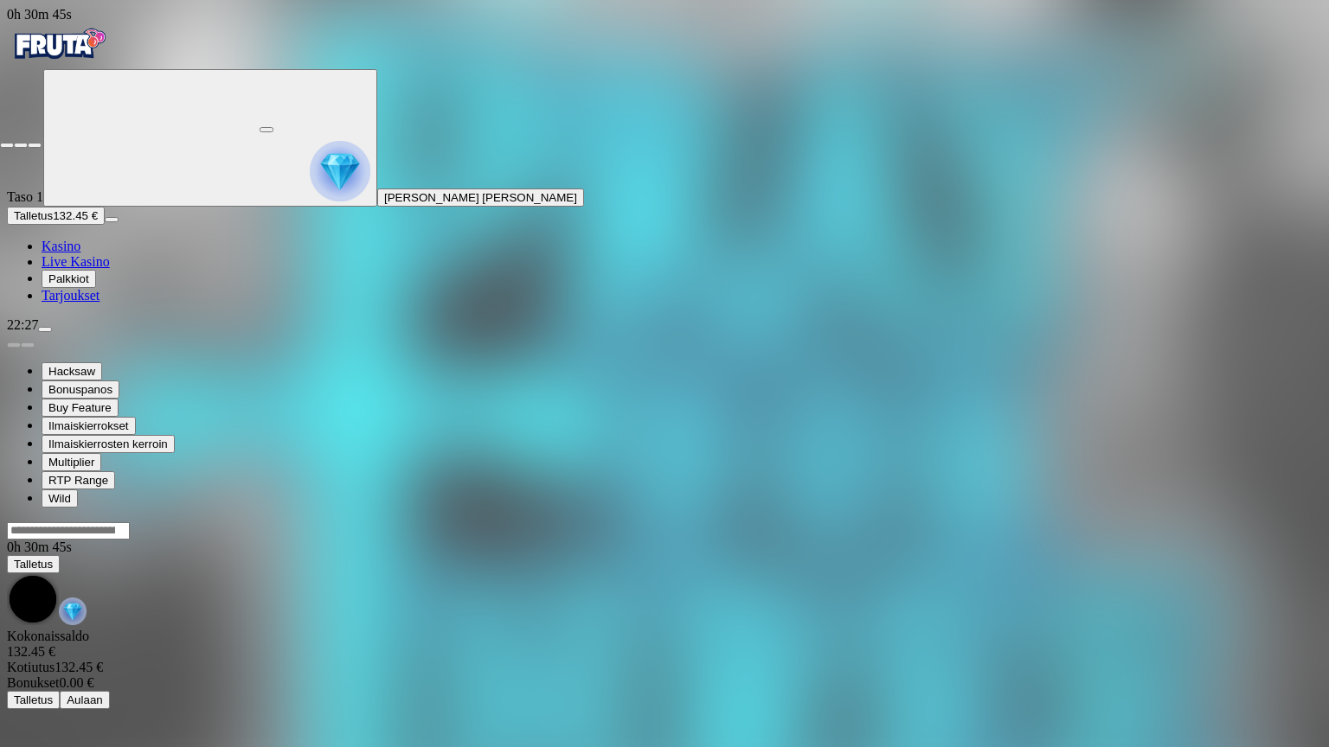
click at [7, 145] on span "close icon" at bounding box center [7, 145] width 0 height 0
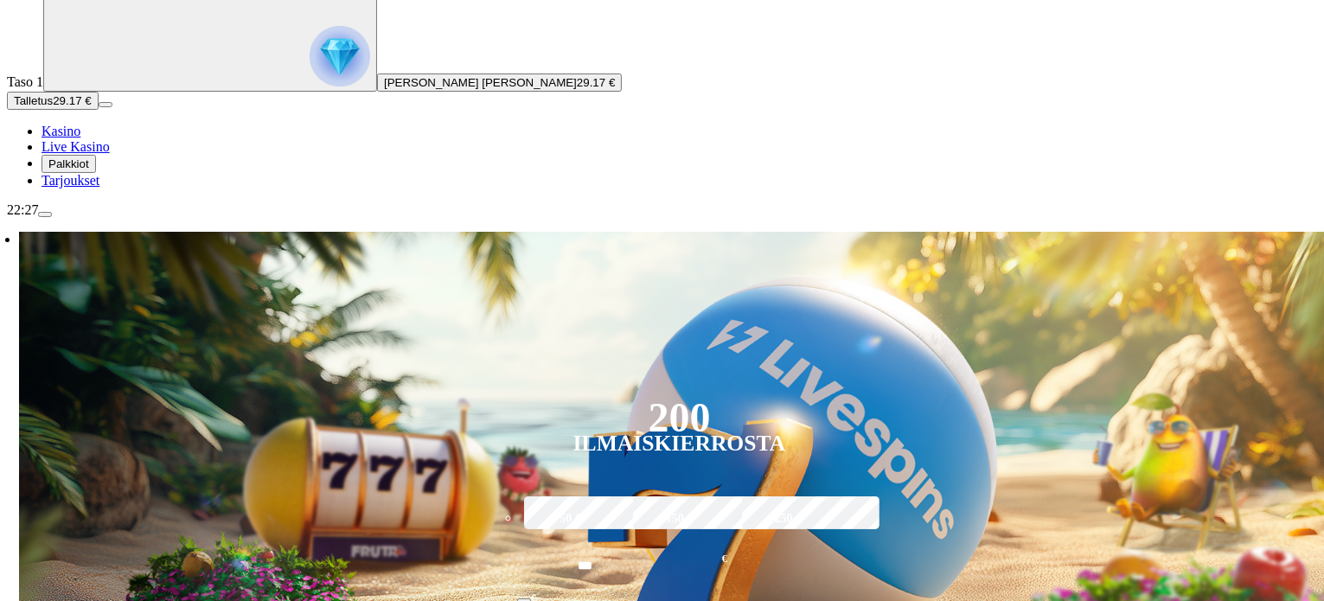
scroll to position [202, 0]
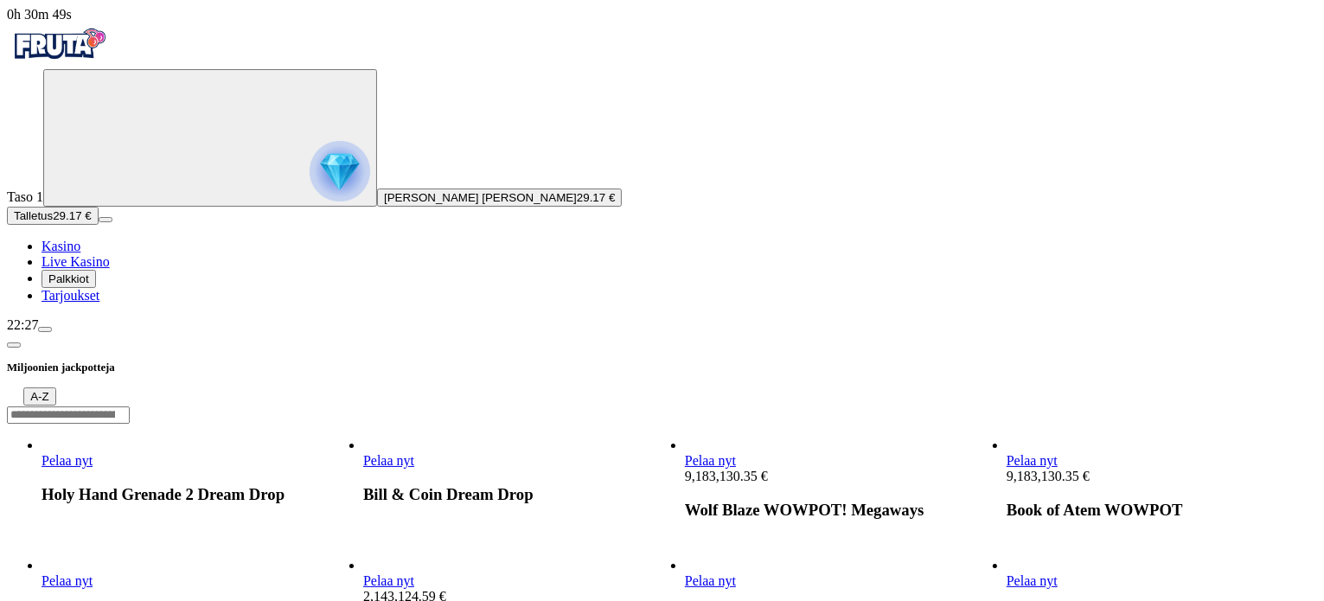
drag, startPoint x: 276, startPoint y: 72, endPoint x: 260, endPoint y: 87, distance: 22.0
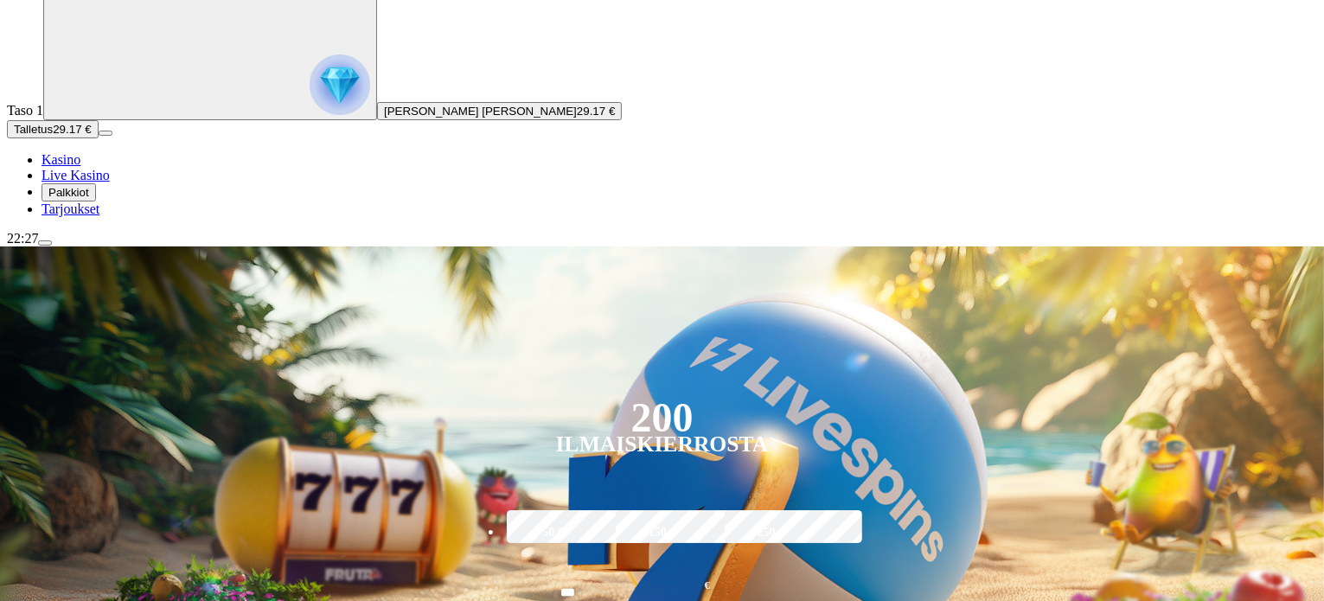
scroll to position [144, 0]
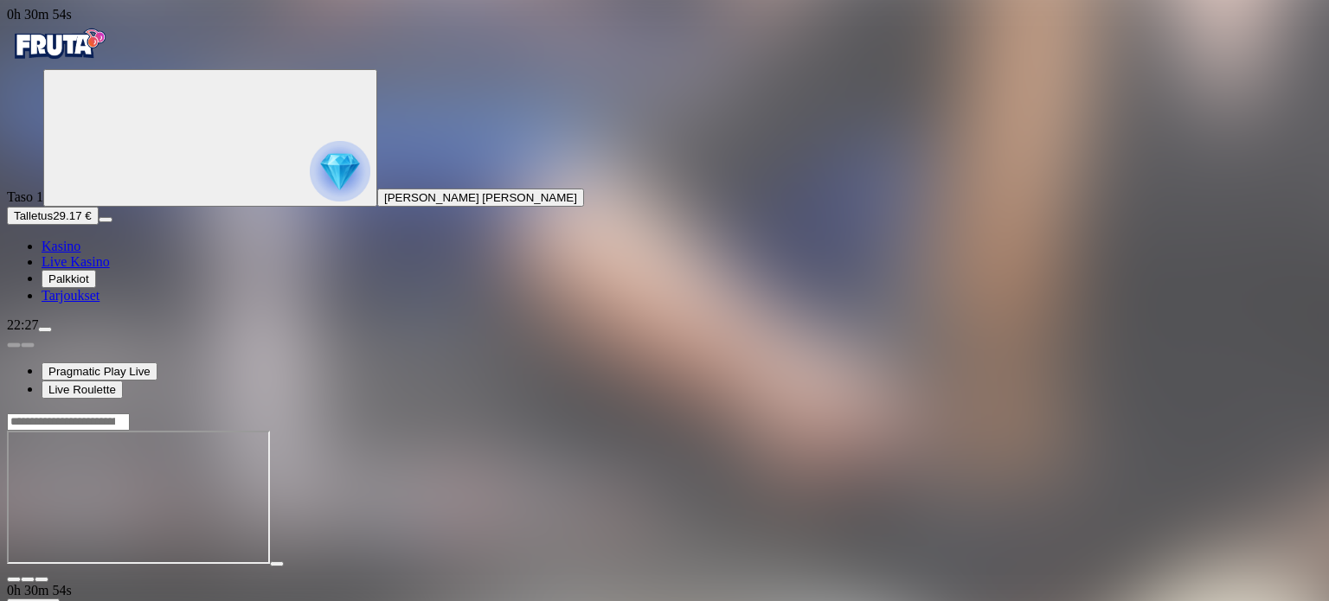
click at [48, 577] on button "button" at bounding box center [42, 579] width 14 height 5
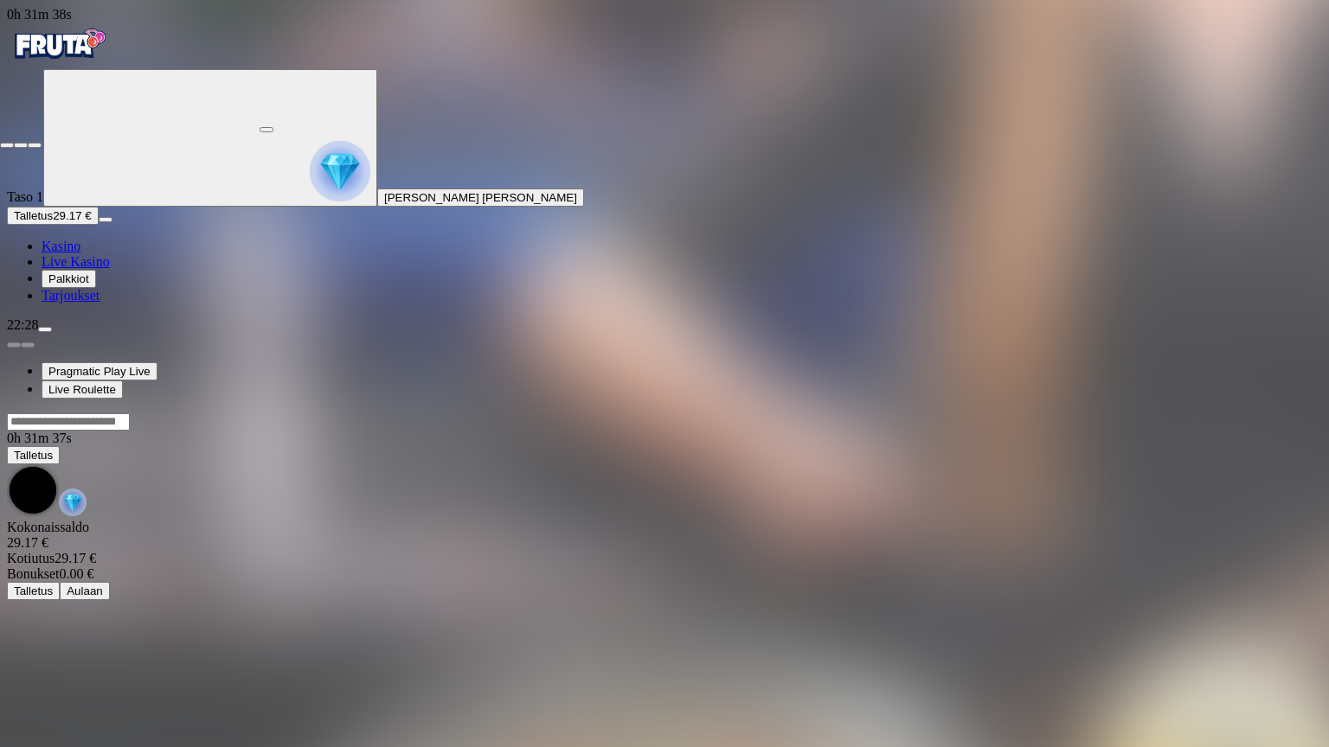
click at [7, 145] on span "close icon" at bounding box center [7, 145] width 0 height 0
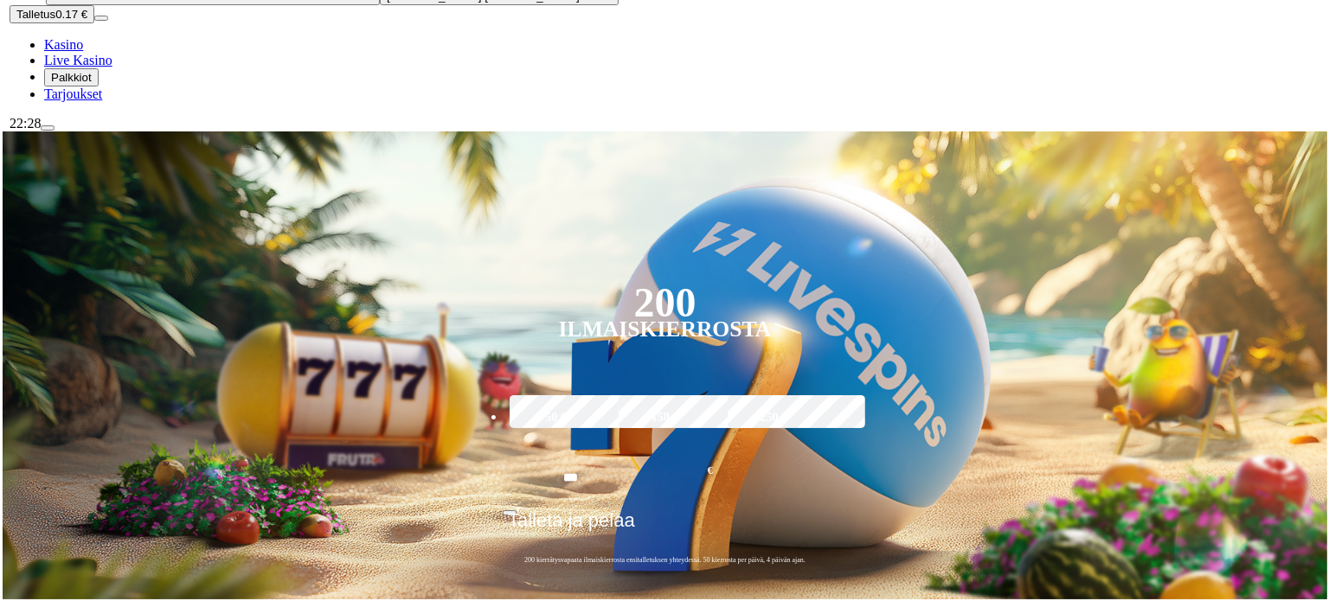
scroll to position [230, 0]
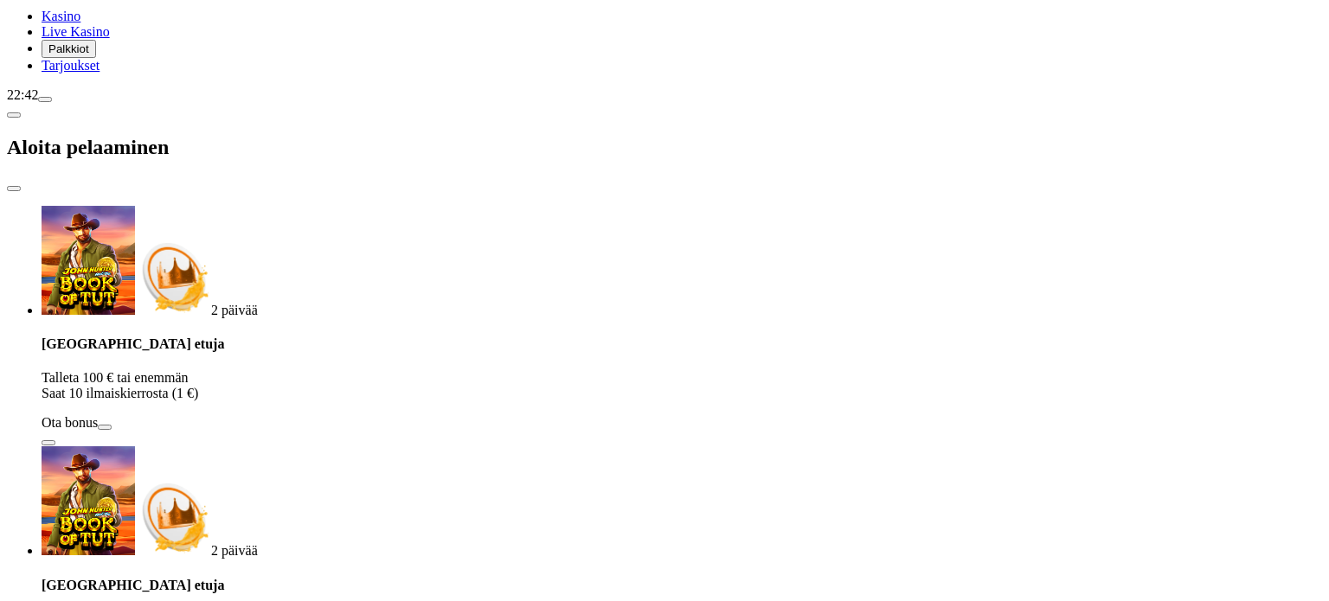
drag, startPoint x: 294, startPoint y: 401, endPoint x: 224, endPoint y: 404, distance: 70.2
type input "***"
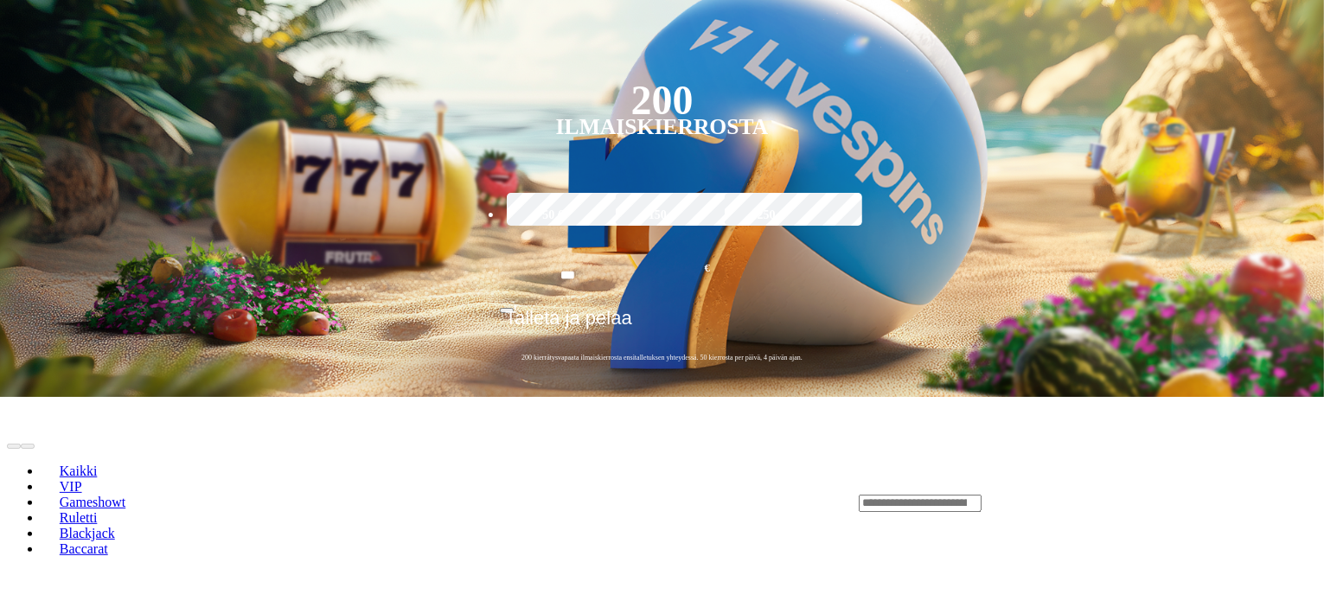
scroll to position [260, 0]
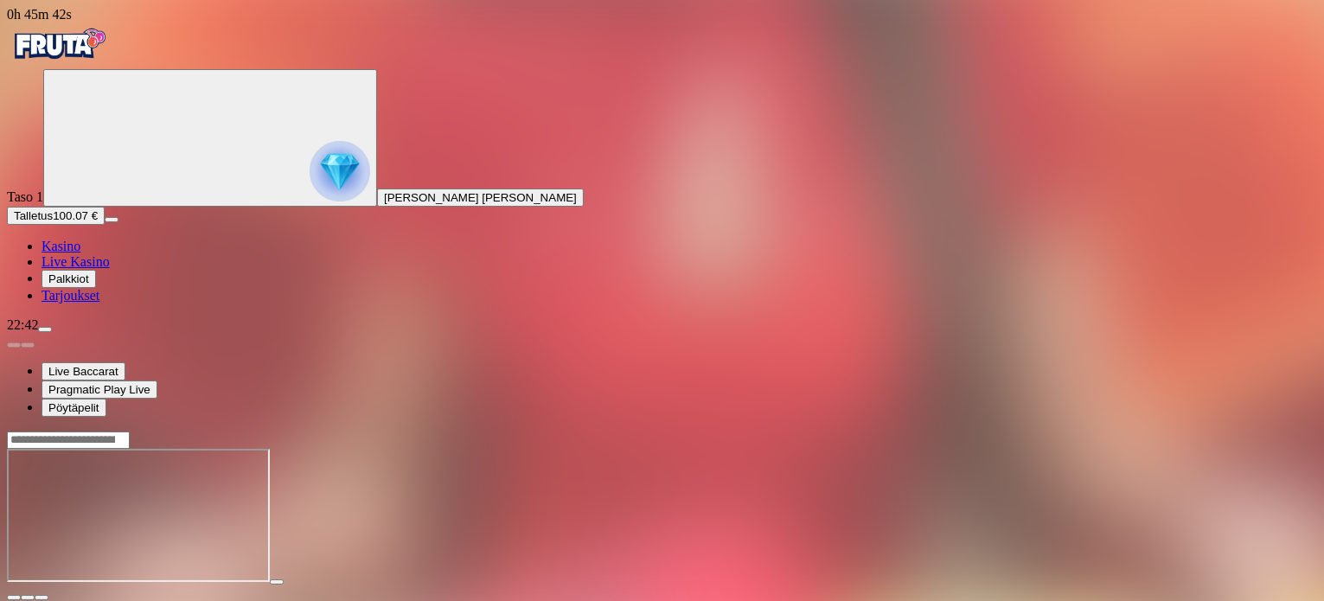
click at [42, 598] on span "fullscreen icon" at bounding box center [42, 598] width 0 height 0
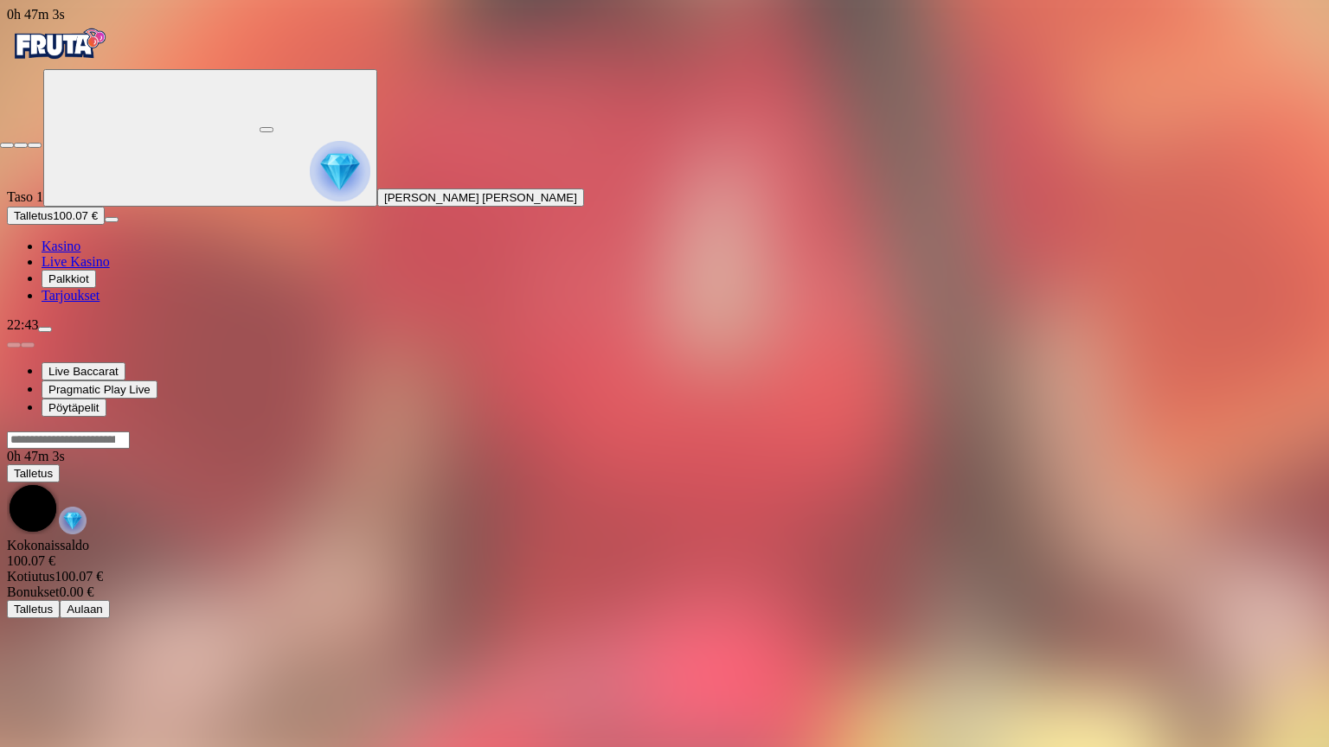
click at [7, 145] on span "close icon" at bounding box center [7, 145] width 0 height 0
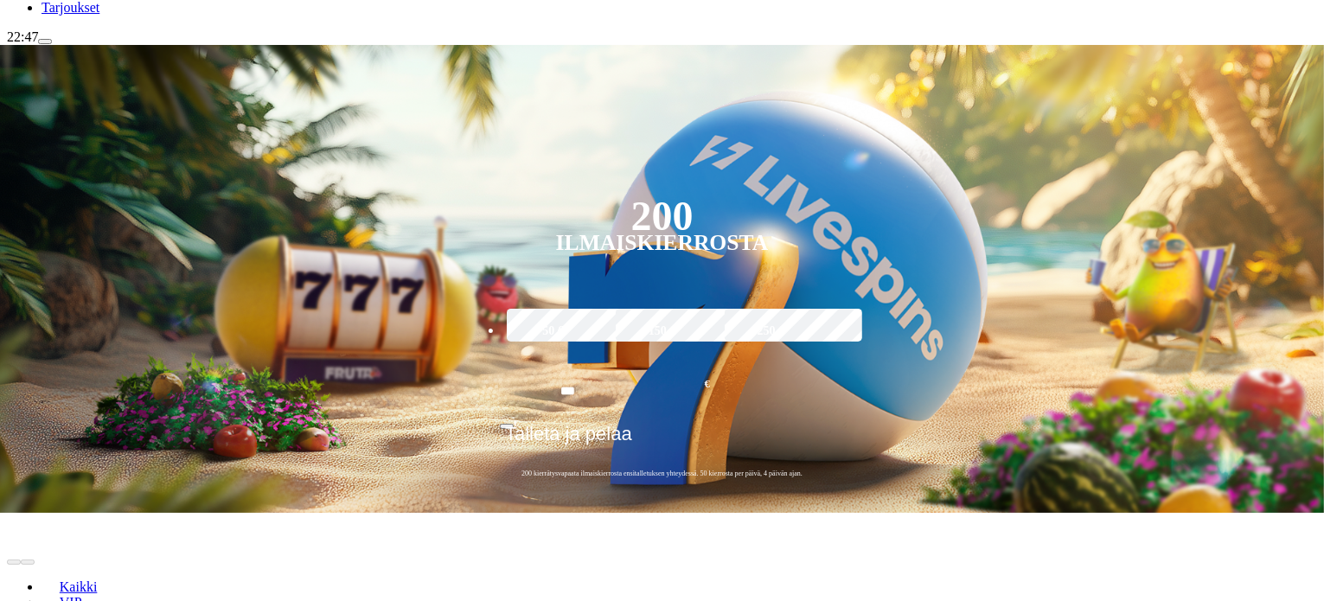
scroll to position [346, 0]
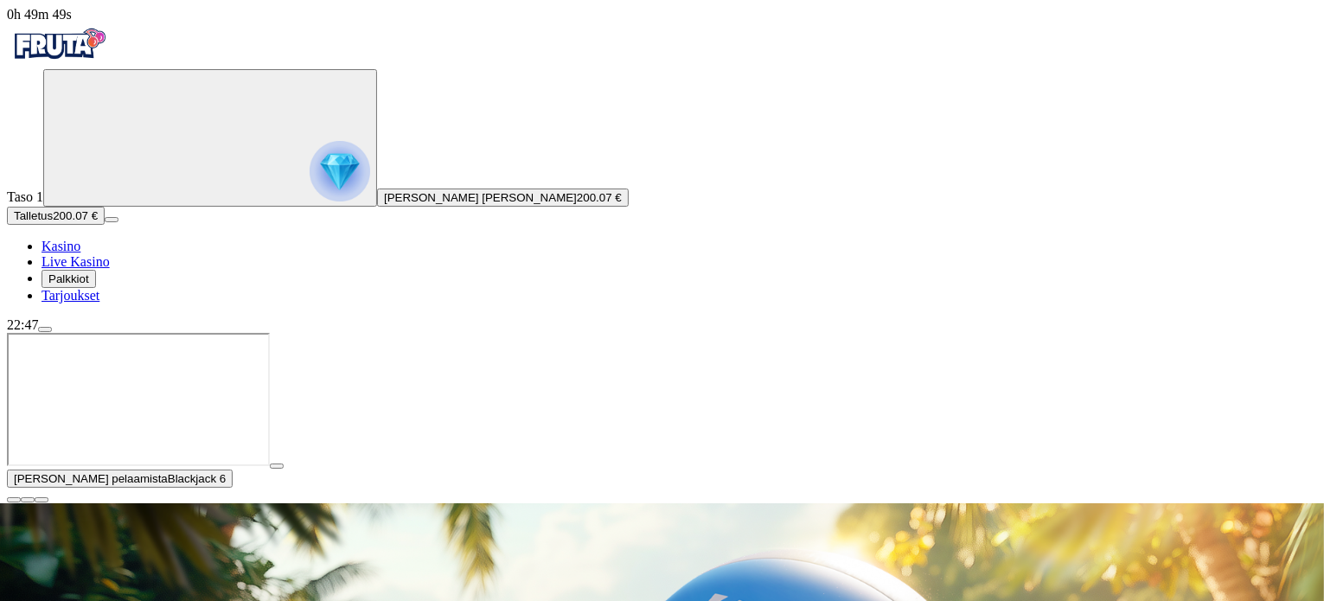
scroll to position [173, 0]
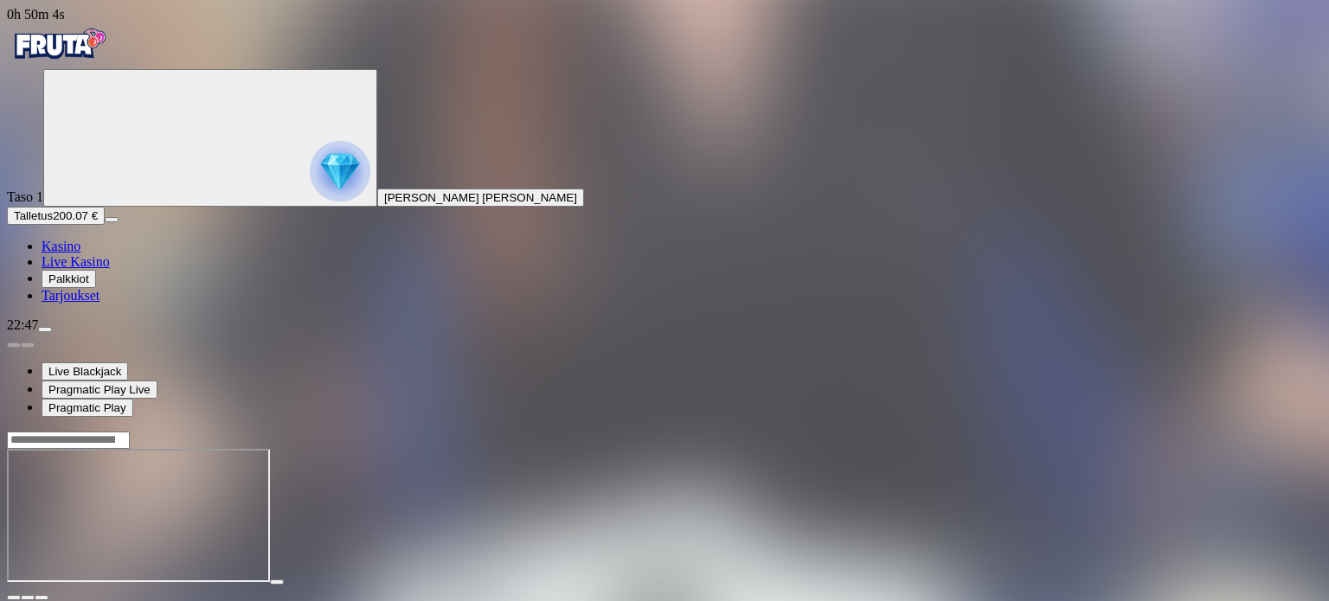
click at [278, 431] on div at bounding box center [664, 516] width 1315 height 170
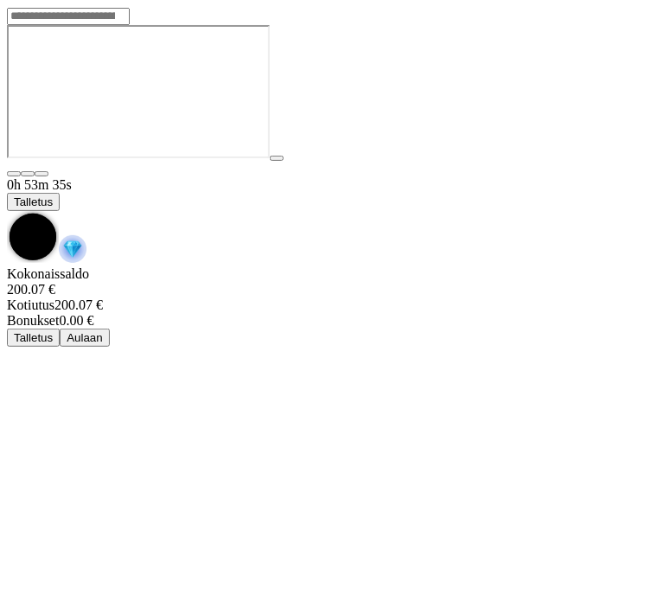
click at [7, 211] on span "chevron-down icon" at bounding box center [7, 211] width 0 height 0
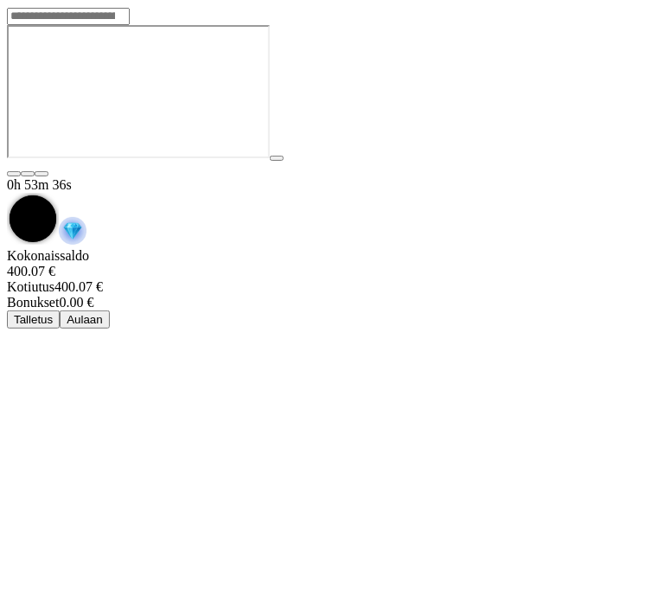
click at [103, 313] on span "Aulaan" at bounding box center [85, 319] width 36 height 13
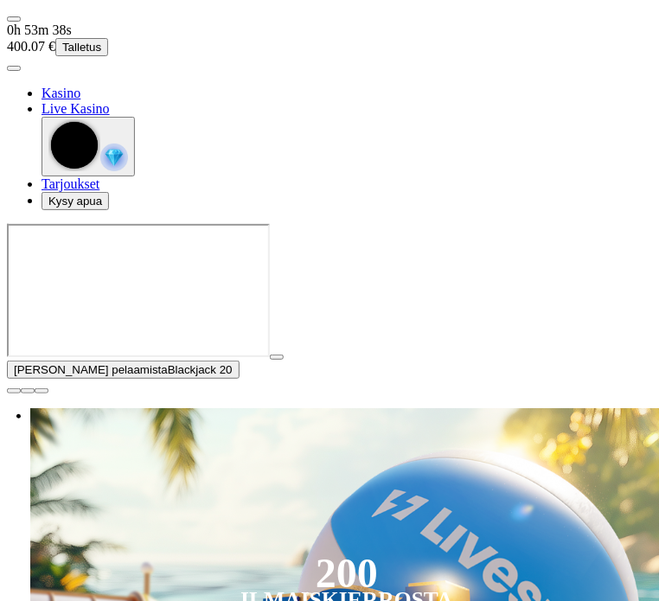
click at [14, 391] on span "close icon" at bounding box center [14, 391] width 0 height 0
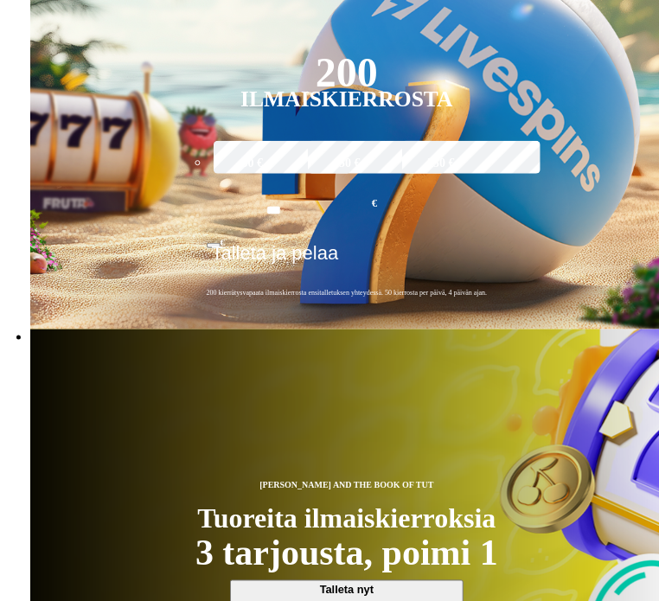
scroll to position [403, 0]
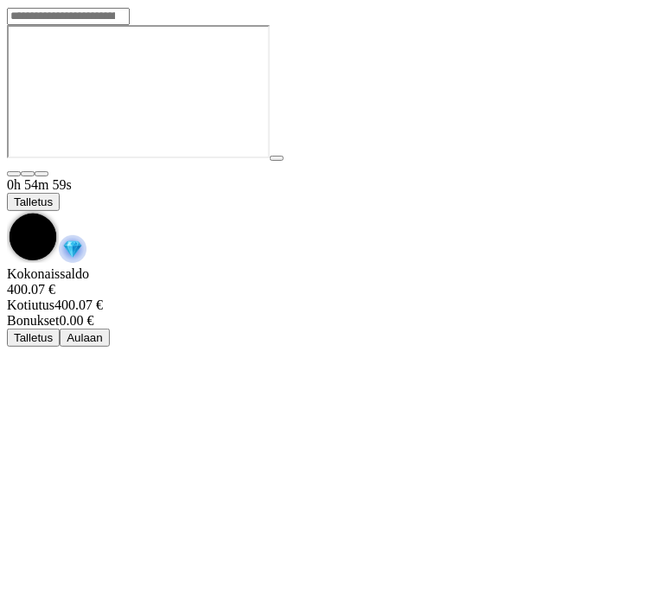
click at [7, 211] on span "chevron-down icon" at bounding box center [7, 211] width 0 height 0
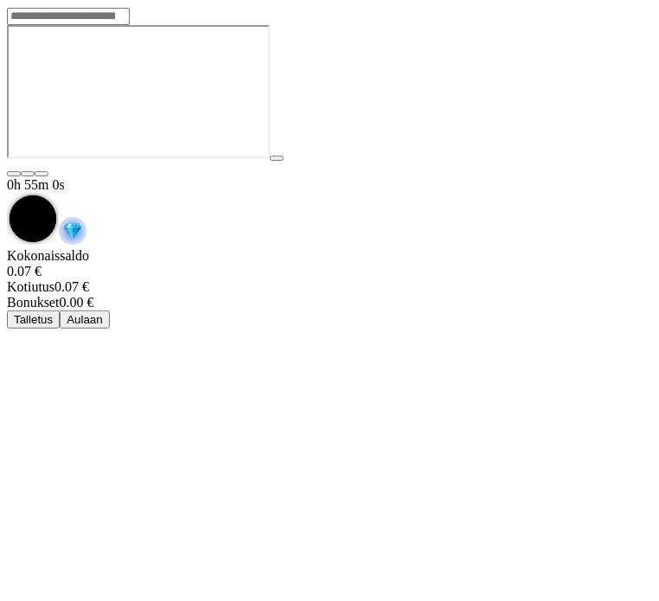
click at [103, 313] on span "Aulaan" at bounding box center [85, 319] width 36 height 13
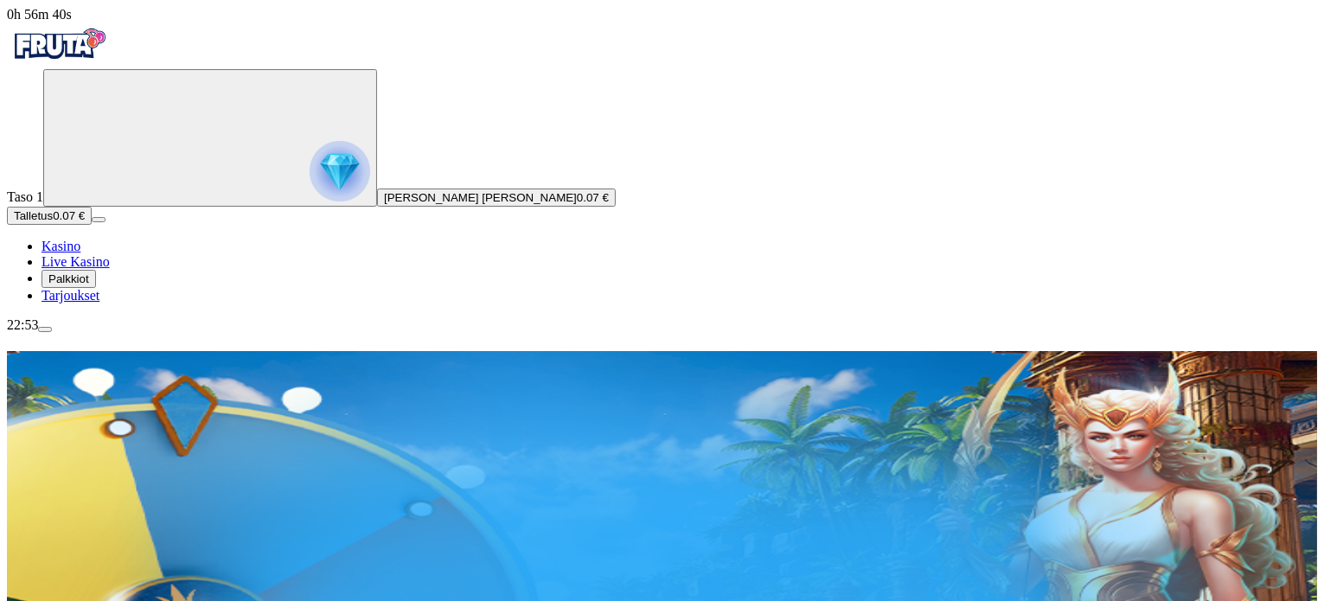
click at [45, 330] on span "menu icon" at bounding box center [45, 330] width 0 height 0
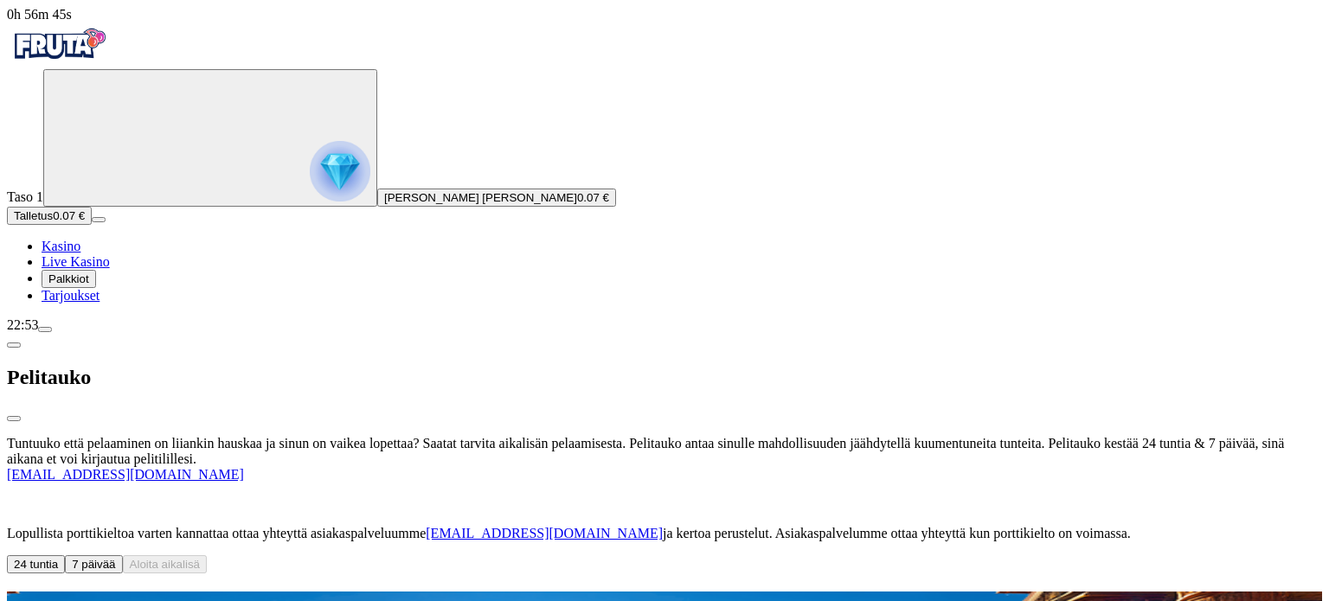
click at [14, 345] on span "chevron-left icon" at bounding box center [14, 345] width 0 height 0
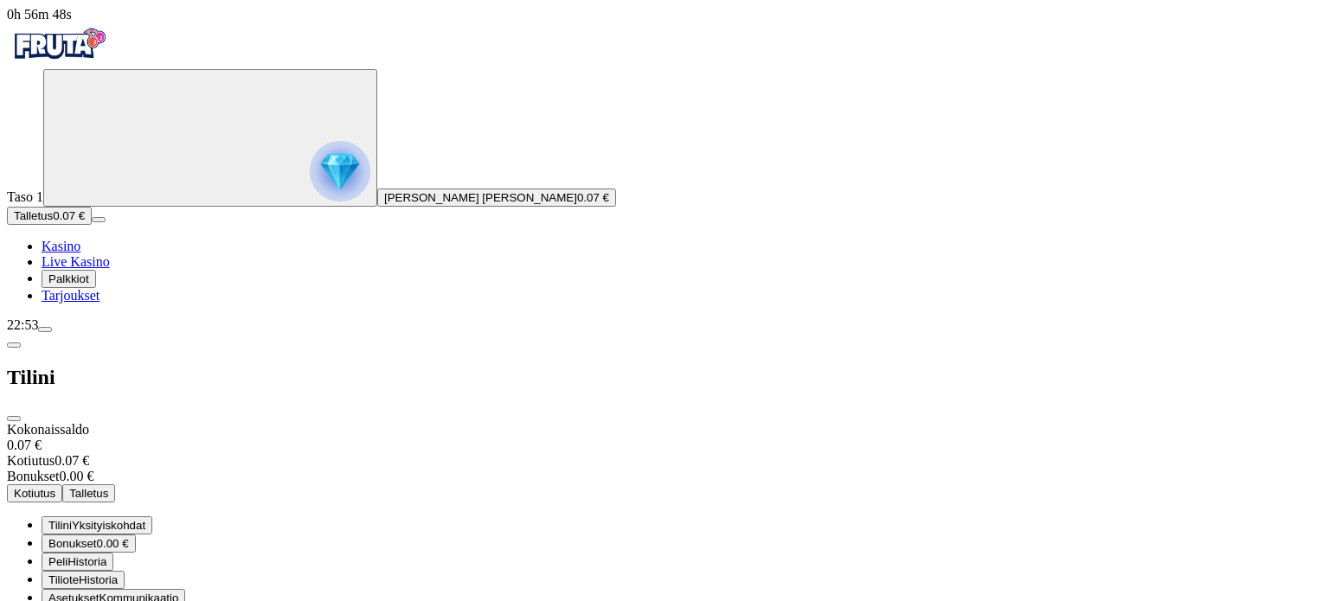
click at [179, 592] on span "Kommunikaatio" at bounding box center [139, 598] width 80 height 13
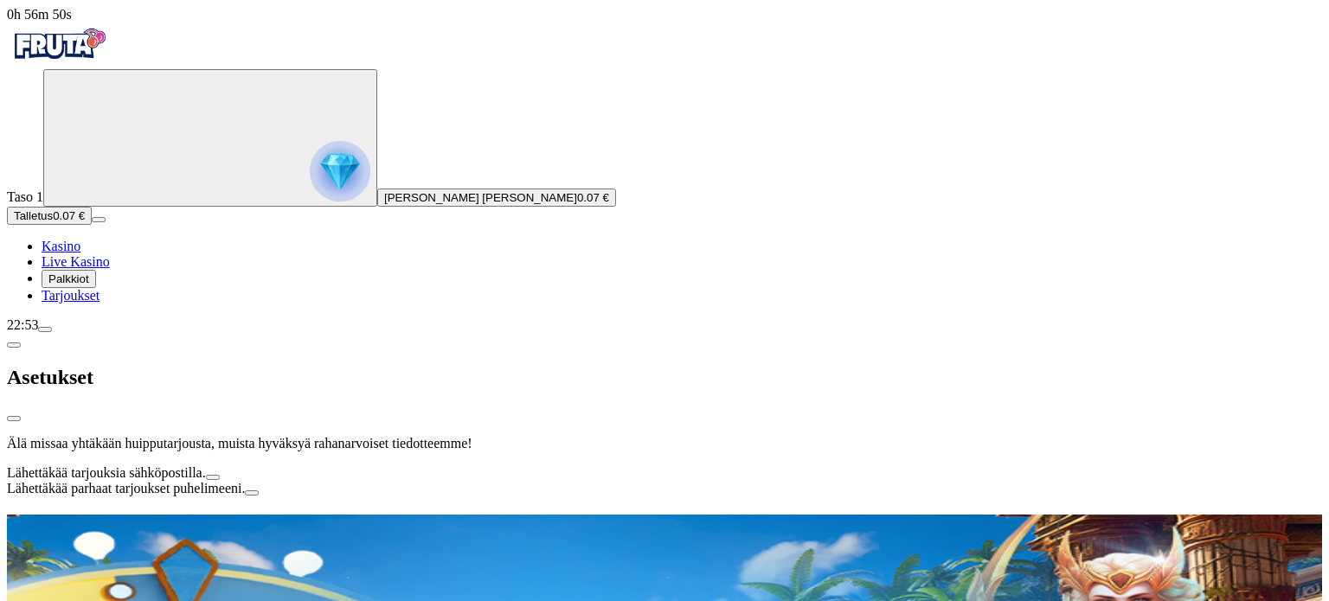
click at [14, 345] on span "chevron-left icon" at bounding box center [14, 345] width 0 height 0
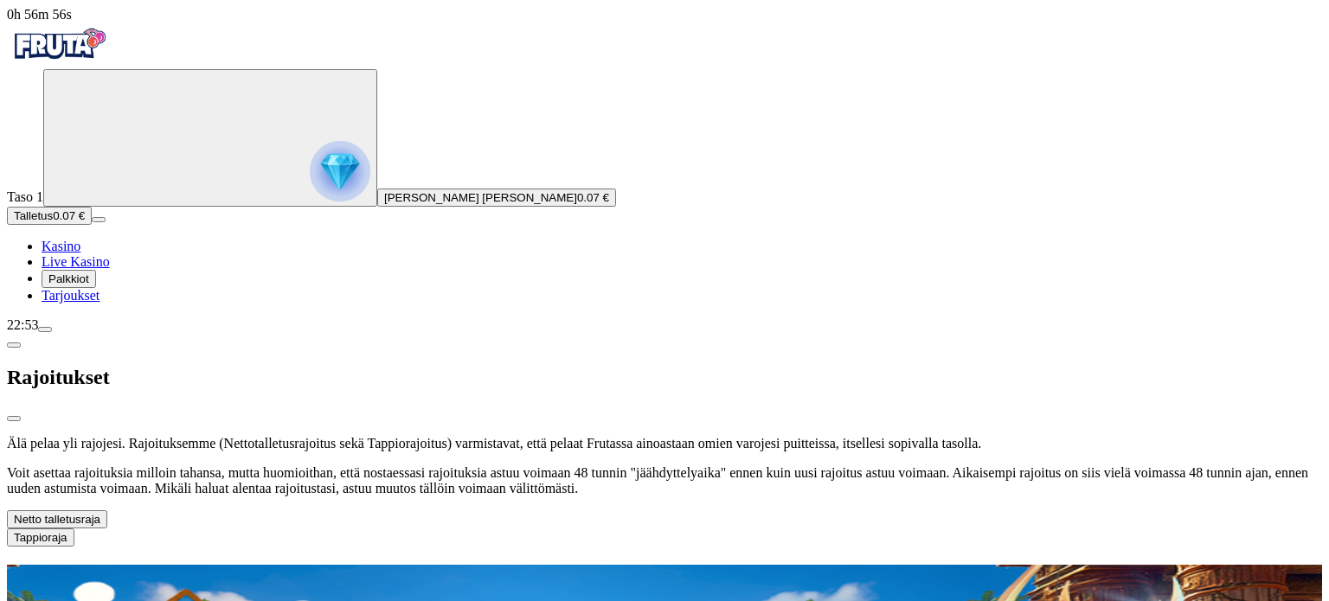
click at [107, 510] on button "Netto talletusraja" at bounding box center [57, 519] width 100 height 18
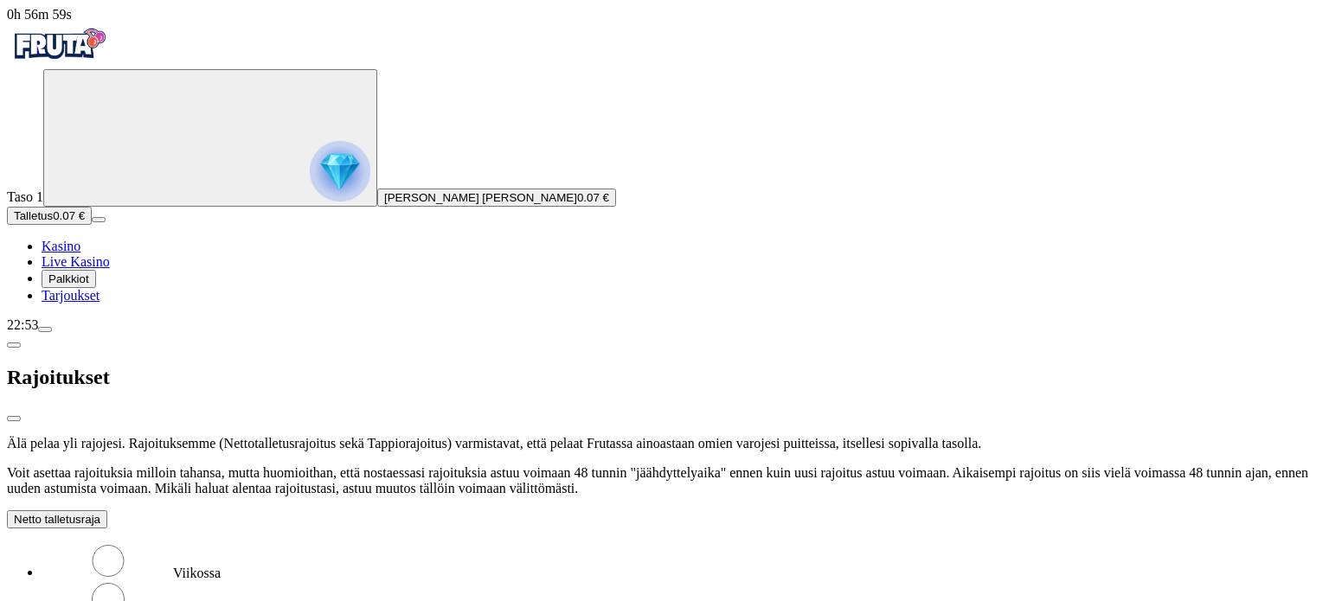
click at [107, 510] on button "Netto talletusraja" at bounding box center [57, 519] width 100 height 18
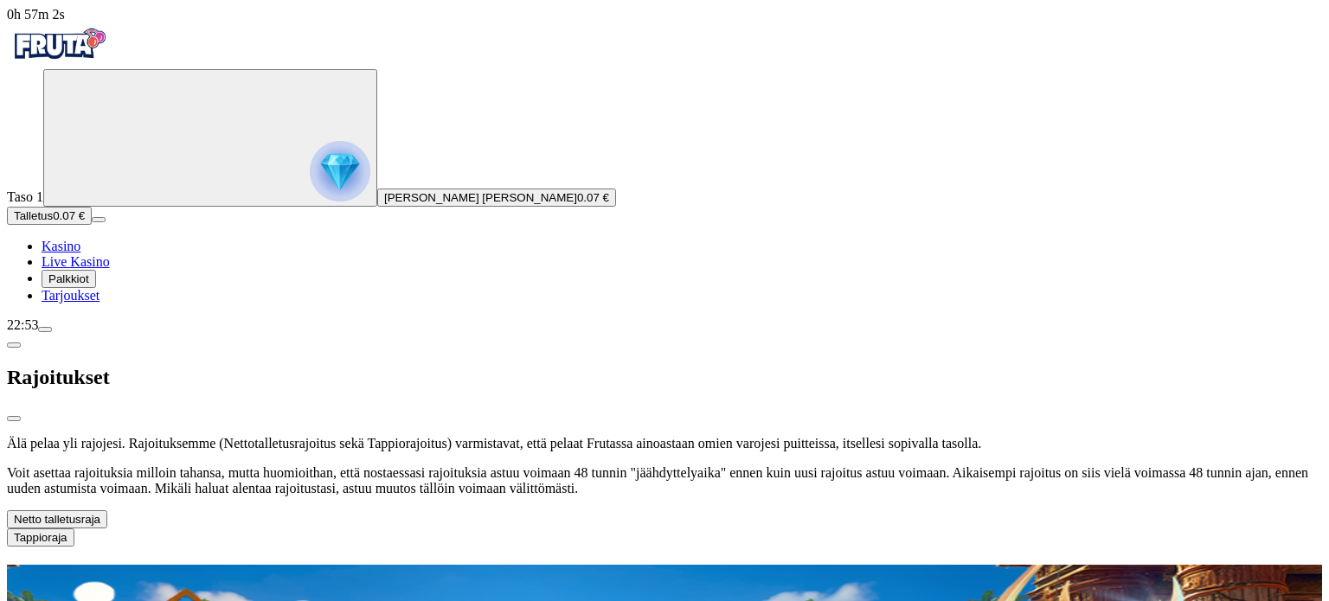
click at [14, 345] on span "chevron-left icon" at bounding box center [14, 345] width 0 height 0
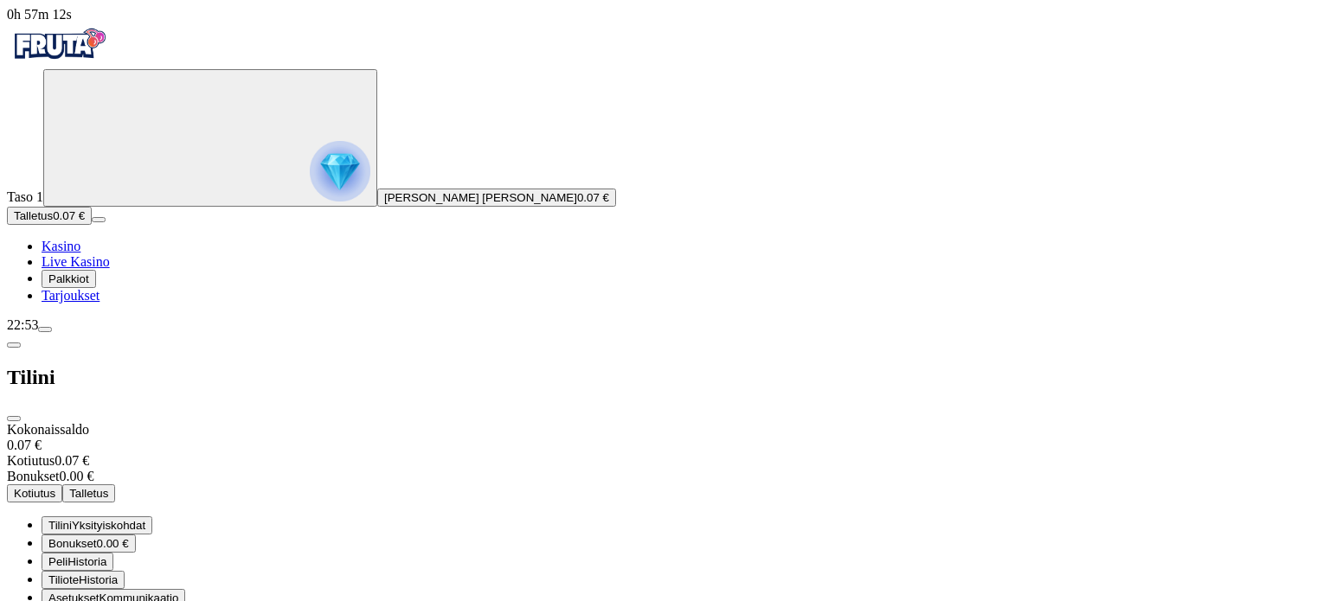
click at [14, 419] on span "close icon" at bounding box center [14, 419] width 0 height 0
